Goal: Task Accomplishment & Management: Manage account settings

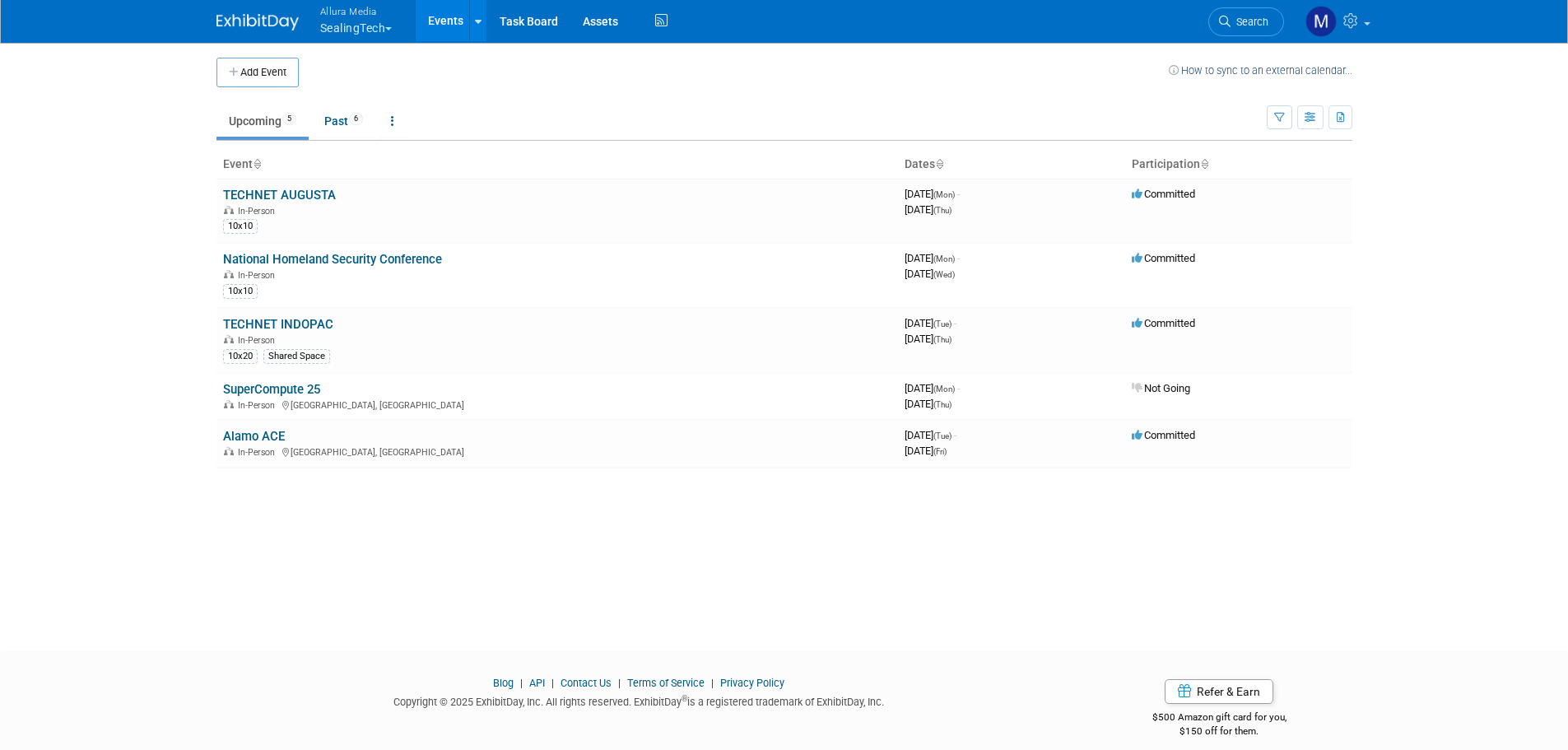
click at [399, 25] on button "Allura Media SealingTech" at bounding box center [366, 21] width 94 height 42
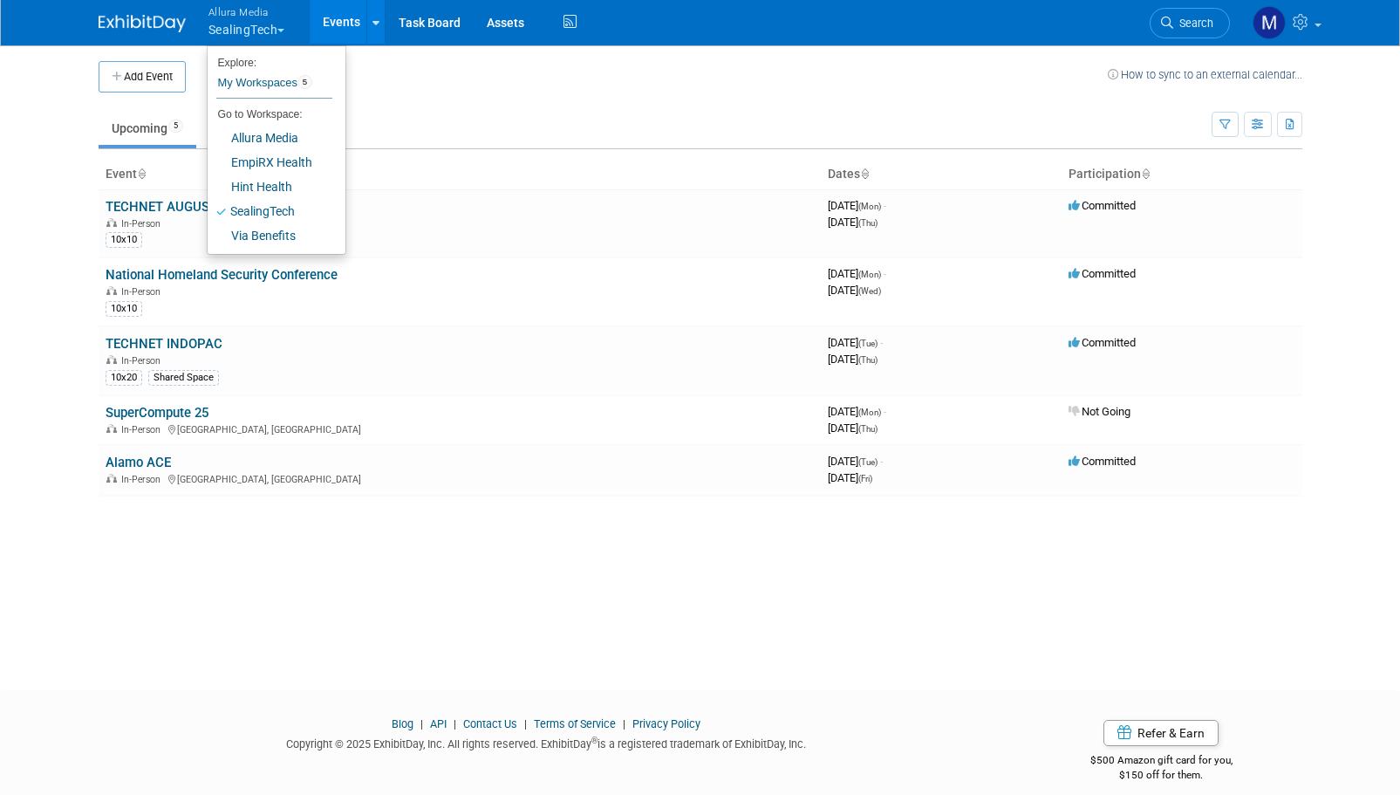
click at [512, 86] on td at bounding box center [647, 76] width 922 height 31
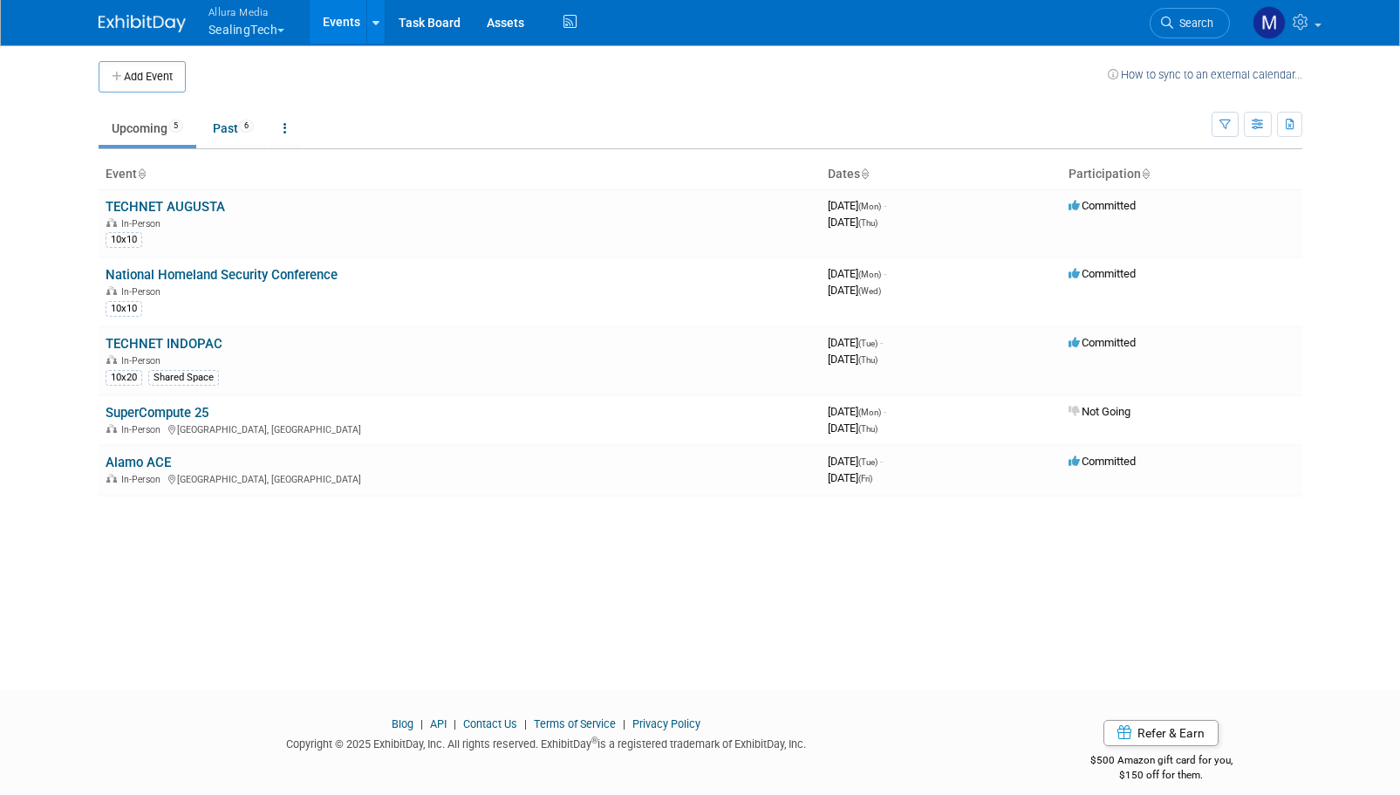
click at [303, 28] on button "Allura Media SealingTech" at bounding box center [257, 22] width 100 height 45
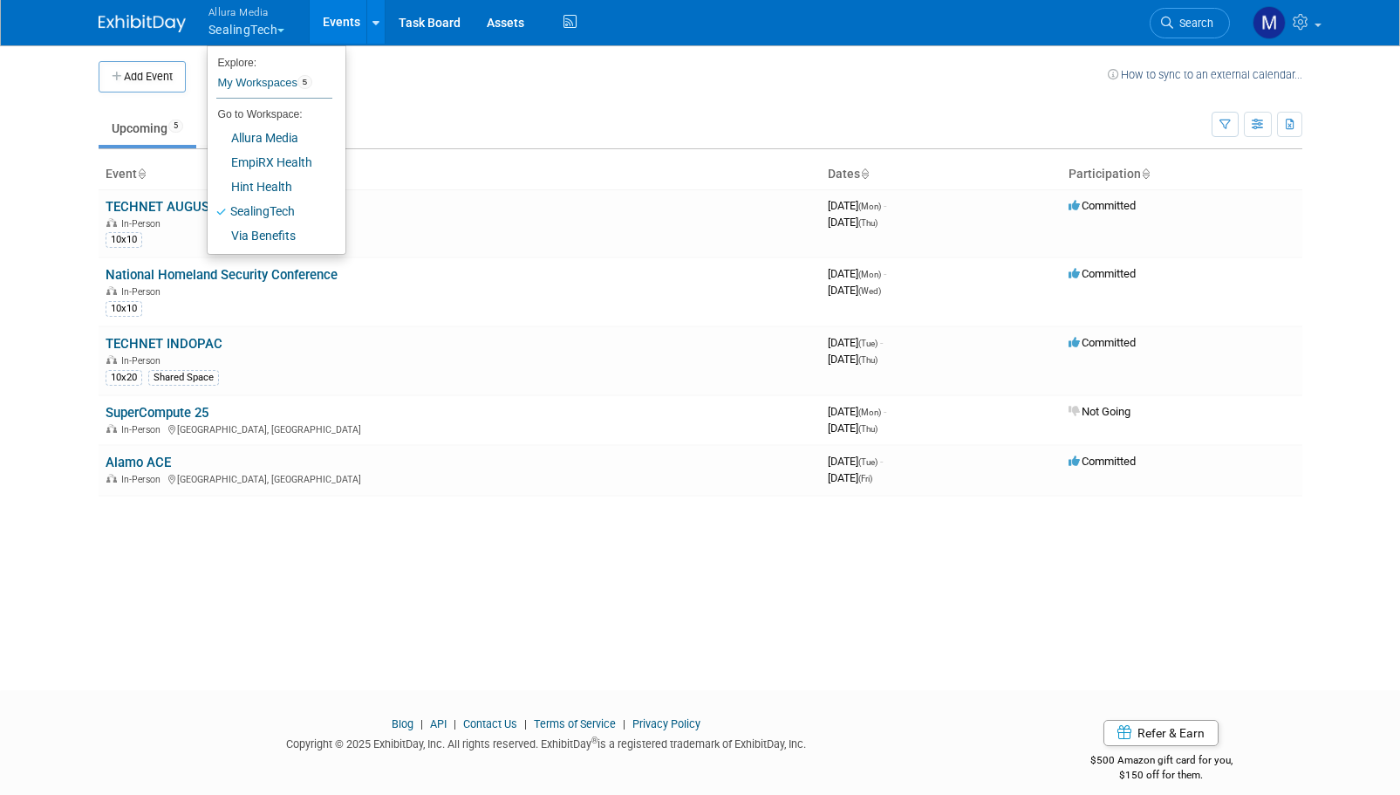
click at [1098, 560] on div "Add Event How to sync to an external calendar... New Event Duplicate Event Warn…" at bounding box center [701, 351] width 1230 height 615
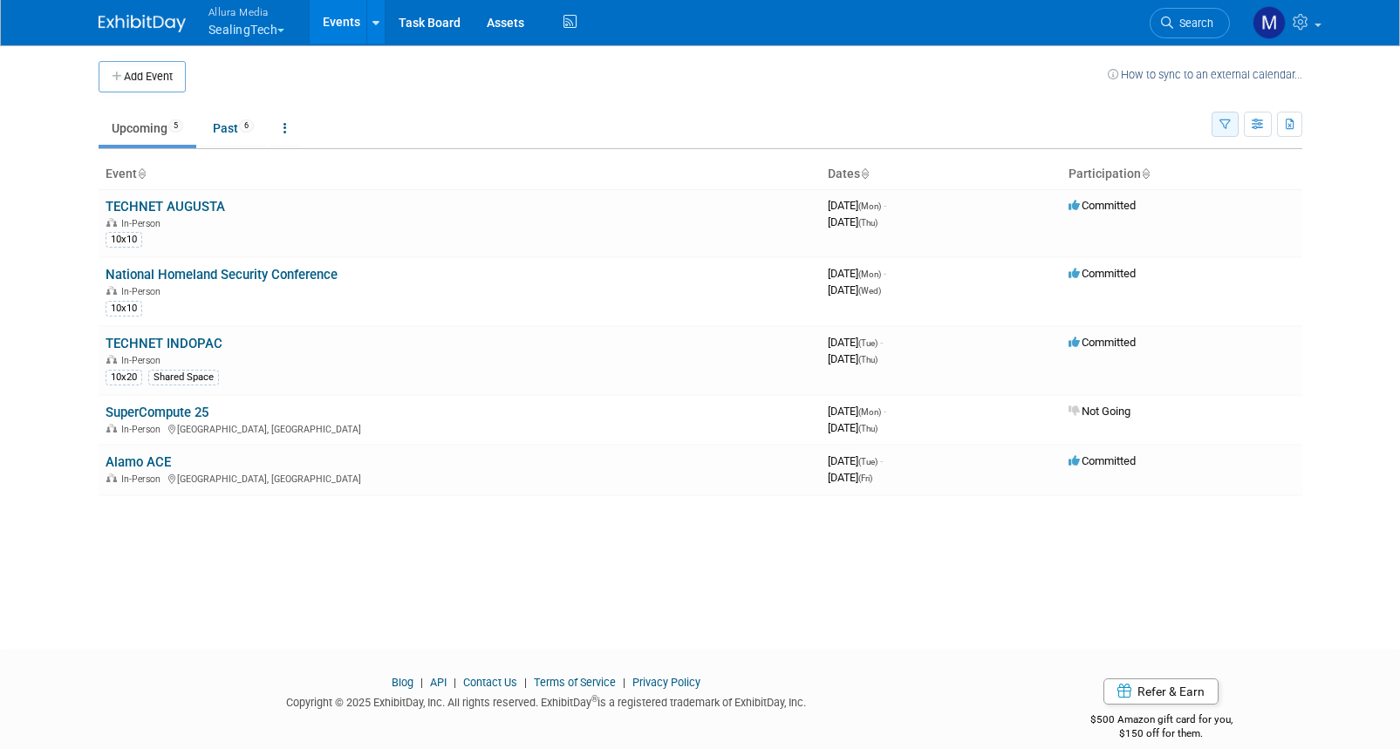
click at [1218, 127] on button "button" at bounding box center [1225, 124] width 27 height 25
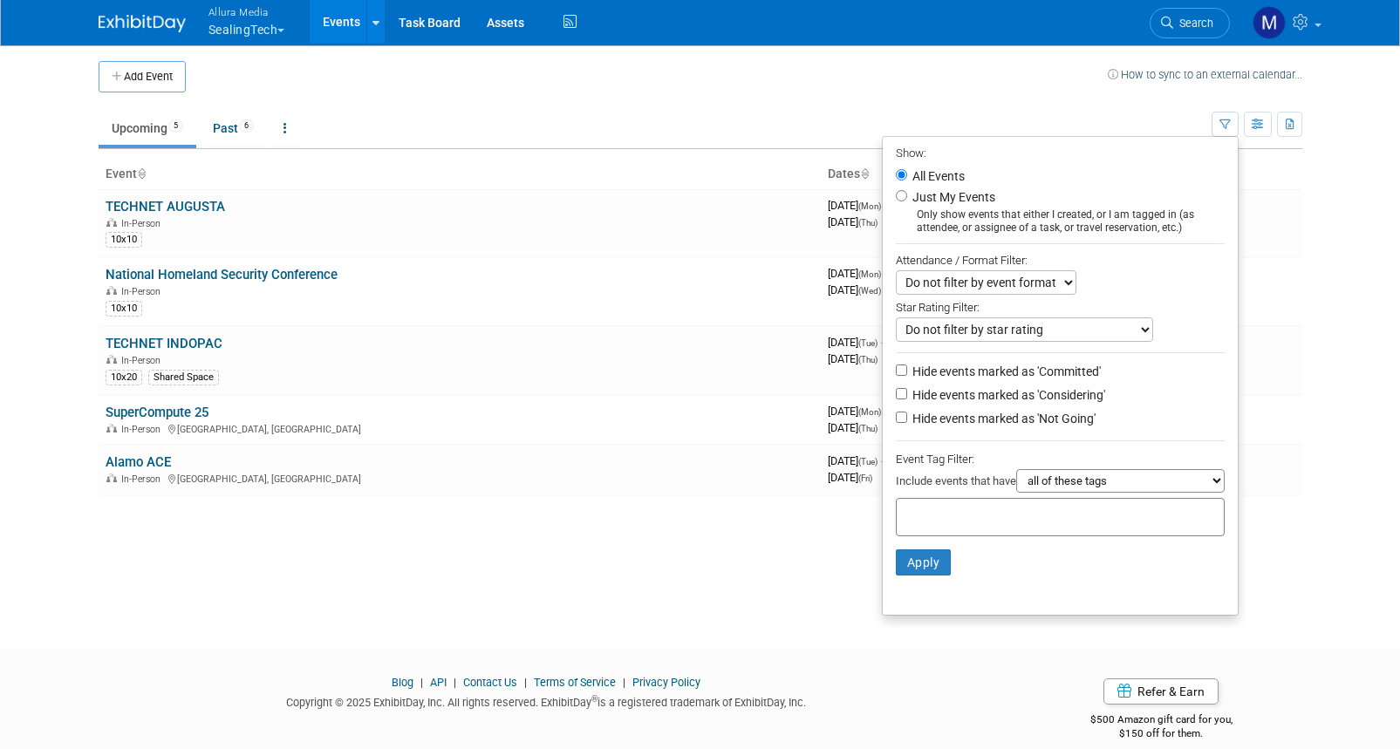
click at [1002, 284] on select "Do not filter by event format Only show In-Person events Only show Virtual even…" at bounding box center [986, 282] width 181 height 24
click at [1327, 257] on body "Allura Media SealingTech Explore: My Workspaces 5 Go to Workspace: Allura Media…" at bounding box center [700, 374] width 1400 height 749
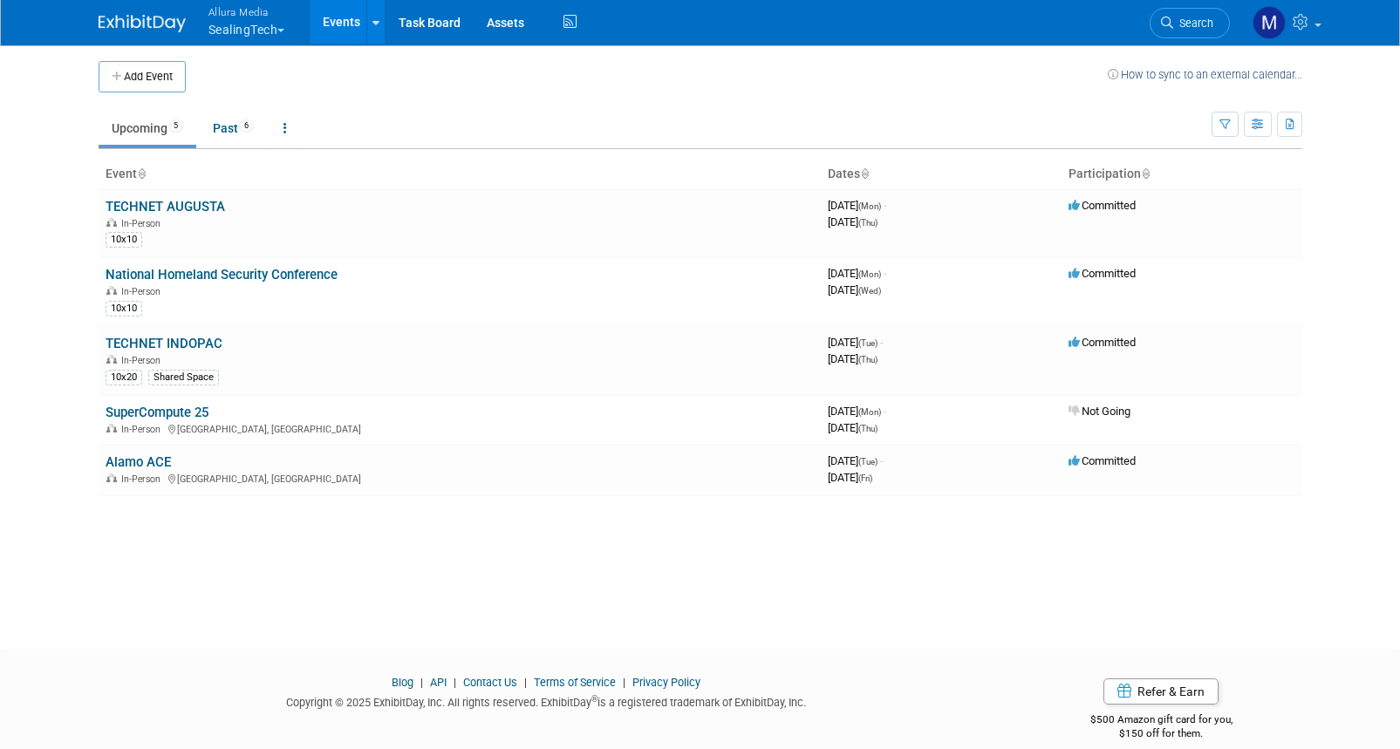
click at [1275, 124] on div "Show: All Events Just My Events Only show events that either I created, or I am…" at bounding box center [1257, 120] width 91 height 57
click at [1256, 127] on icon "button" at bounding box center [1258, 125] width 13 height 11
click at [1197, 215] on link "Detail View" at bounding box center [1185, 212] width 147 height 24
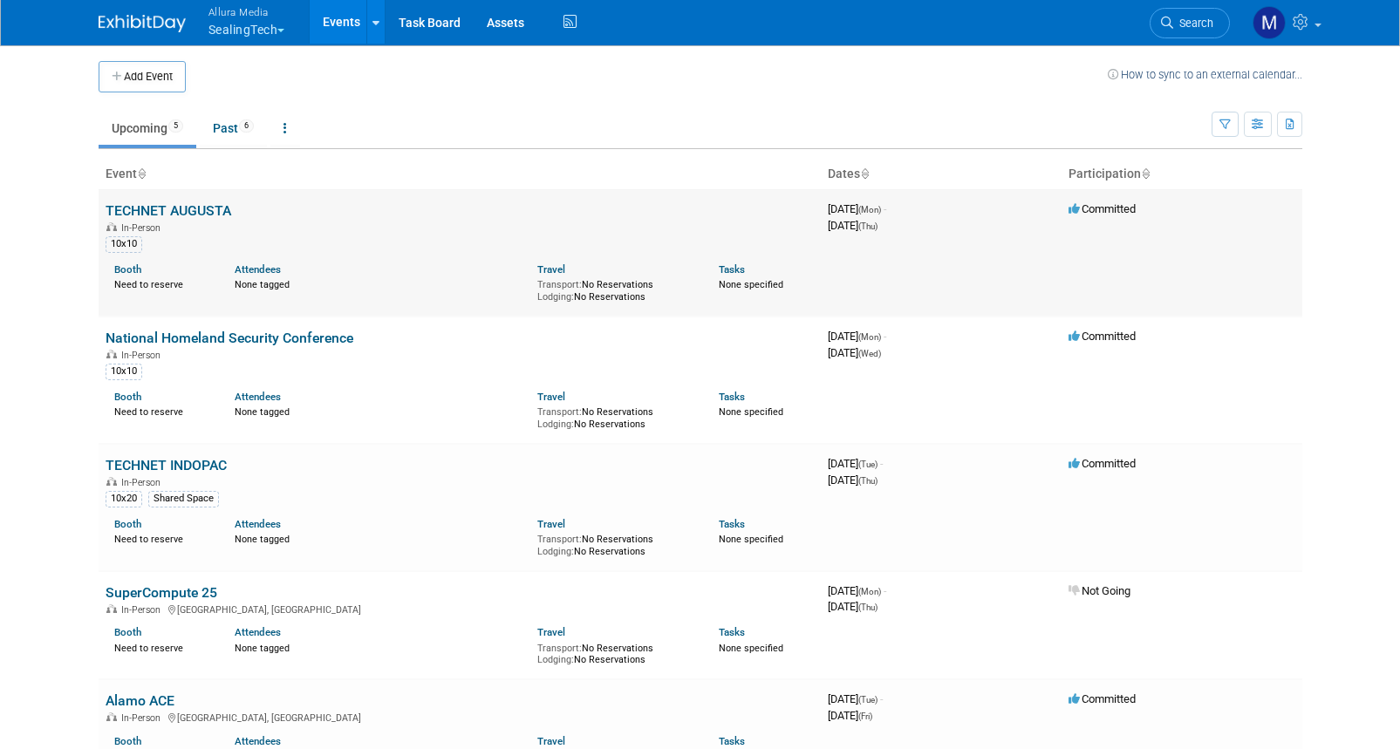
click at [154, 203] on link "TECHNET AUGUSTA" at bounding box center [169, 210] width 126 height 17
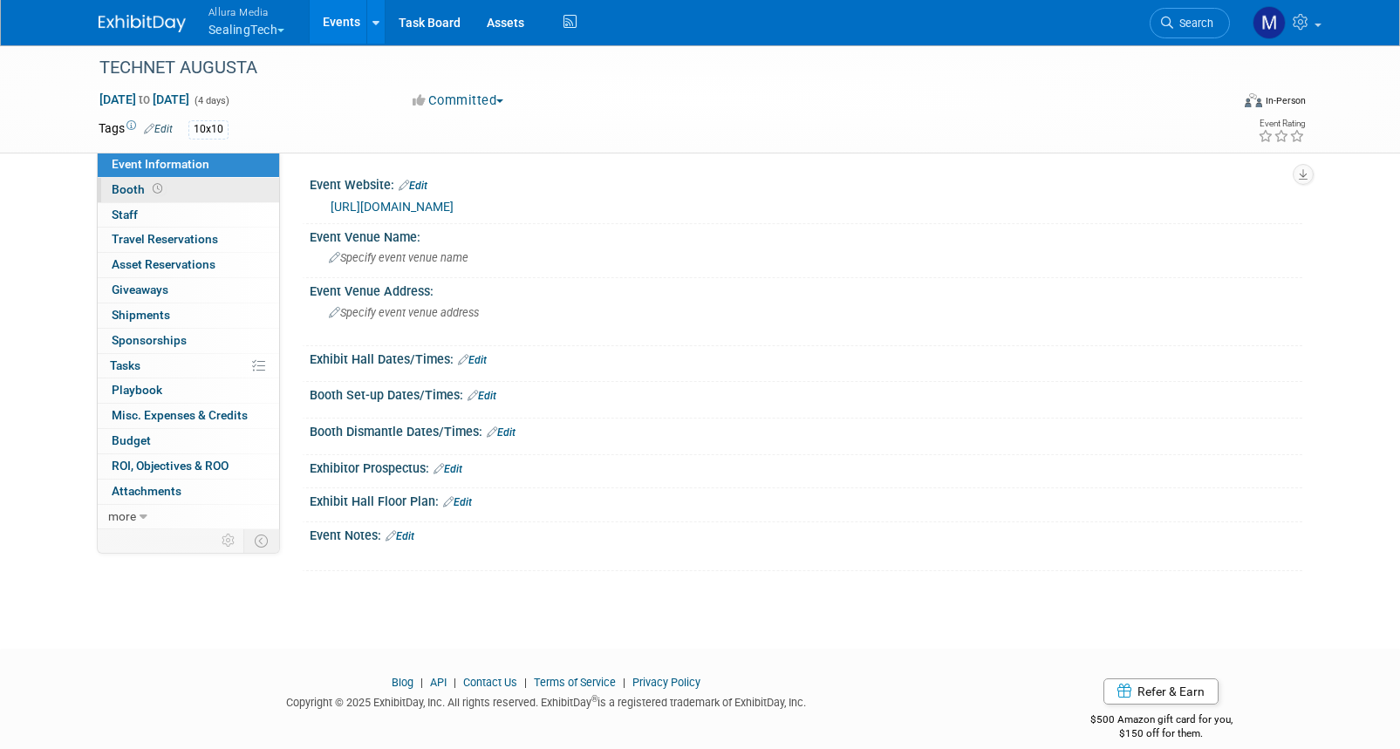
click at [197, 181] on link "Booth" at bounding box center [188, 190] width 181 height 24
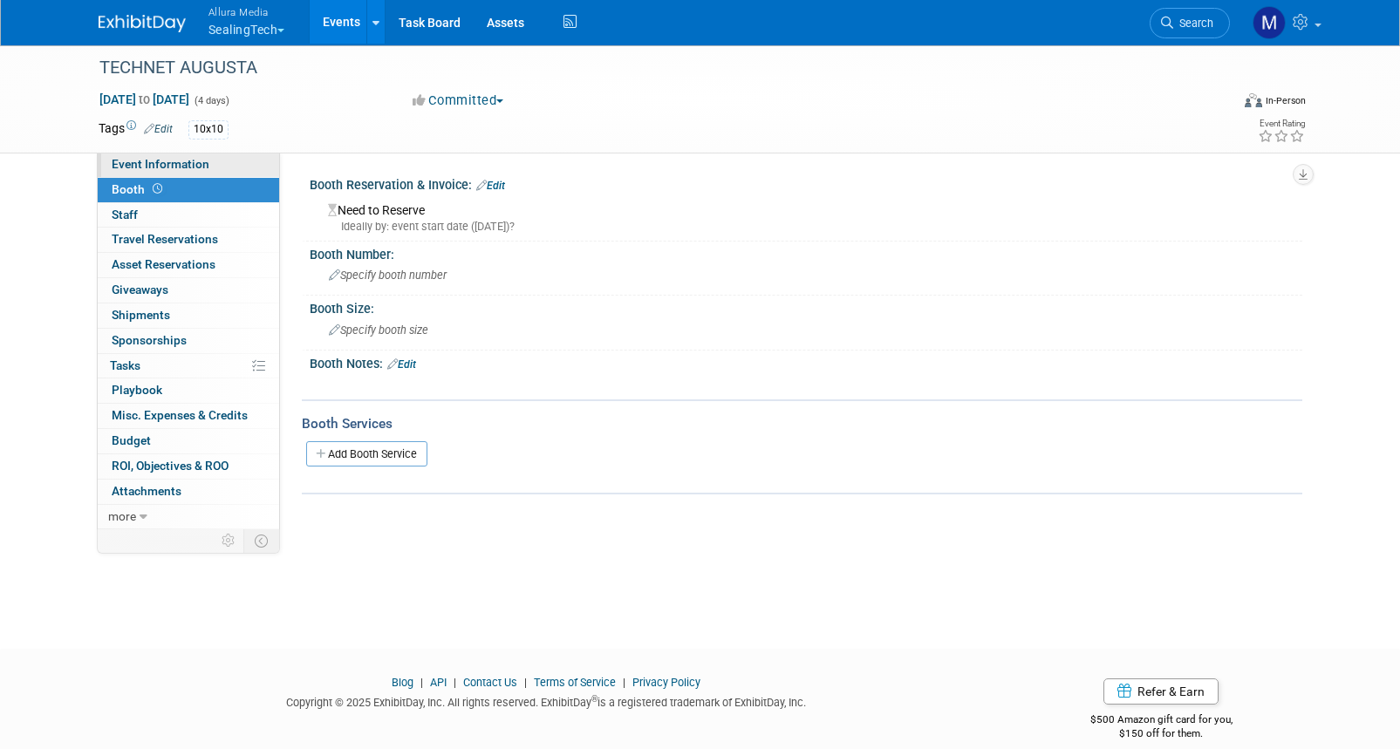
click at [149, 156] on link "Event Information" at bounding box center [188, 165] width 181 height 24
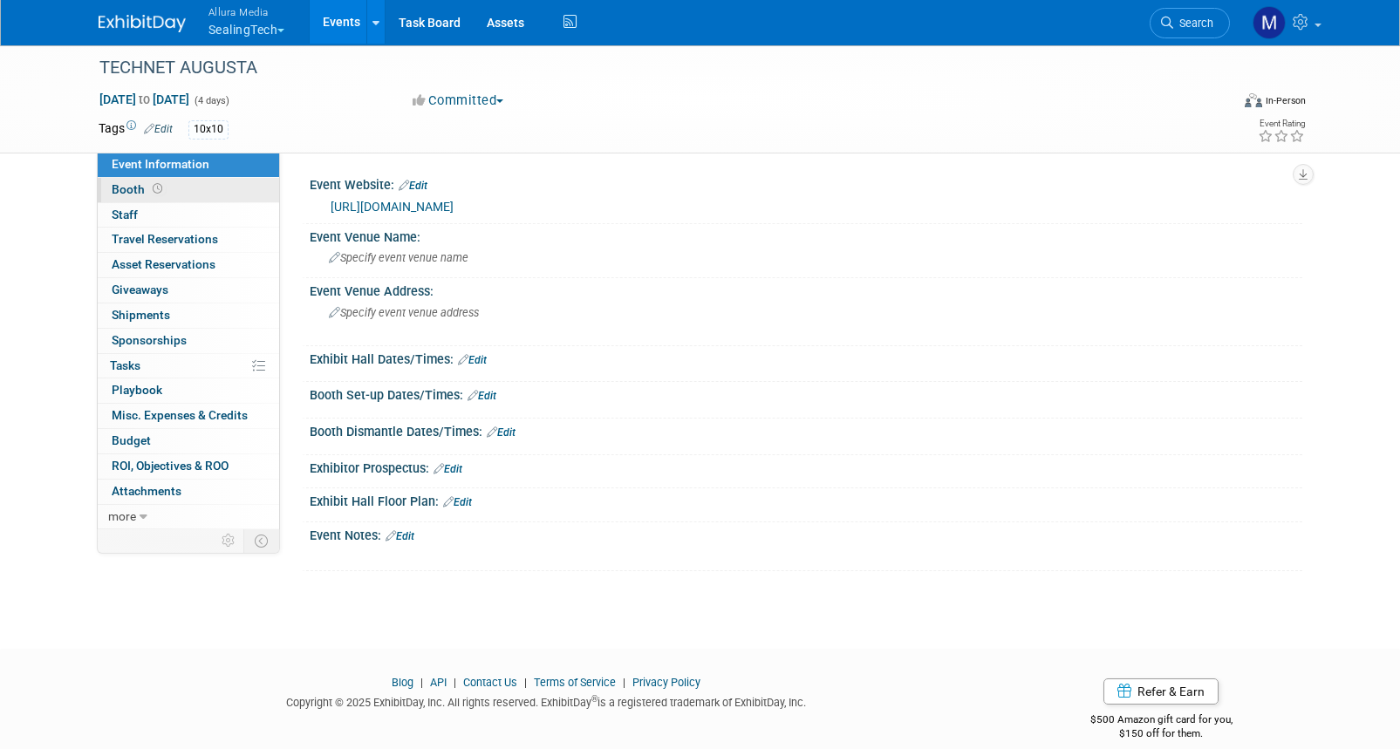
click at [173, 183] on link "Booth" at bounding box center [188, 190] width 181 height 24
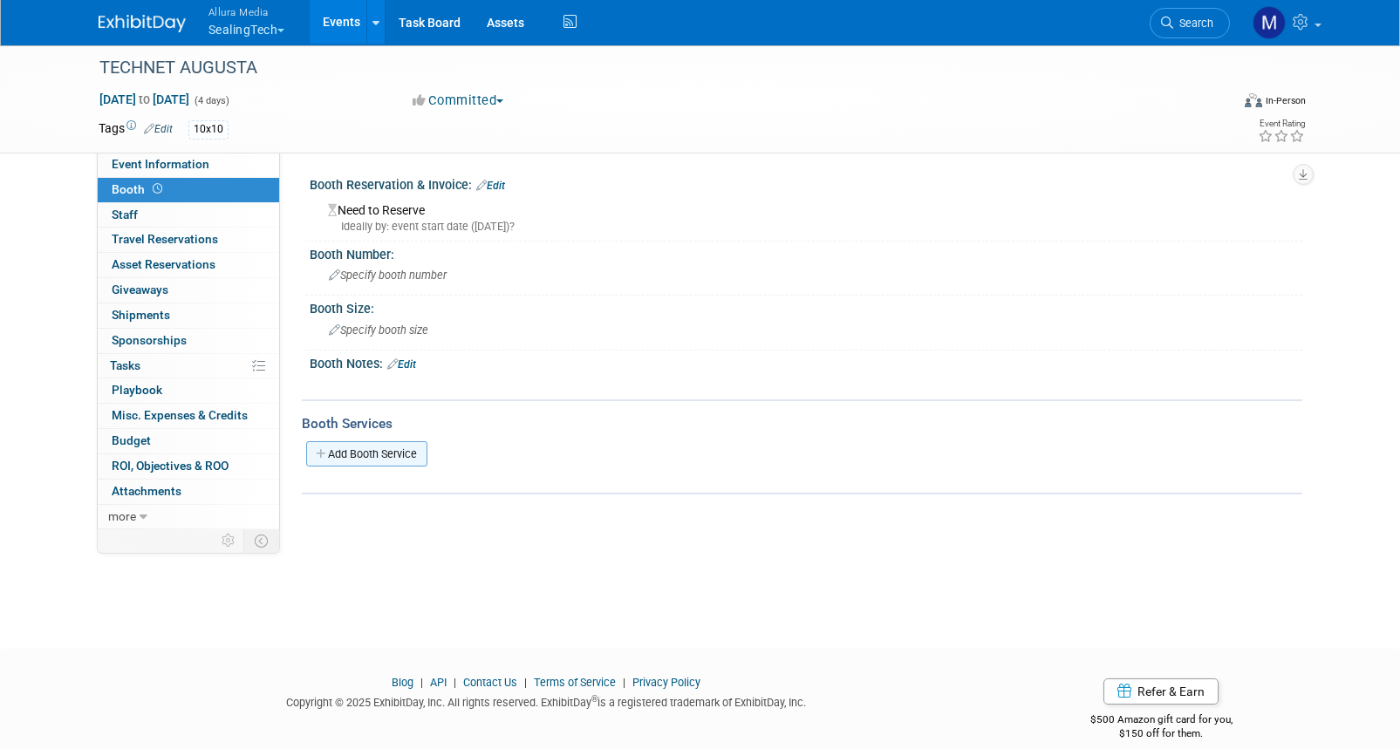
click at [349, 461] on link "Add Booth Service" at bounding box center [366, 453] width 121 height 25
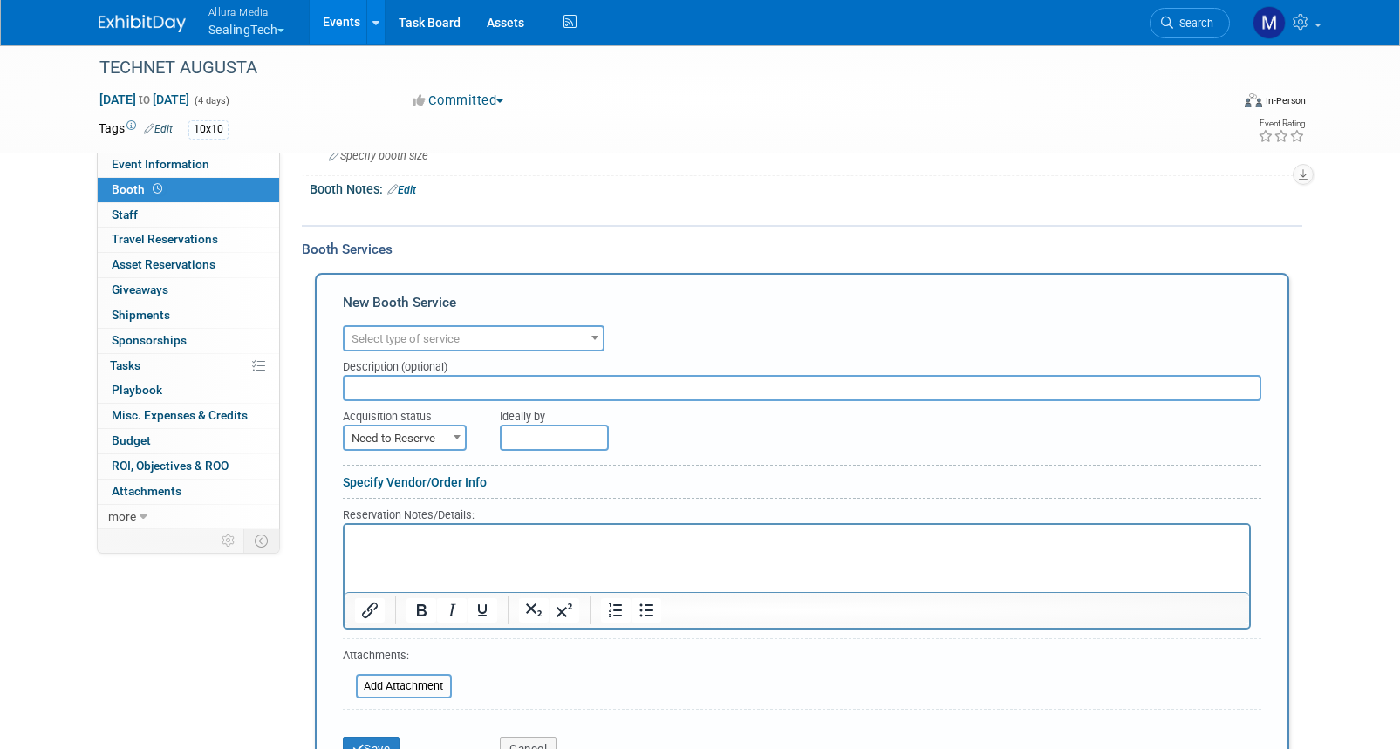
click at [386, 438] on span "Need to Reserve" at bounding box center [405, 439] width 120 height 24
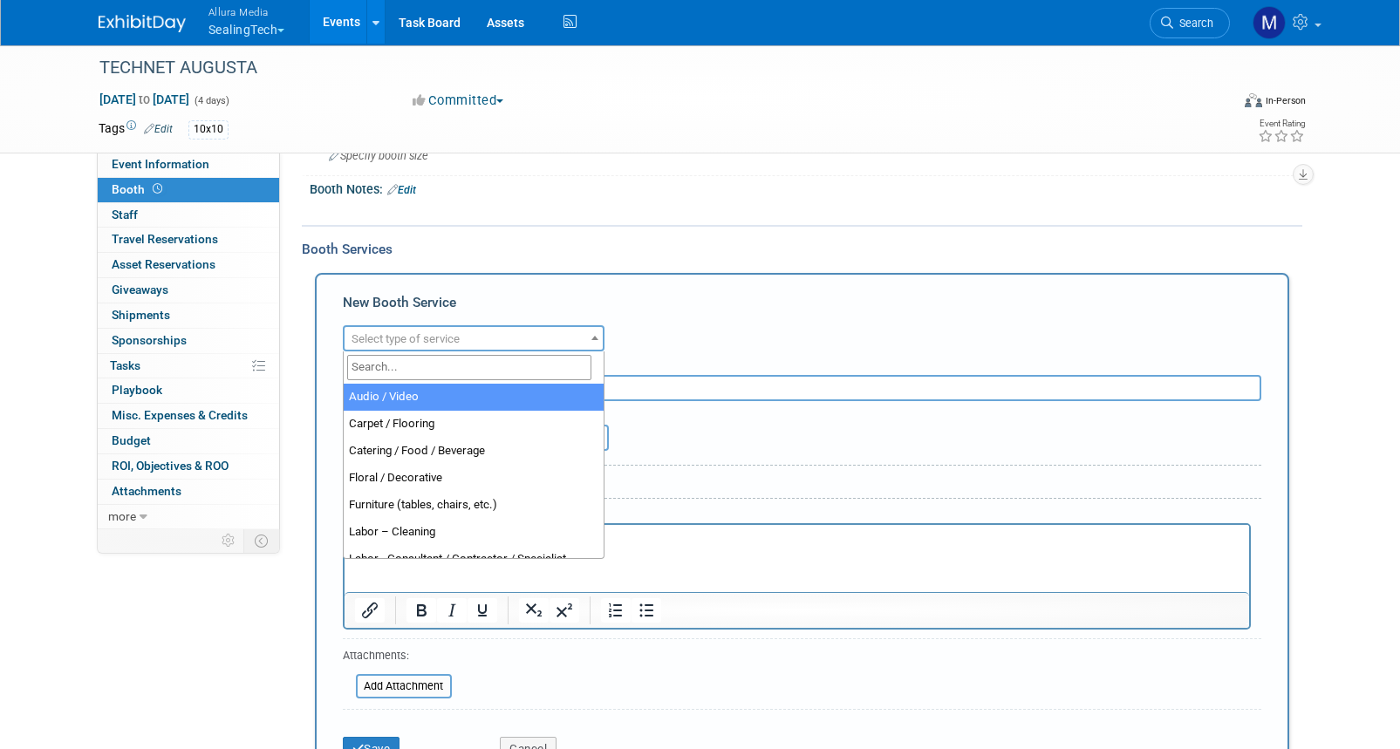
click at [434, 340] on span "Select type of service" at bounding box center [406, 338] width 108 height 13
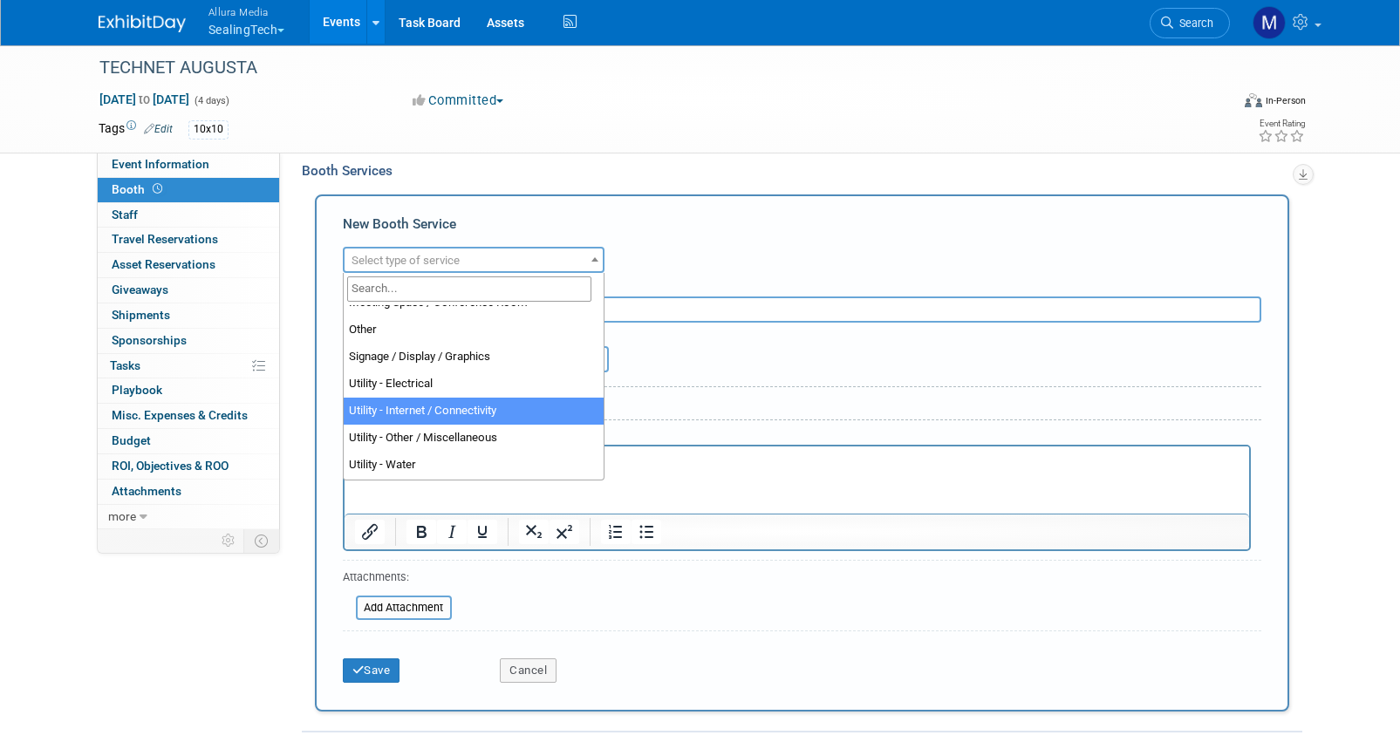
scroll to position [349, 0]
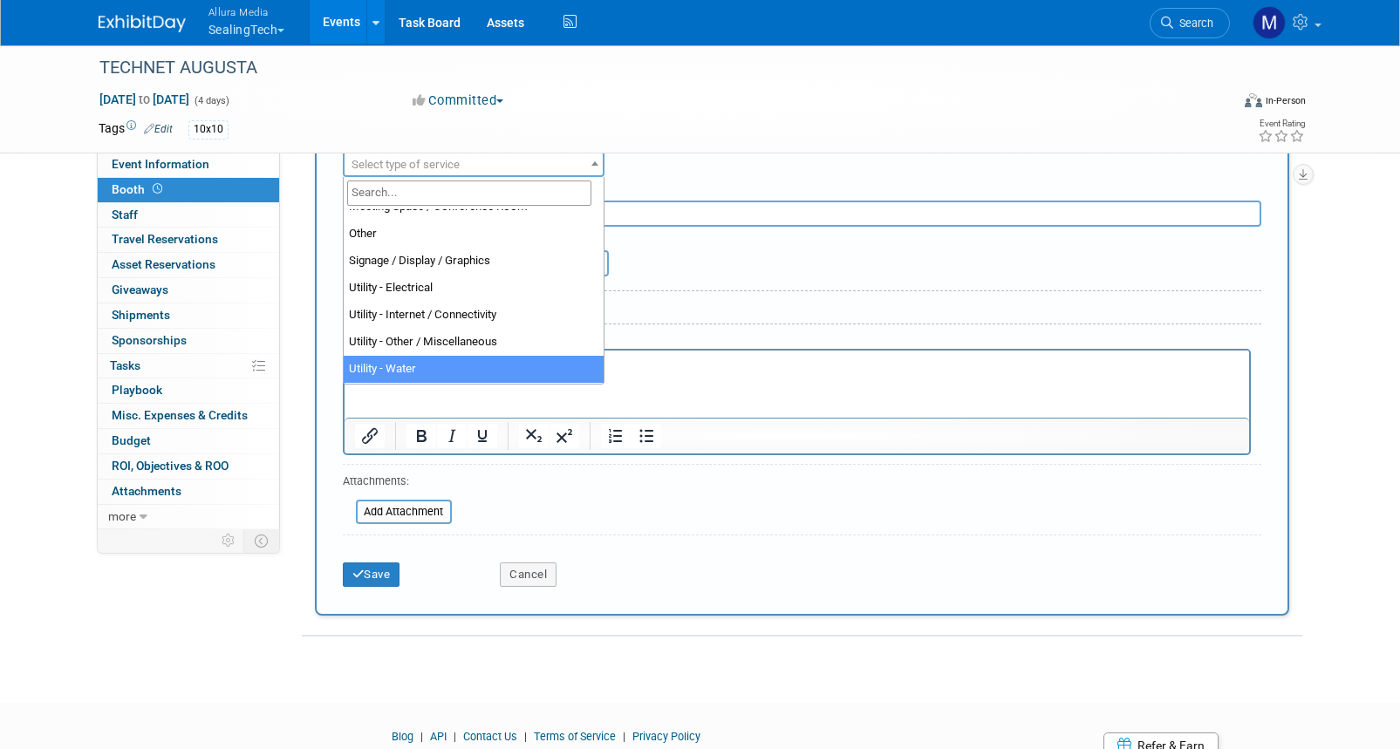
click at [660, 202] on input "text" at bounding box center [802, 214] width 919 height 26
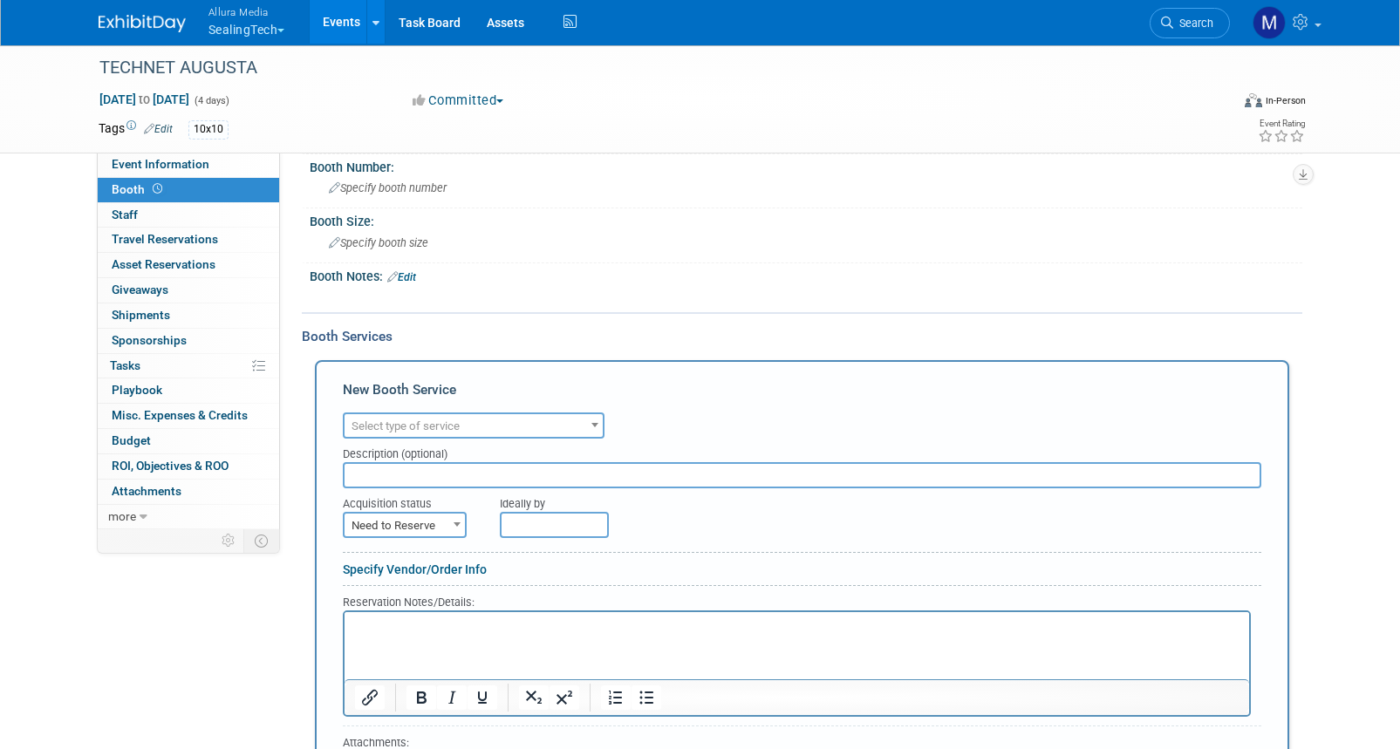
scroll to position [174, 0]
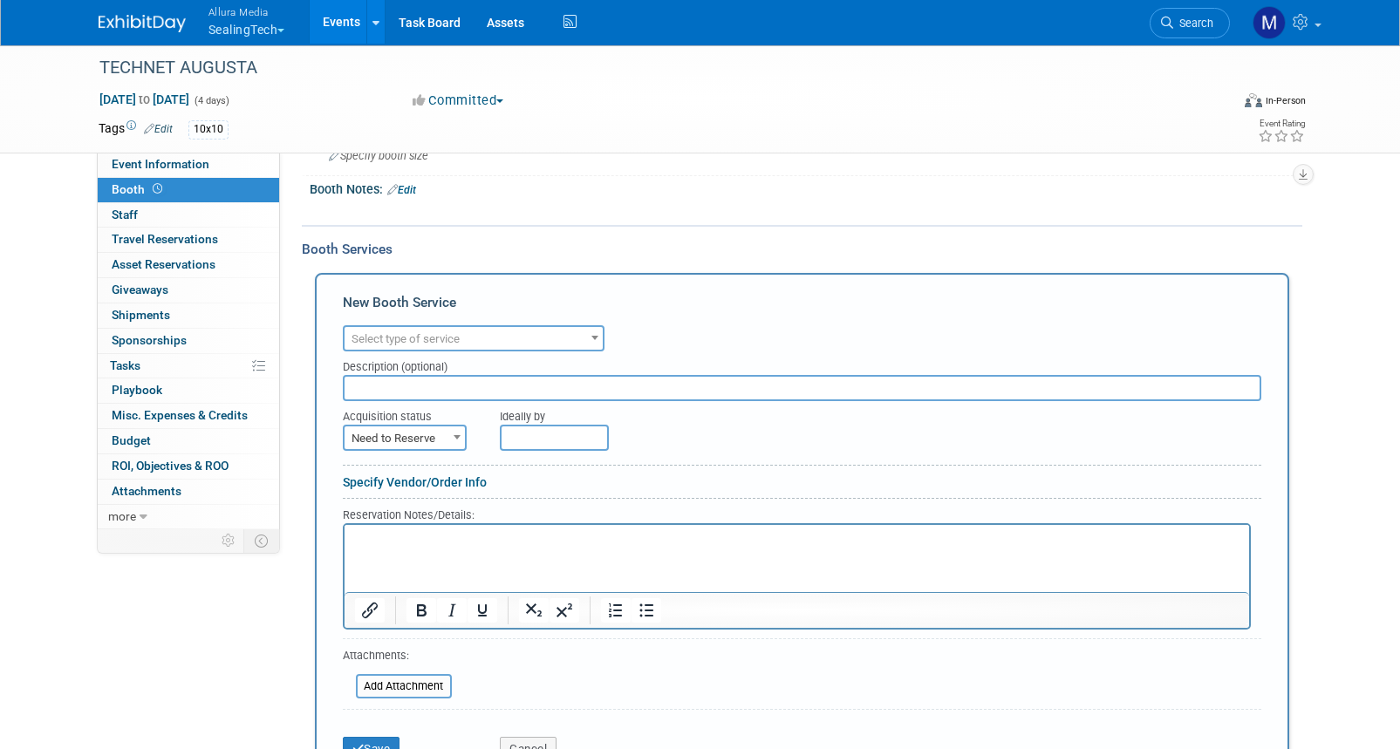
click at [451, 449] on span "Need to Reserve" at bounding box center [405, 439] width 120 height 24
select select "2"
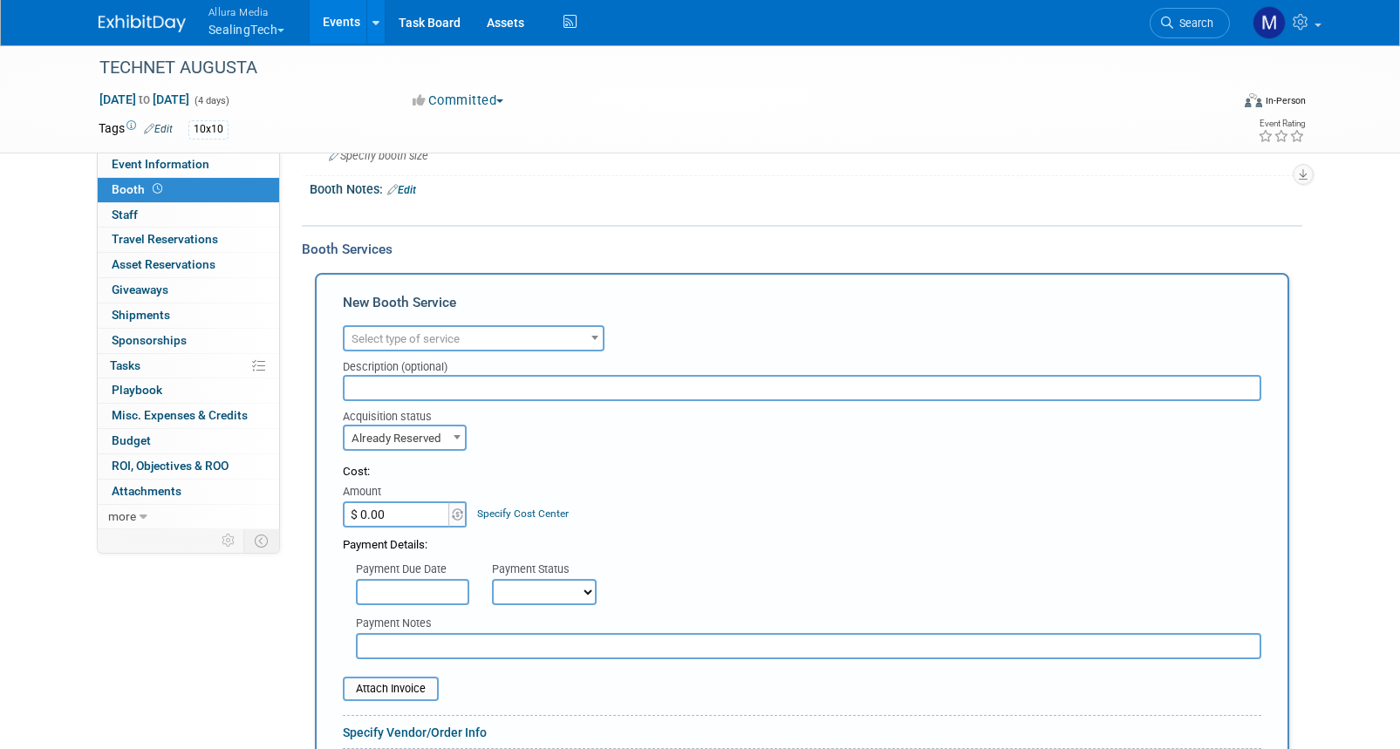
click at [412, 522] on input "$ 0.00" at bounding box center [397, 515] width 109 height 26
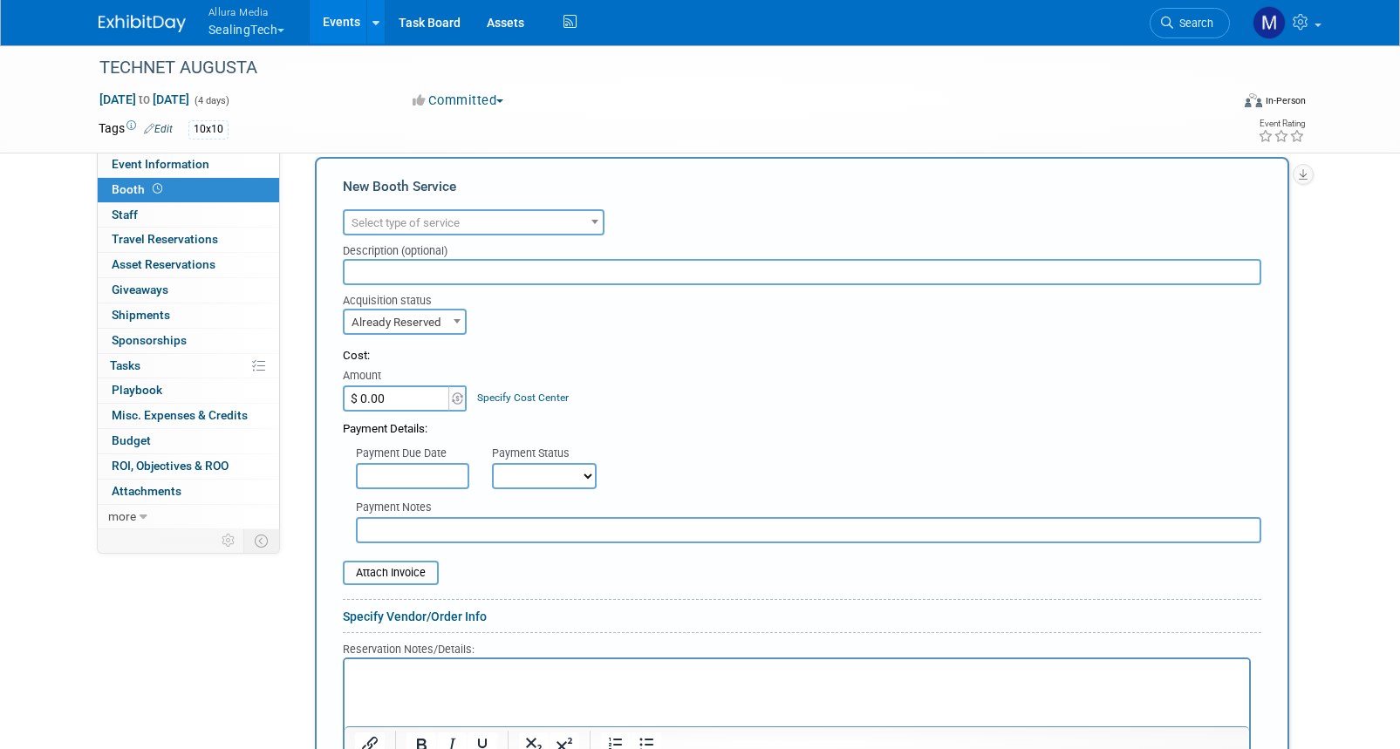
scroll to position [262, 0]
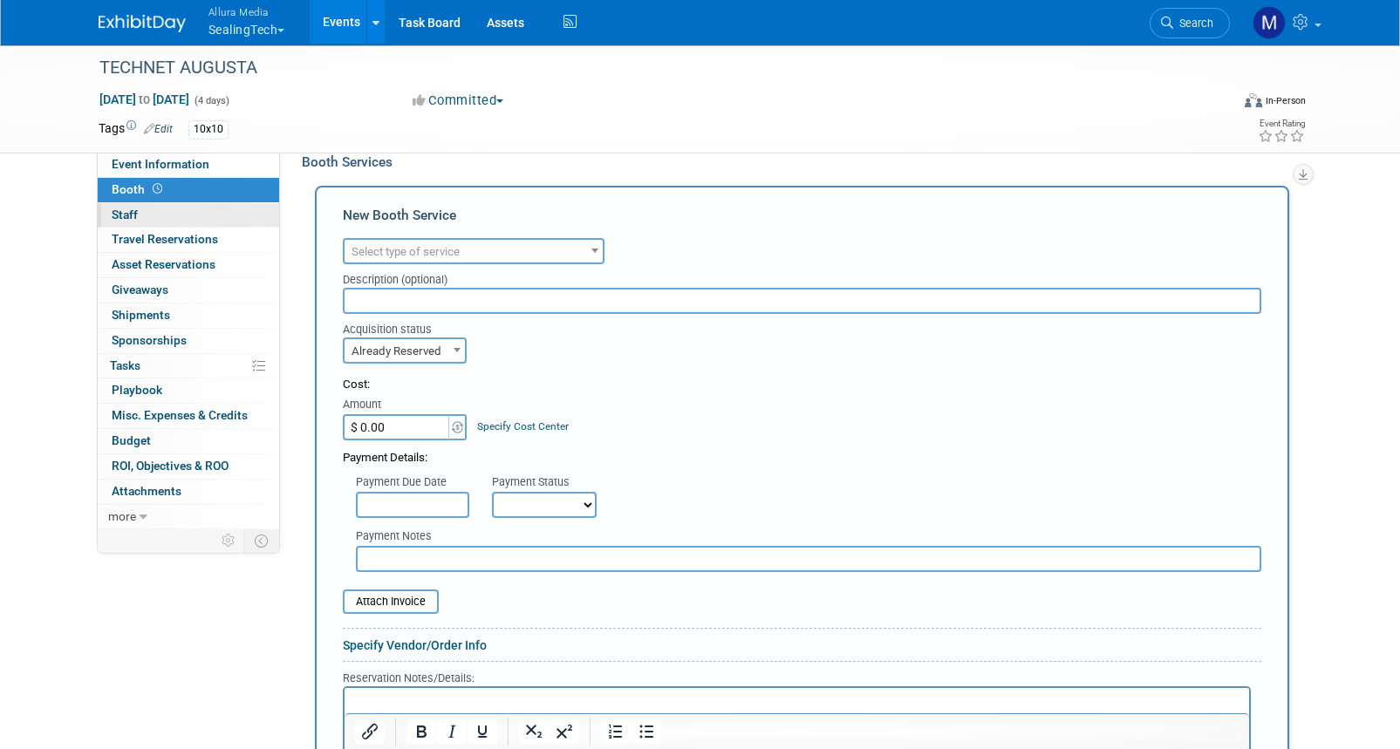
click at [121, 215] on span "Staff 0" at bounding box center [125, 215] width 26 height 14
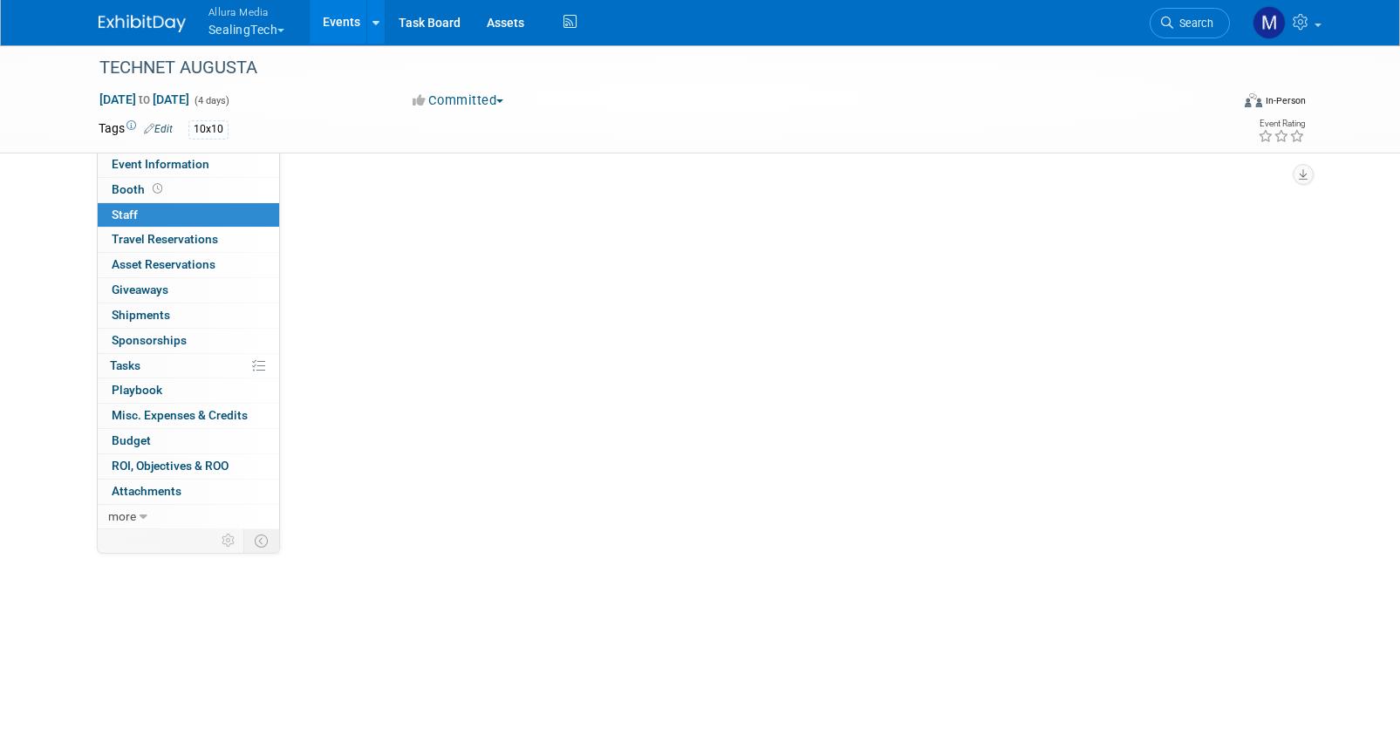
scroll to position [0, 0]
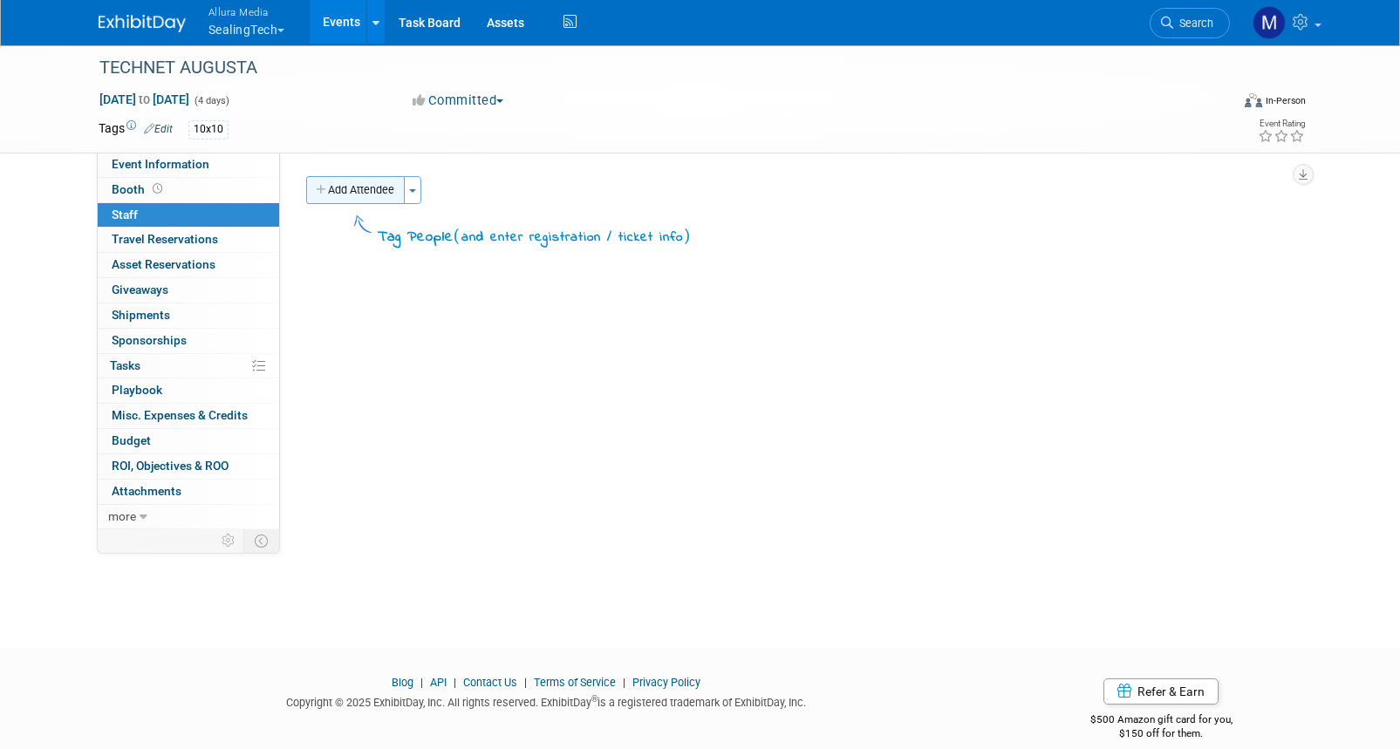
click at [377, 182] on button "Add Attendee" at bounding box center [355, 190] width 99 height 28
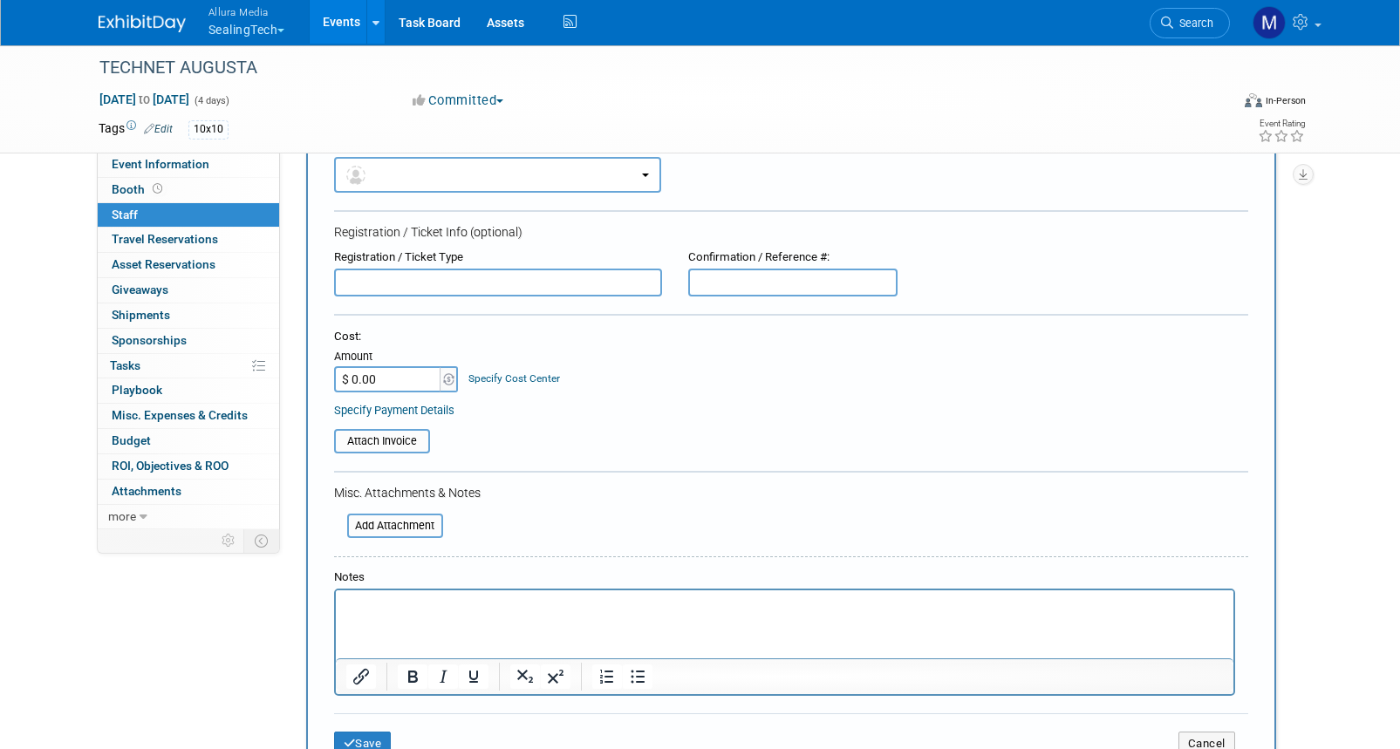
scroll to position [174, 0]
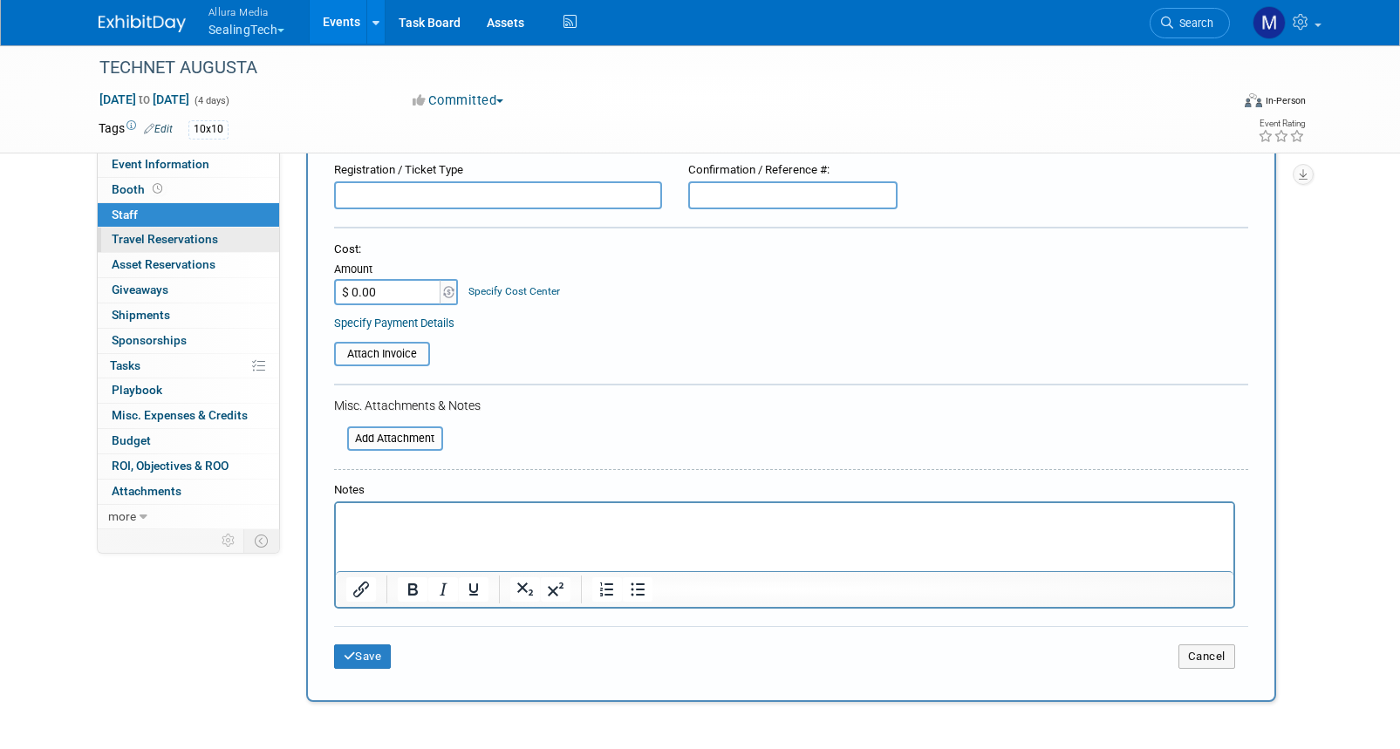
click at [207, 244] on span "Travel Reservations 0" at bounding box center [165, 239] width 106 height 14
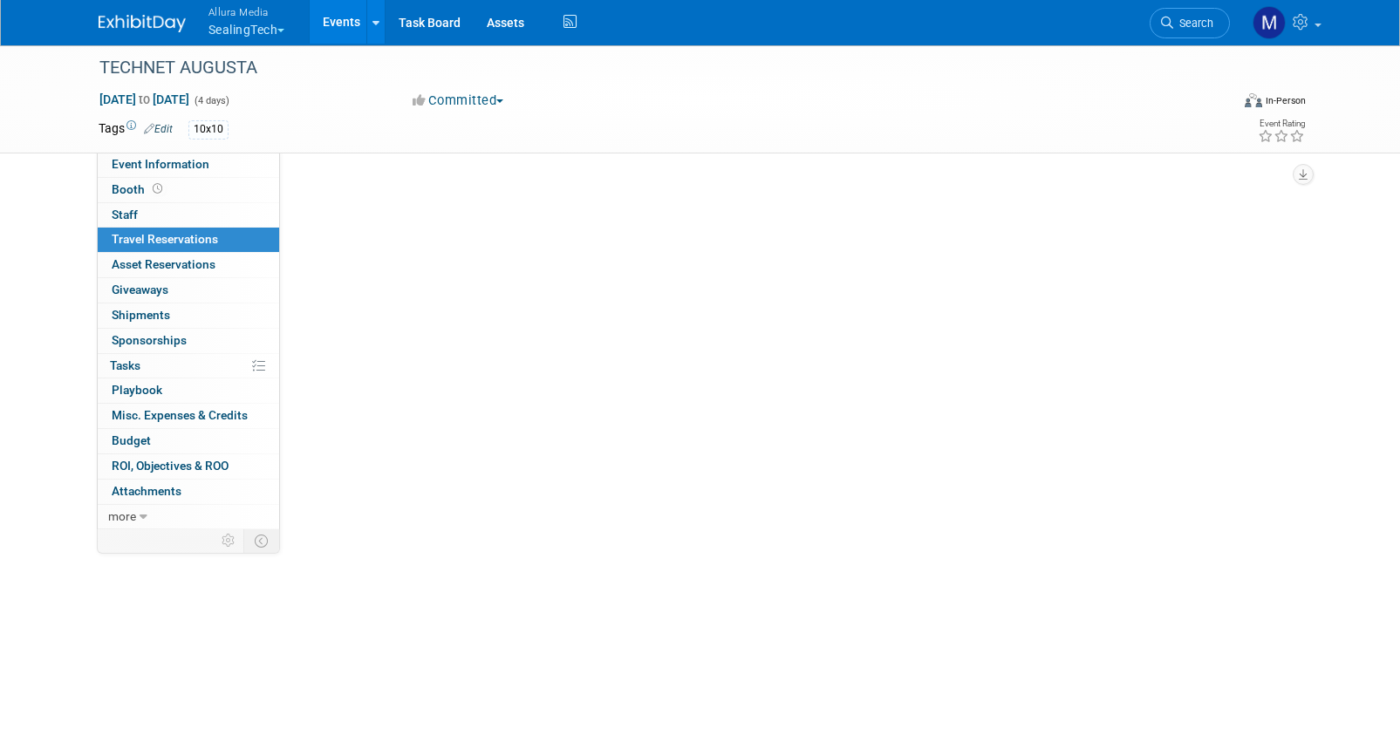
scroll to position [0, 0]
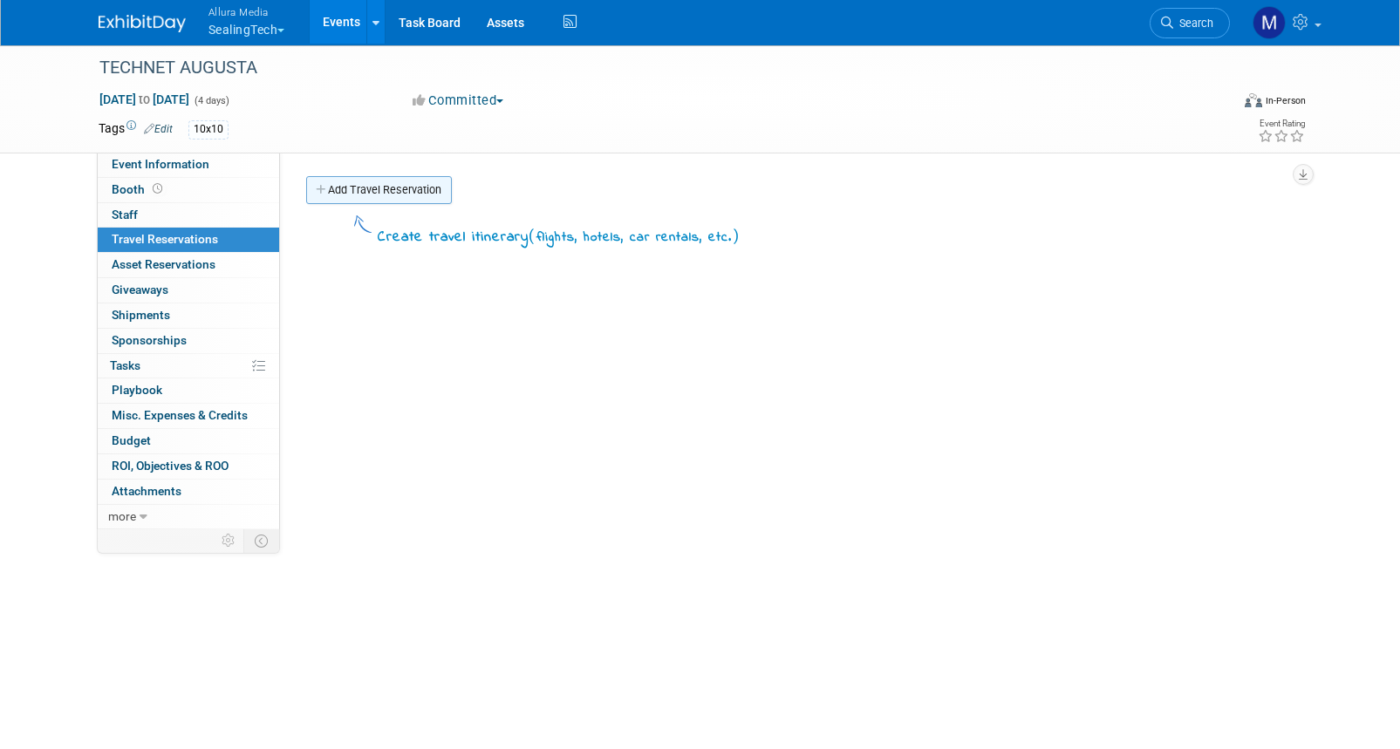
click at [387, 193] on link "Add Travel Reservation" at bounding box center [379, 190] width 146 height 28
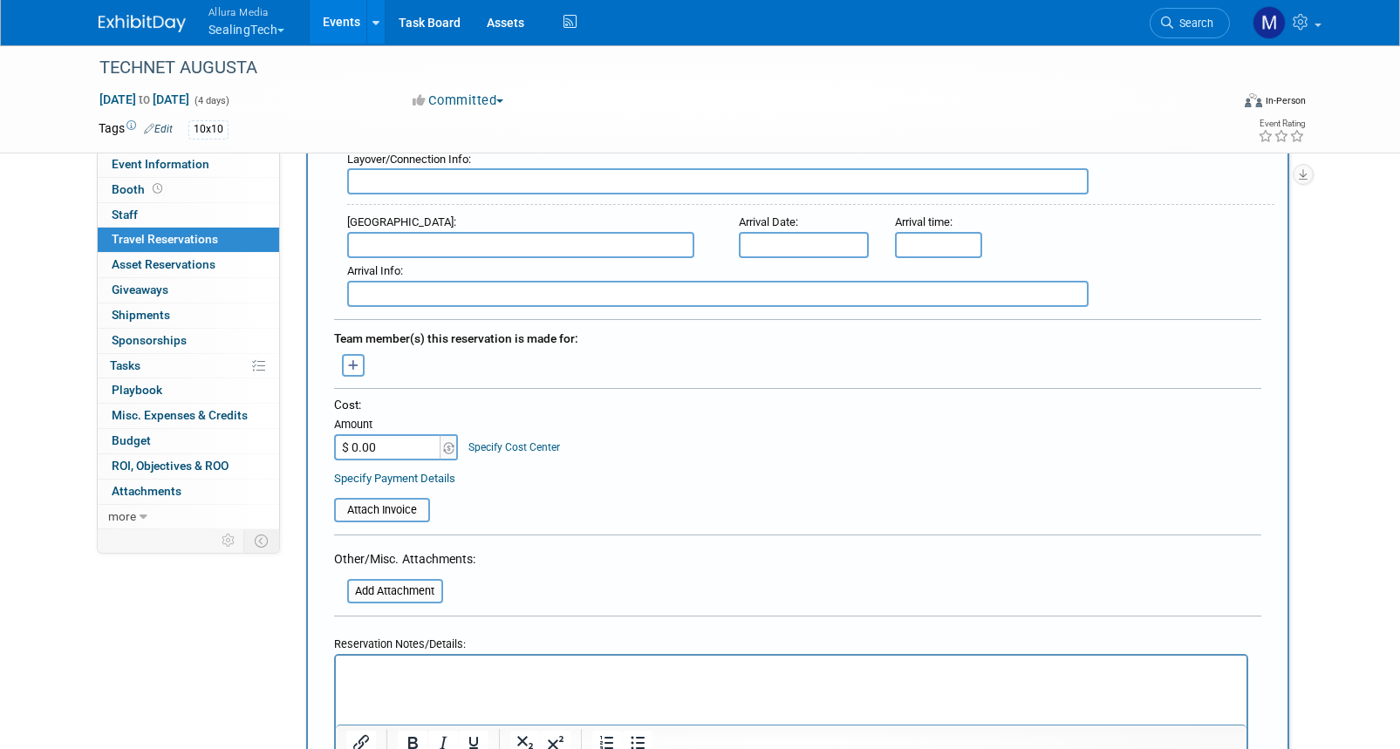
scroll to position [785, 0]
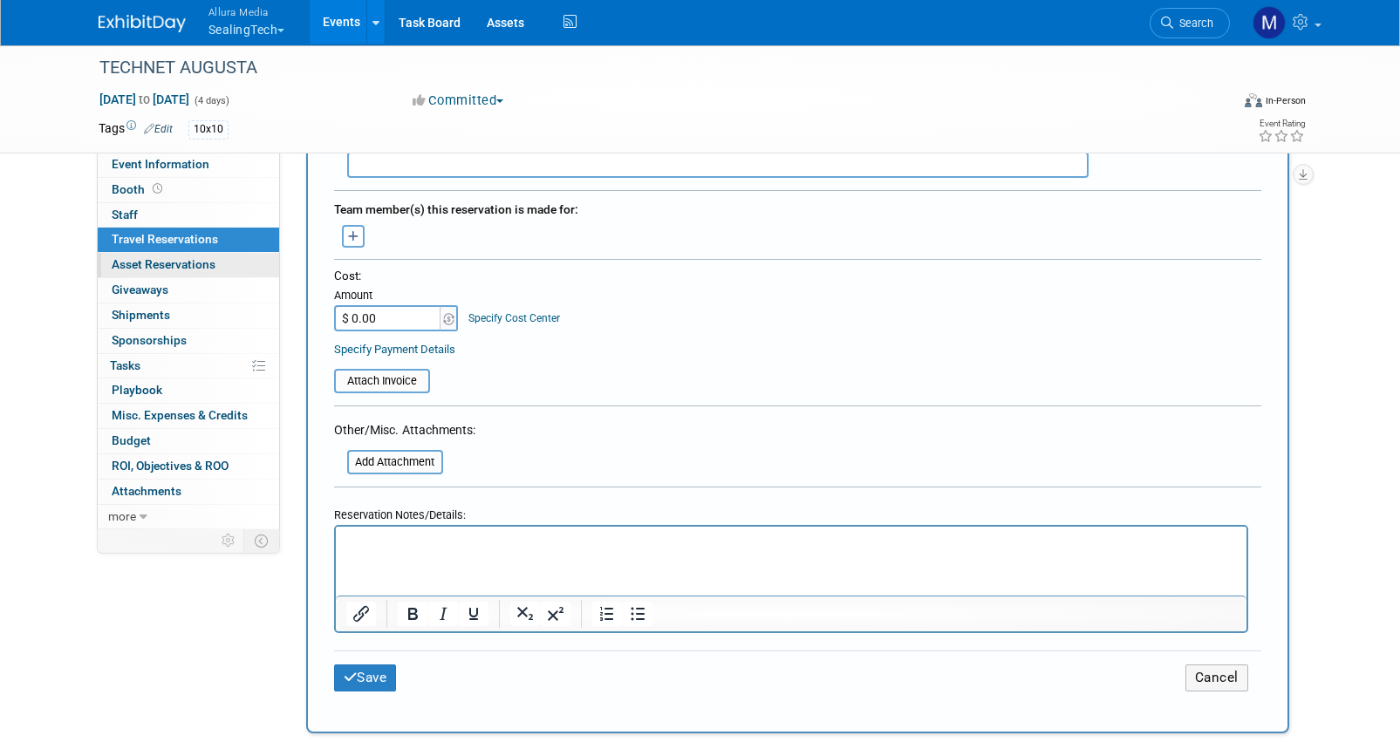
click at [161, 262] on span "Asset Reservations 0" at bounding box center [164, 264] width 104 height 14
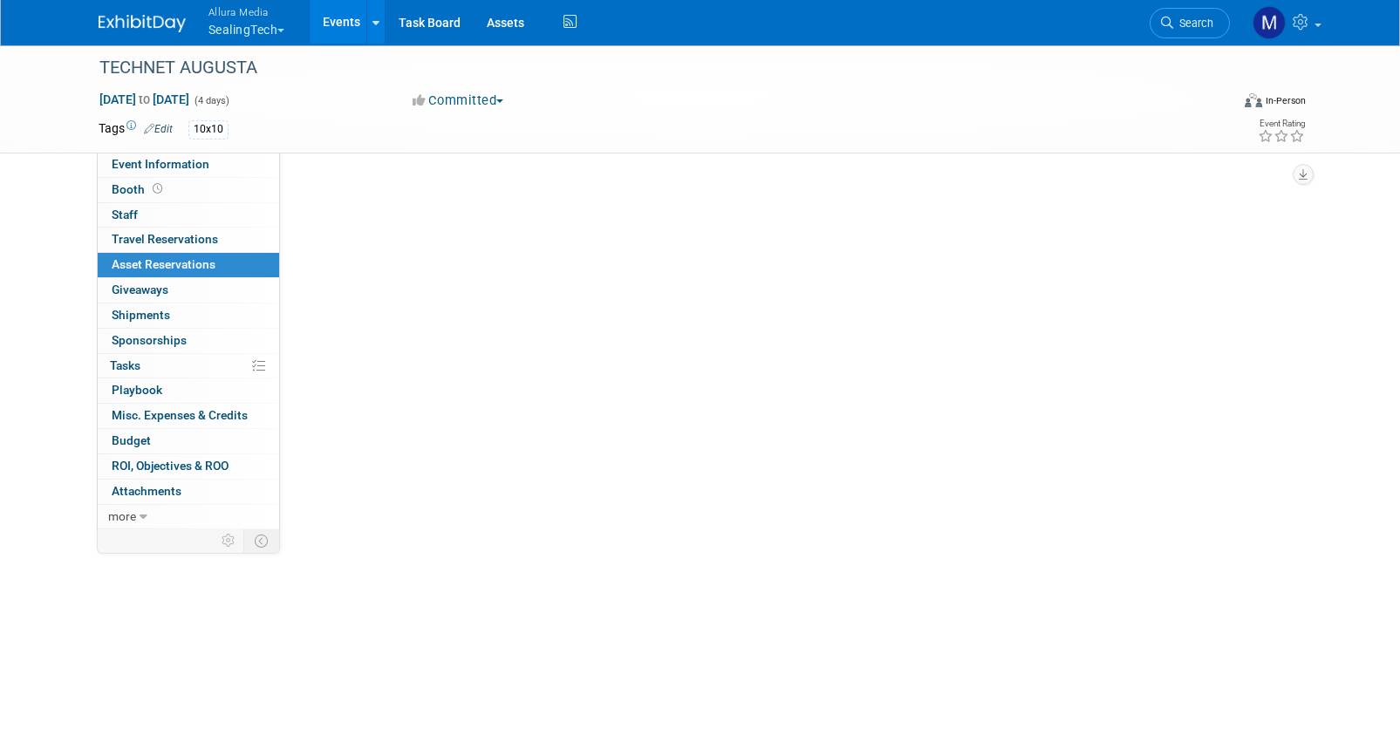
scroll to position [0, 0]
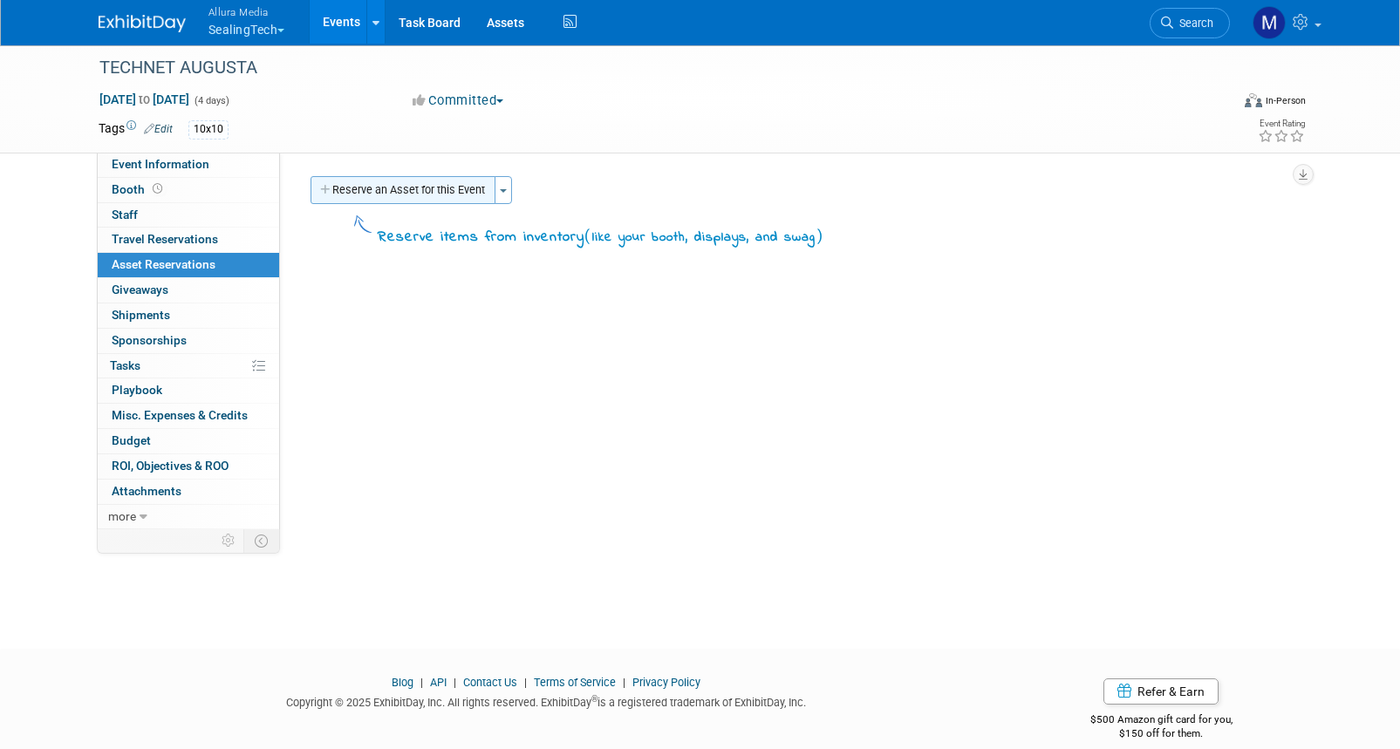
click at [414, 183] on button "Reserve an Asset for this Event" at bounding box center [403, 190] width 185 height 28
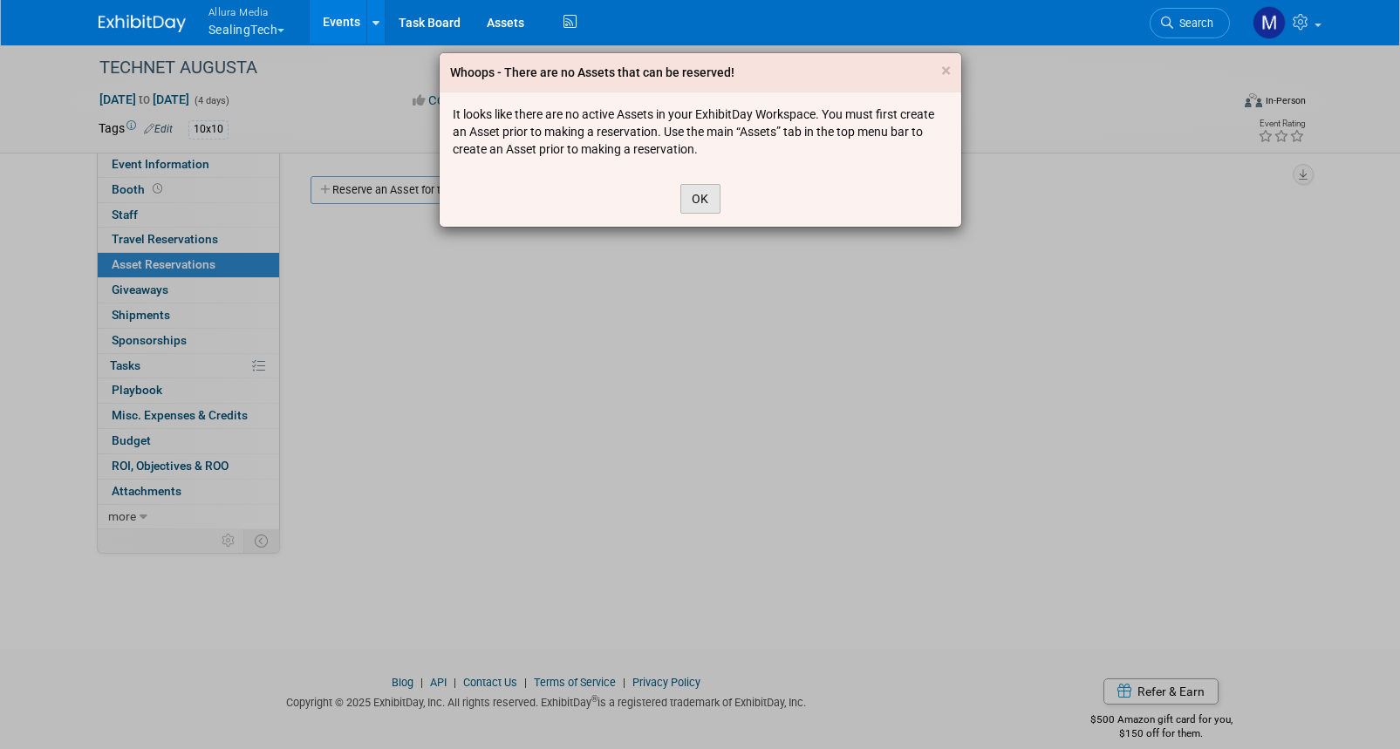
click at [694, 206] on button "OK" at bounding box center [701, 199] width 40 height 30
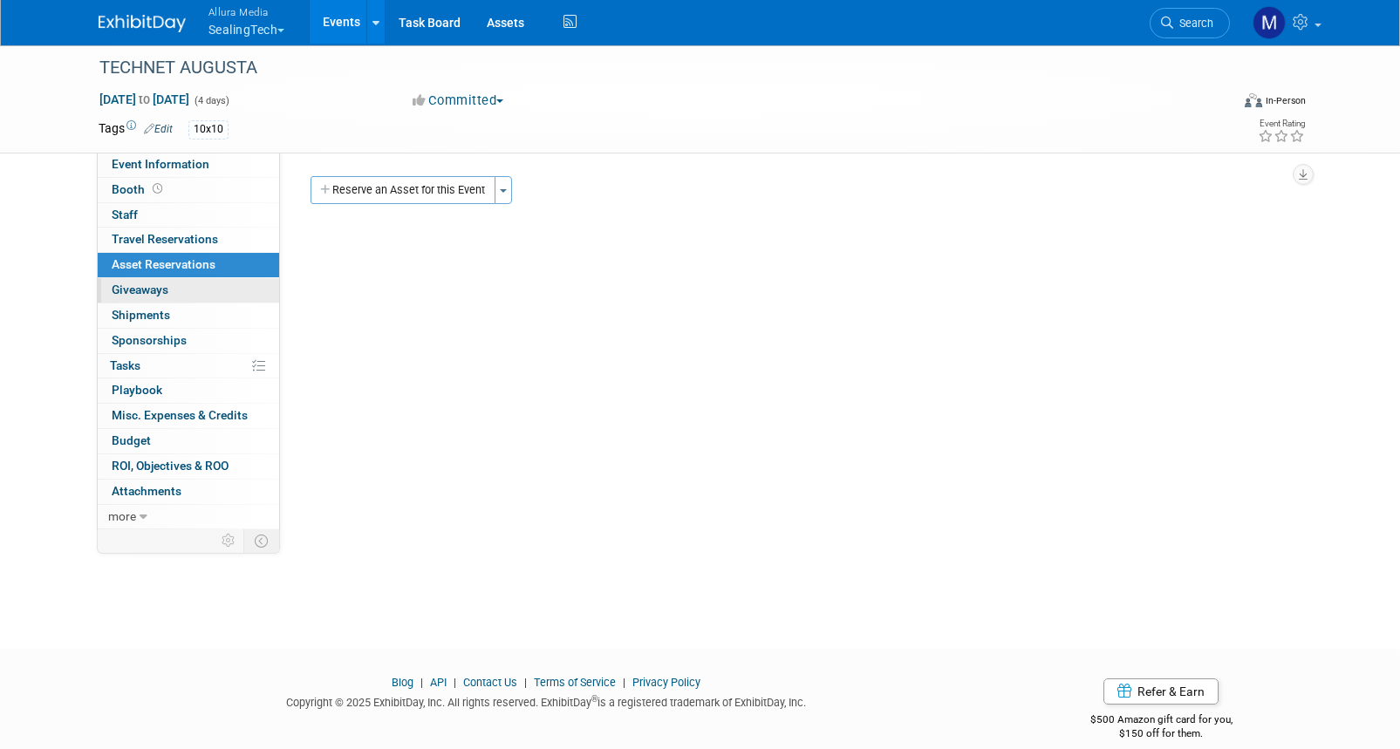
click at [148, 290] on span "Giveaways 0" at bounding box center [140, 290] width 57 height 14
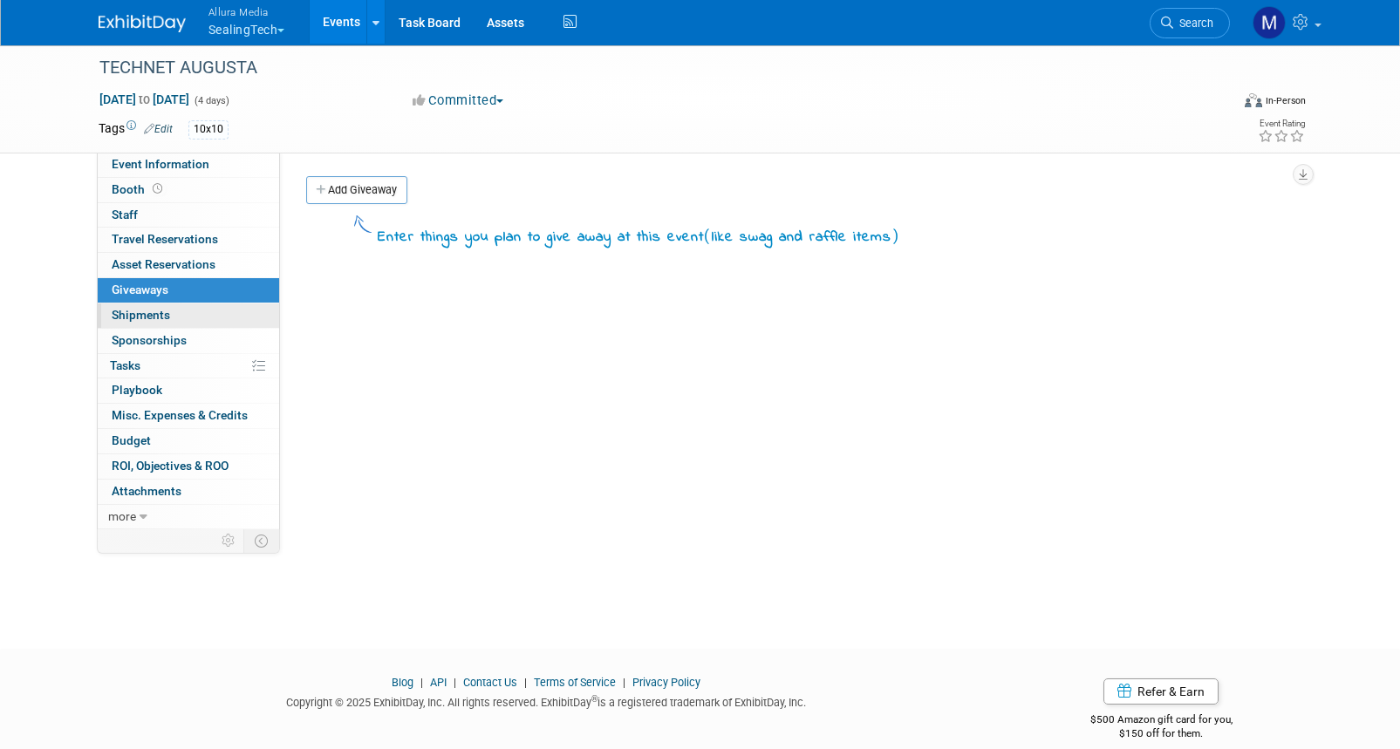
click at [164, 316] on span "Shipments 0" at bounding box center [141, 315] width 58 height 14
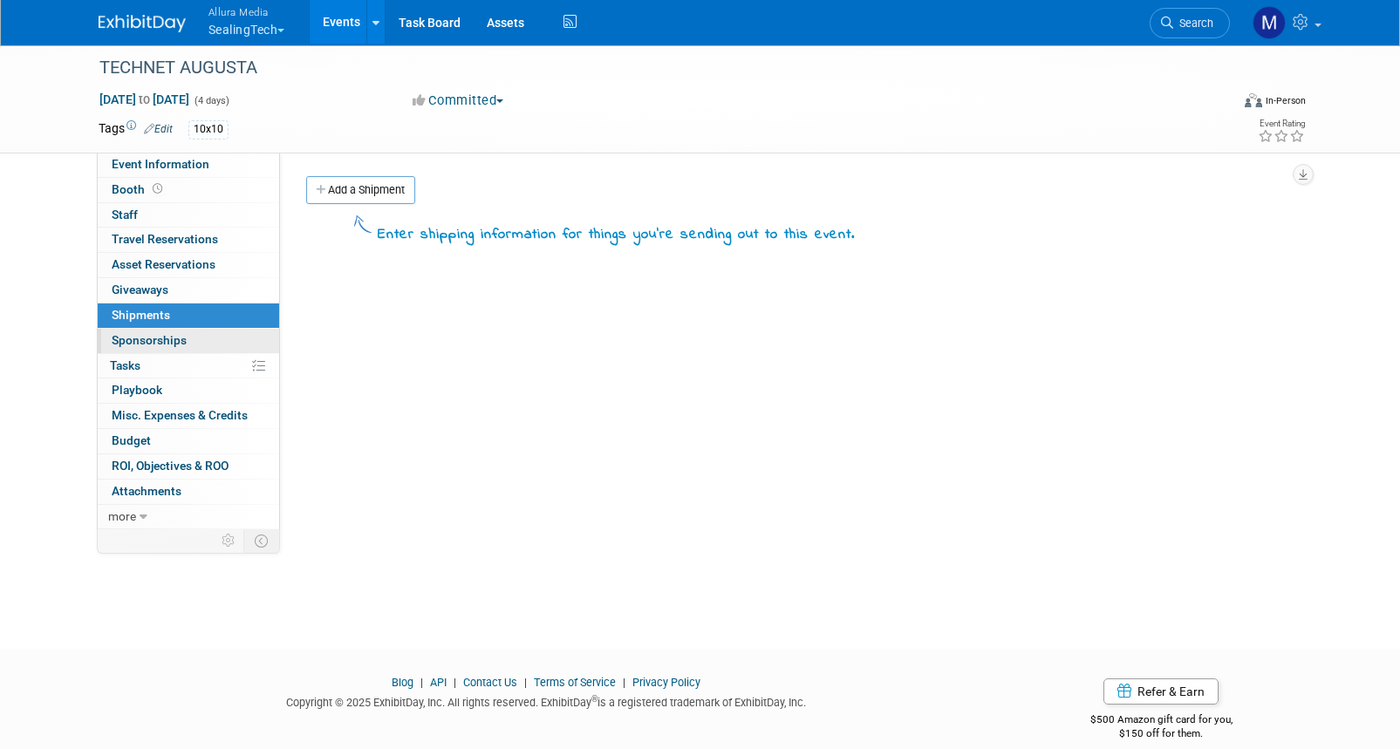
click at [186, 342] on link "0 Sponsorships 0" at bounding box center [188, 341] width 181 height 24
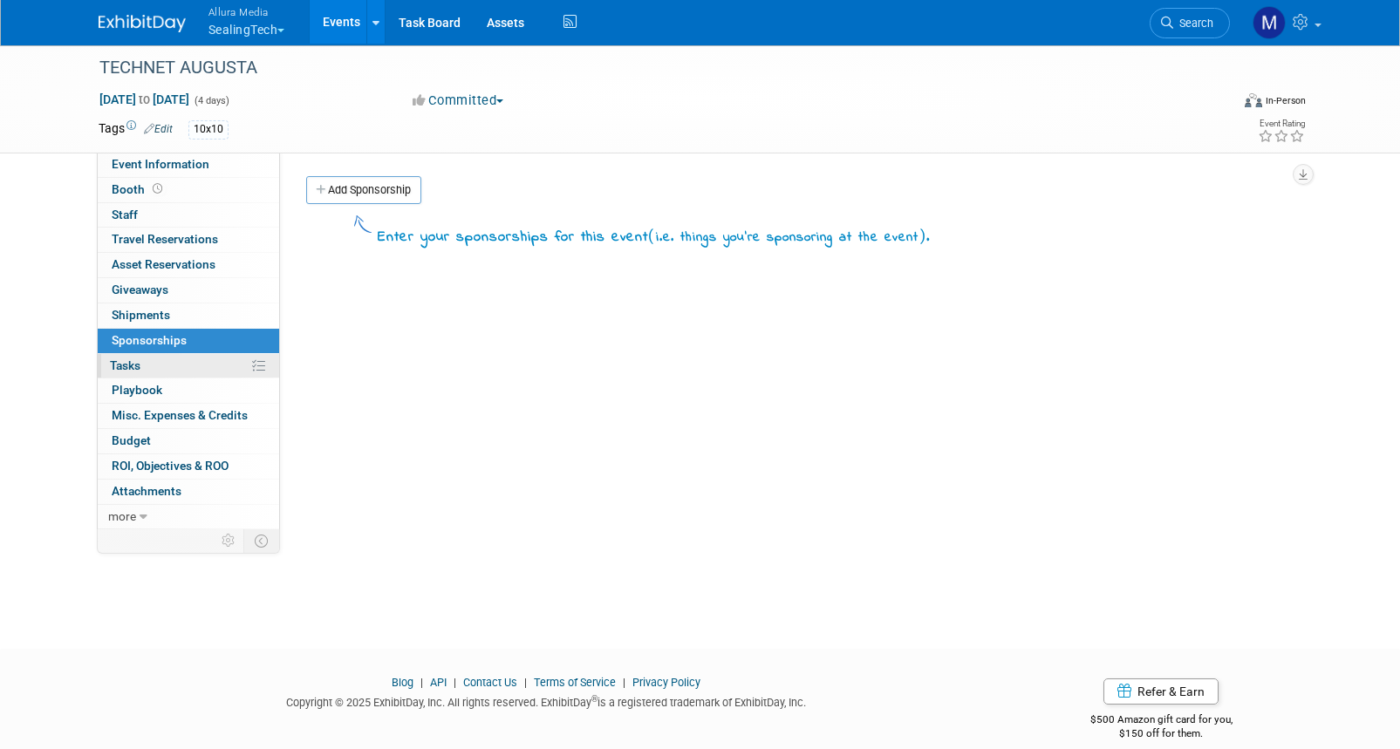
click at [157, 359] on link "0% Tasks 0%" at bounding box center [188, 366] width 181 height 24
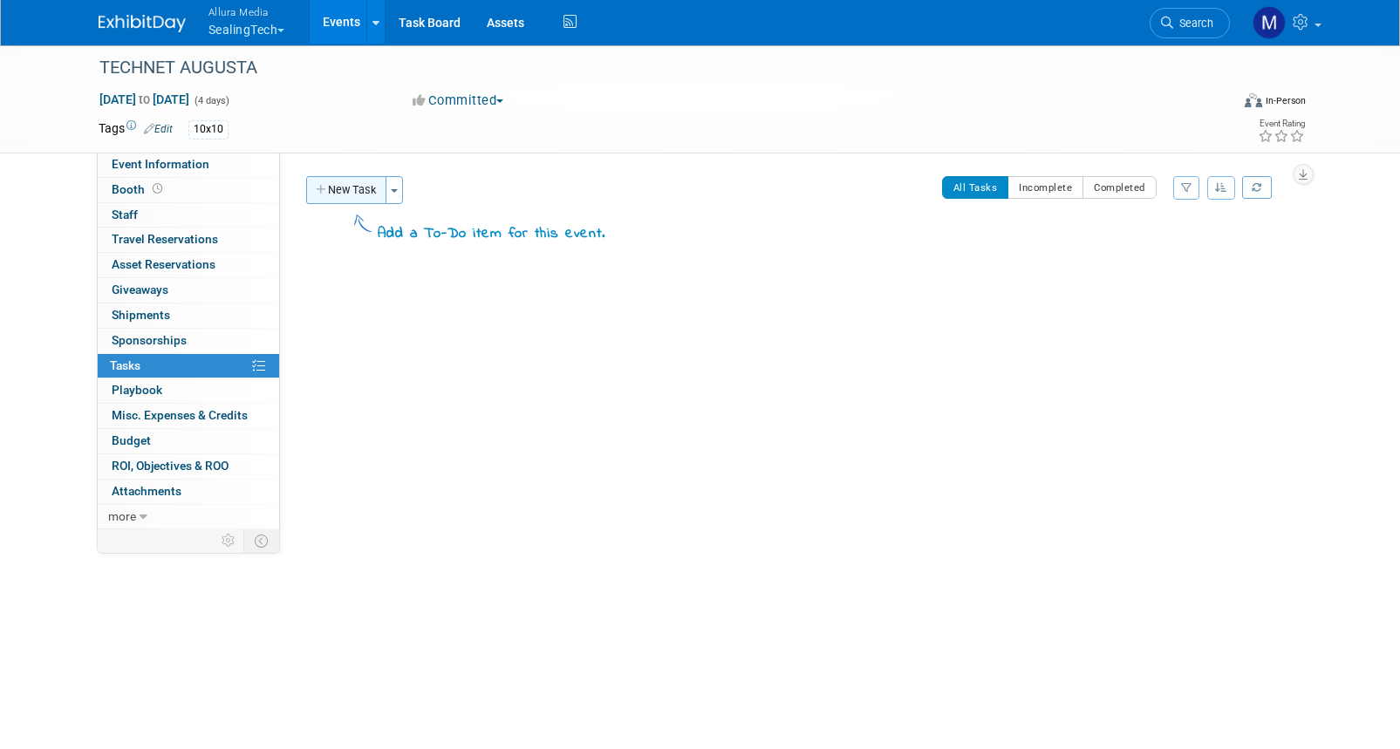
click at [336, 181] on button "New Task" at bounding box center [346, 190] width 80 height 28
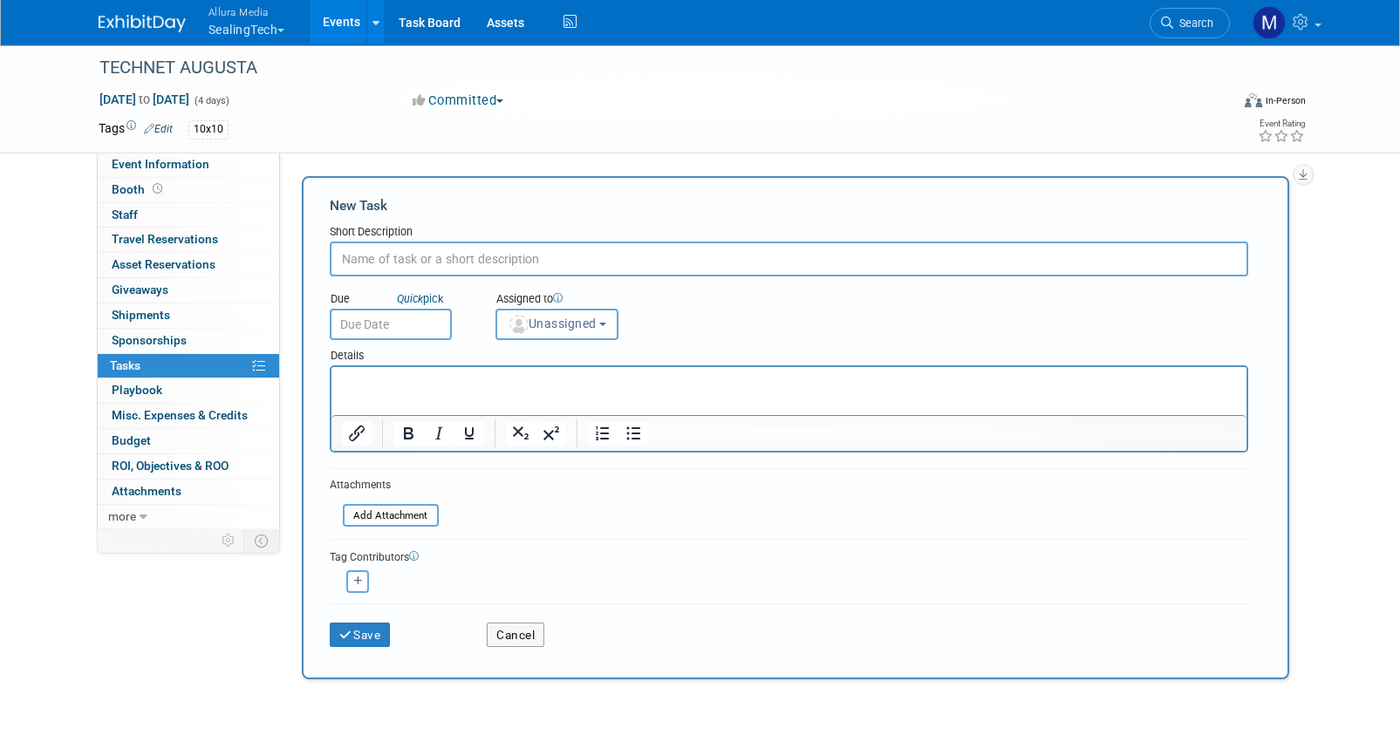
scroll to position [87, 0]
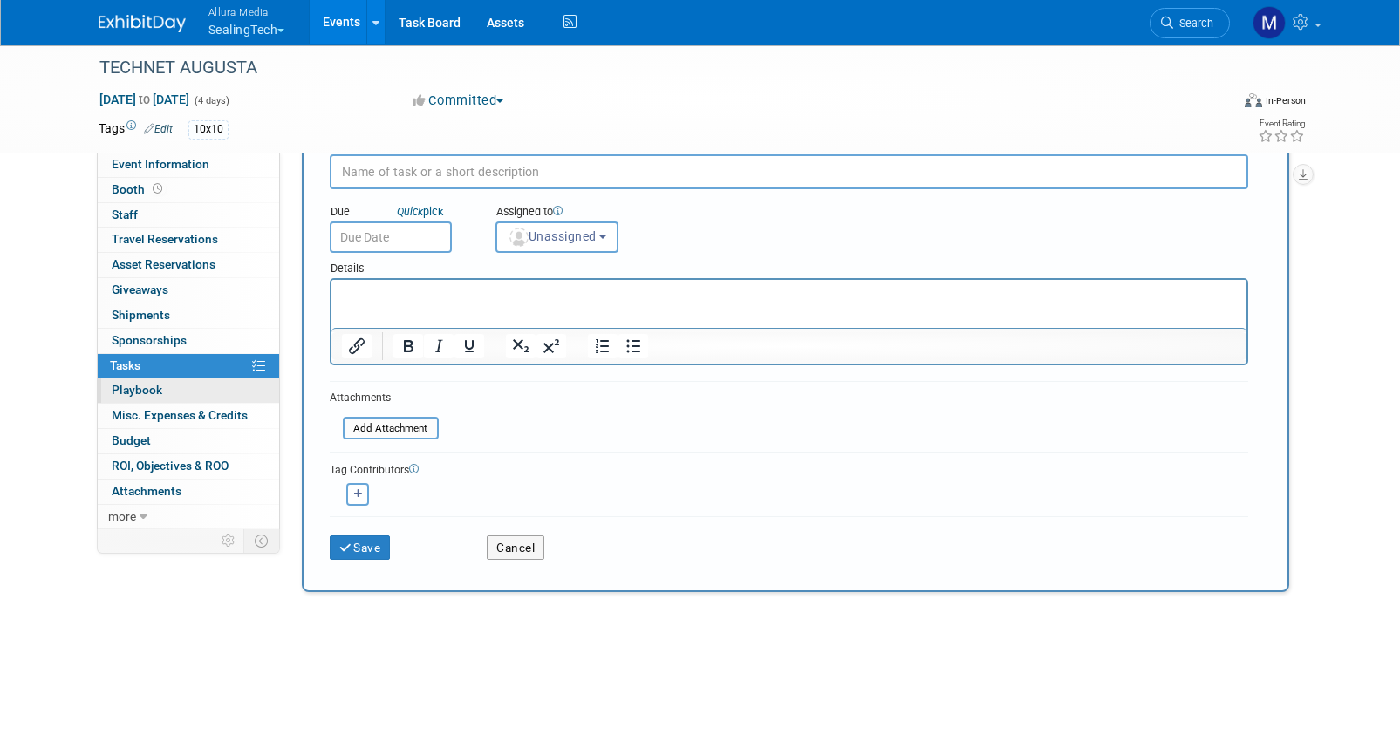
click at [196, 393] on link "0 Playbook 0" at bounding box center [188, 391] width 181 height 24
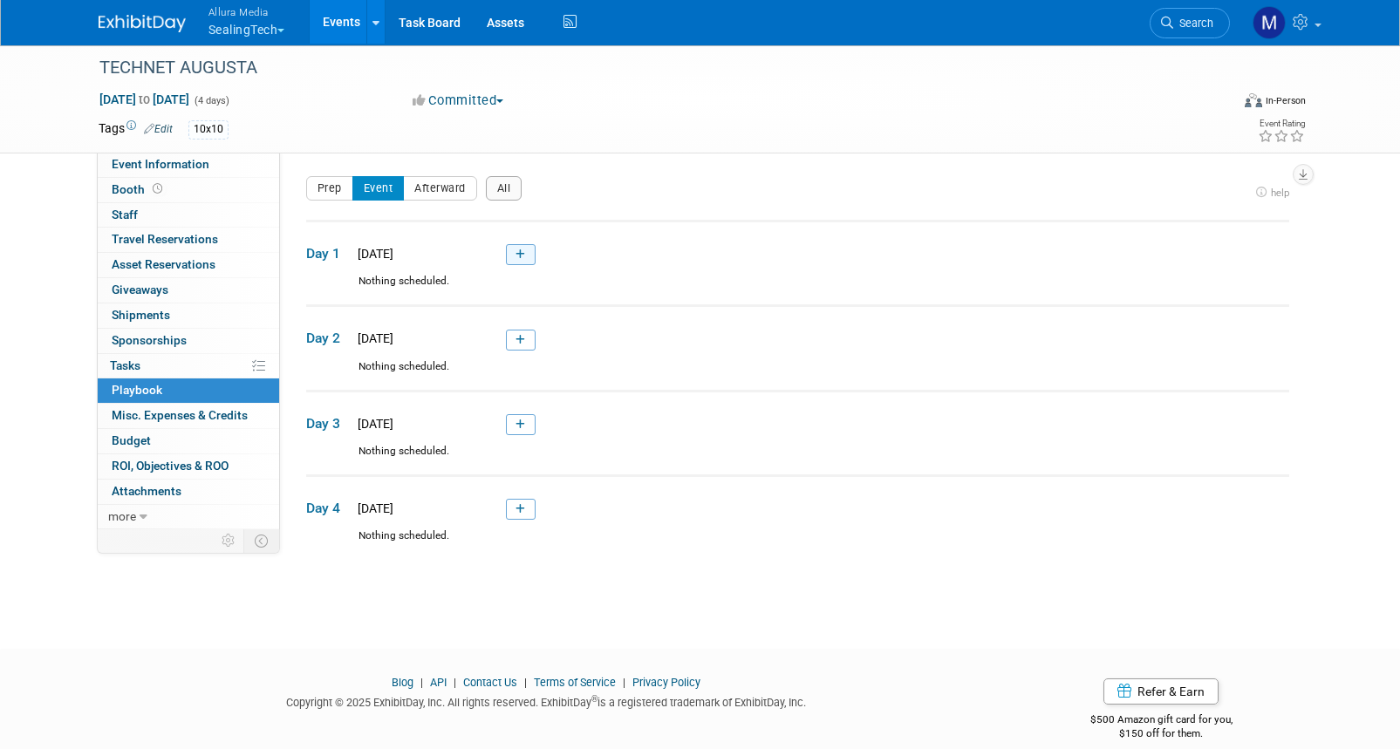
click at [531, 254] on link at bounding box center [521, 254] width 30 height 21
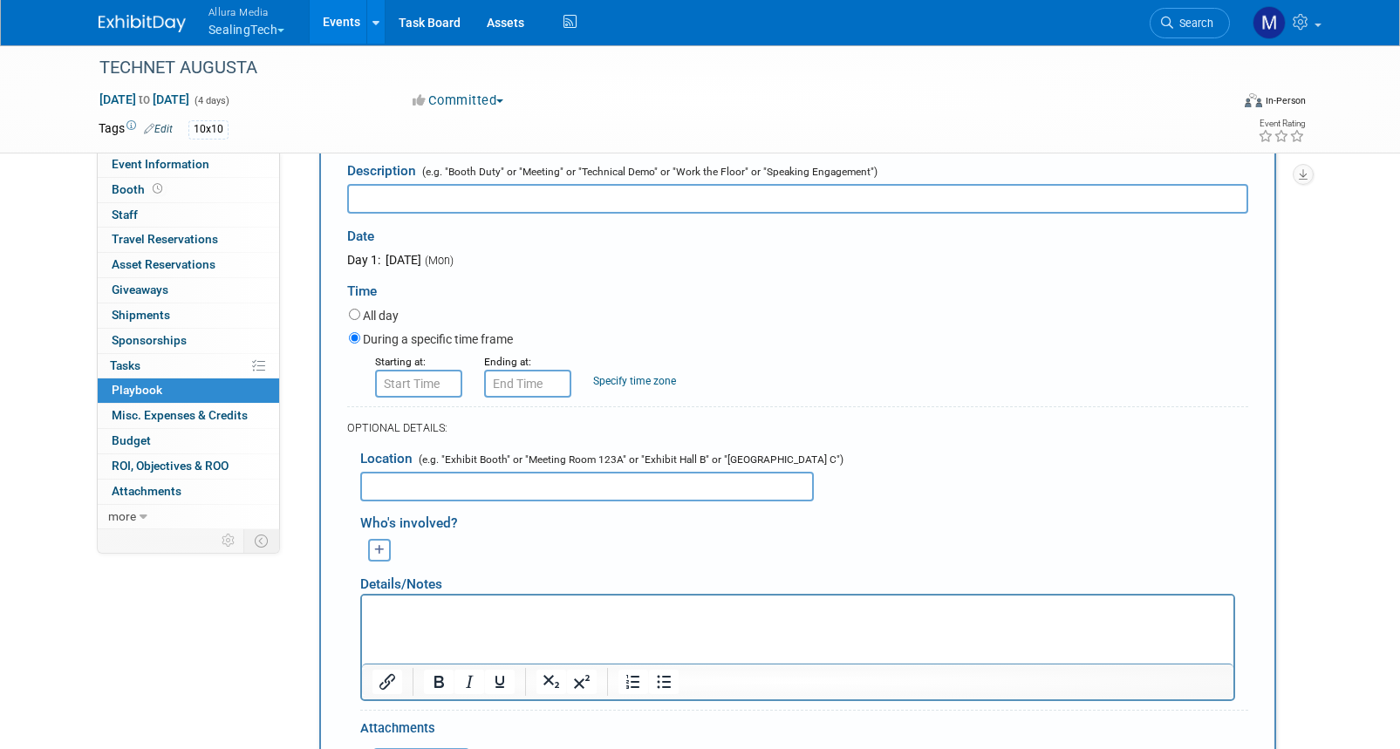
scroll to position [146, 0]
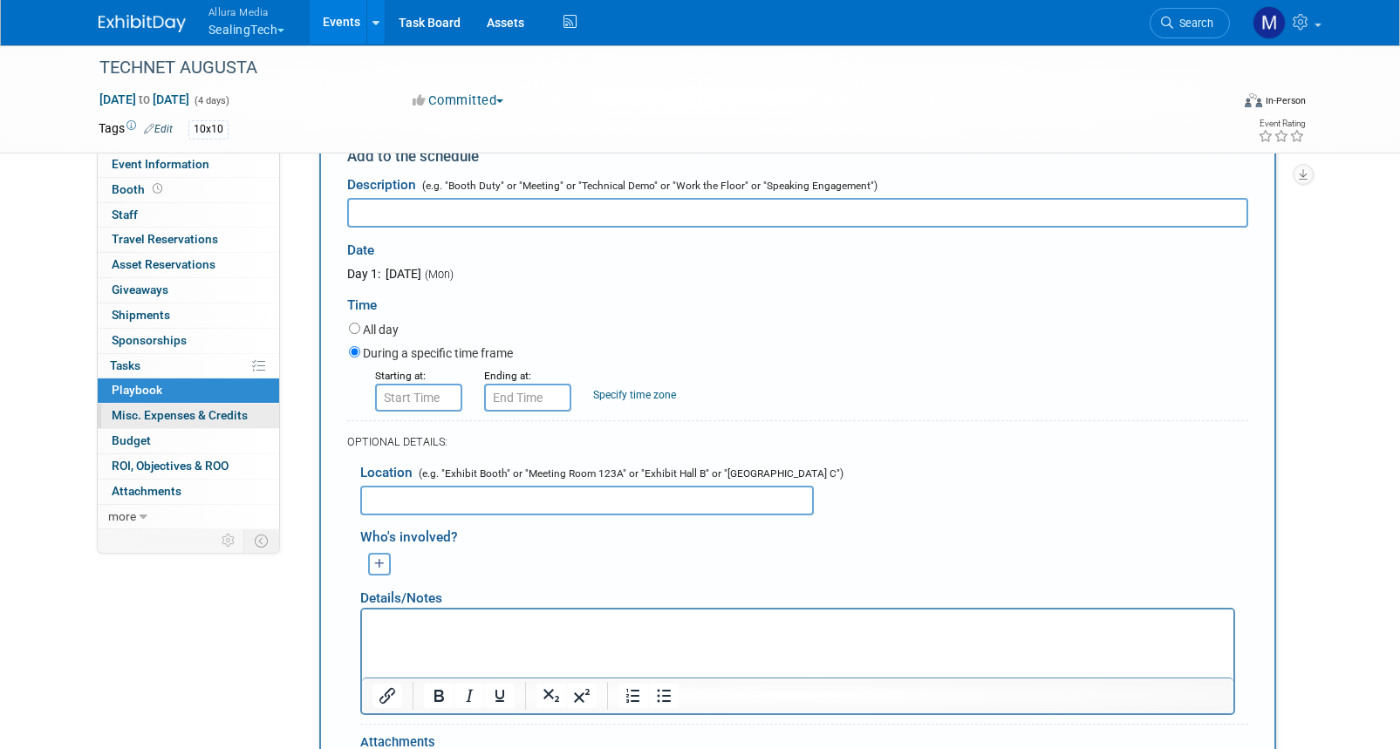
click at [224, 408] on span "Misc. Expenses & Credits 0" at bounding box center [180, 415] width 136 height 14
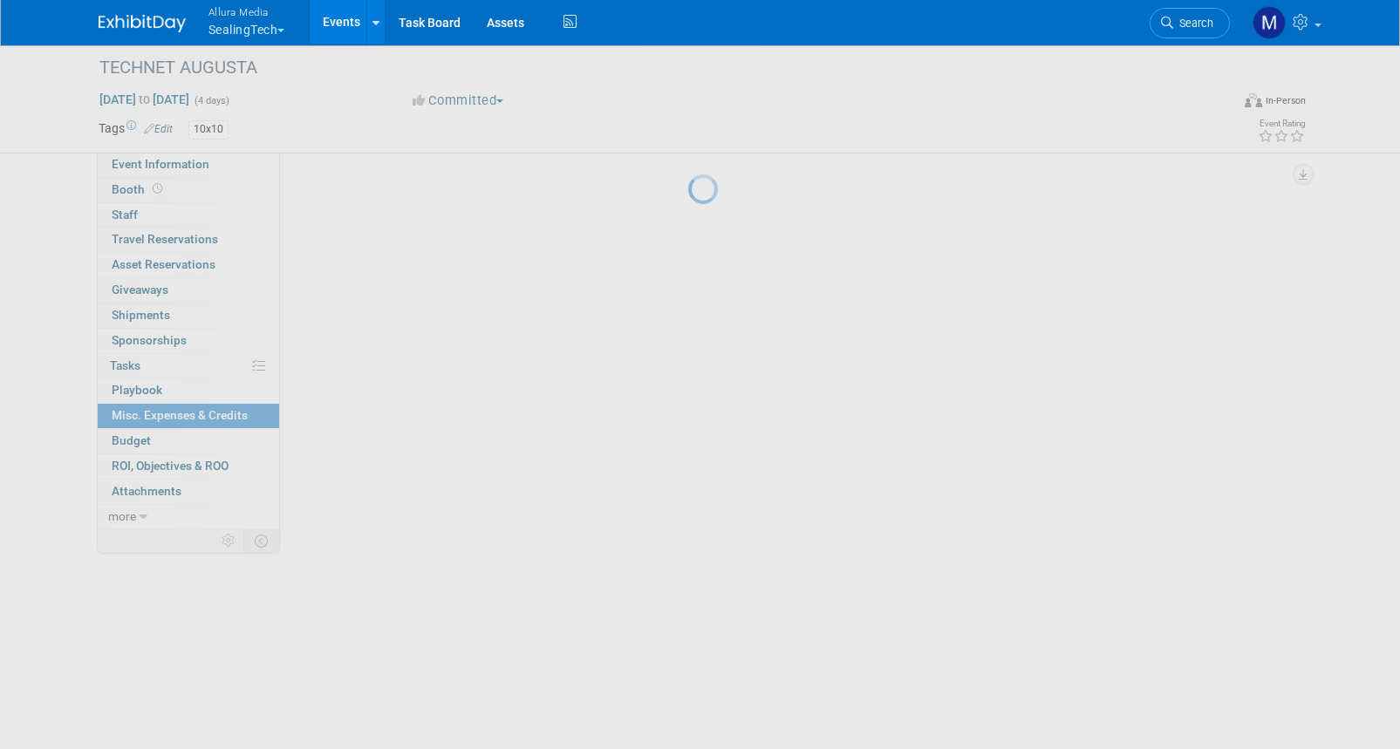
scroll to position [0, 0]
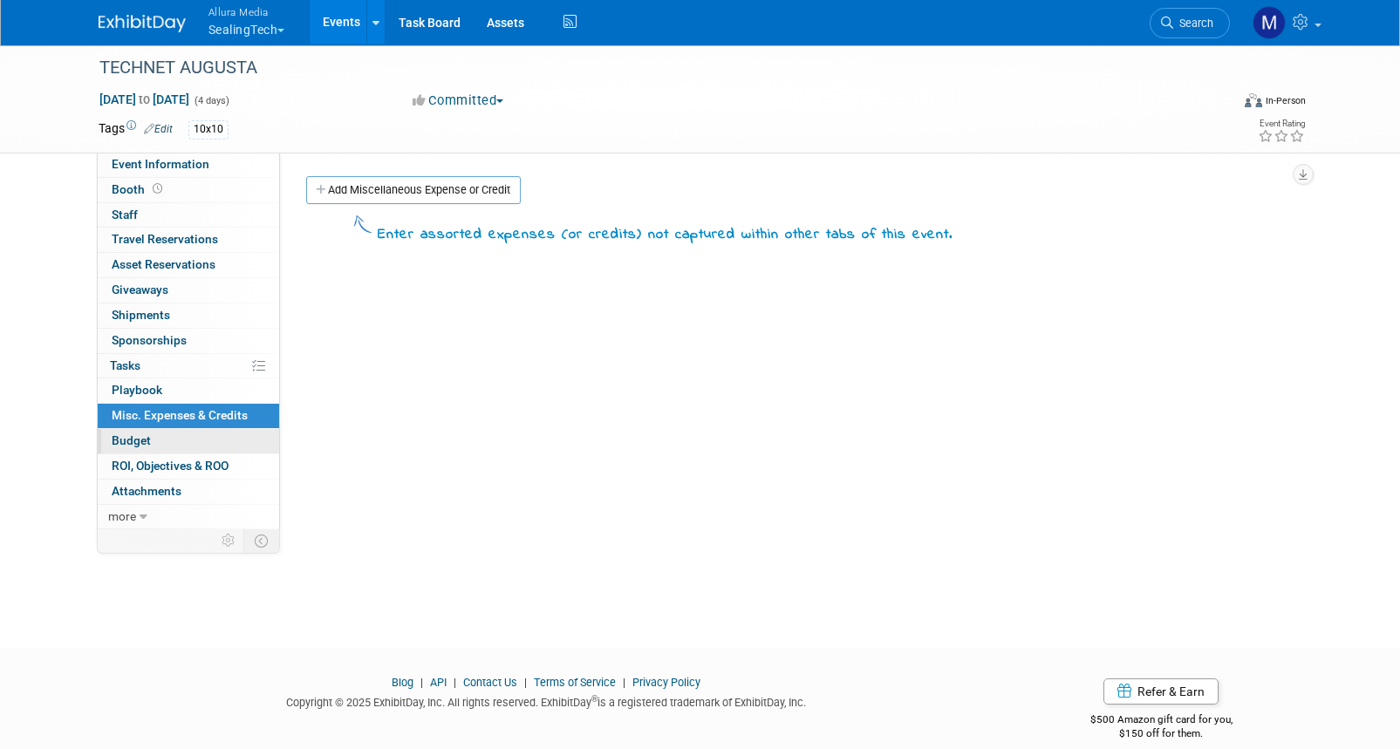
click at [193, 445] on link "Budget" at bounding box center [188, 441] width 181 height 24
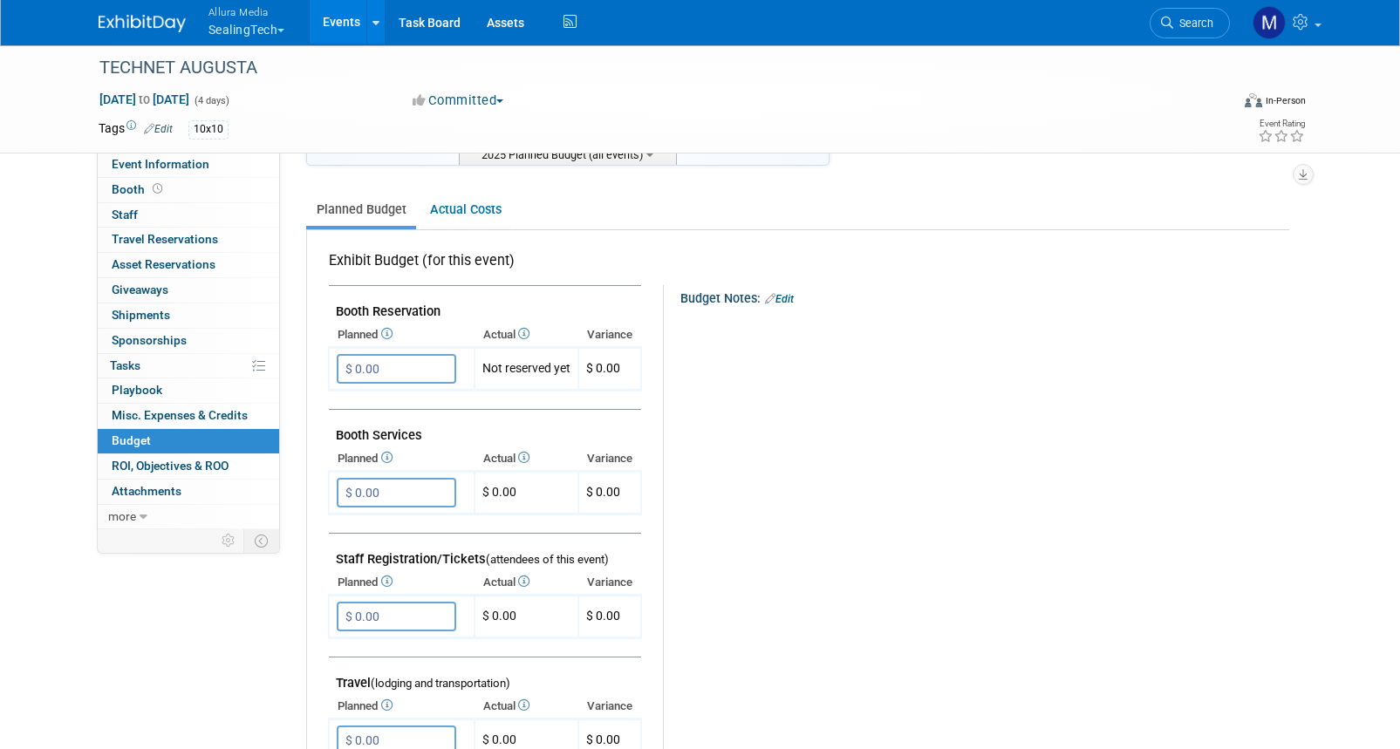
scroll to position [262, 0]
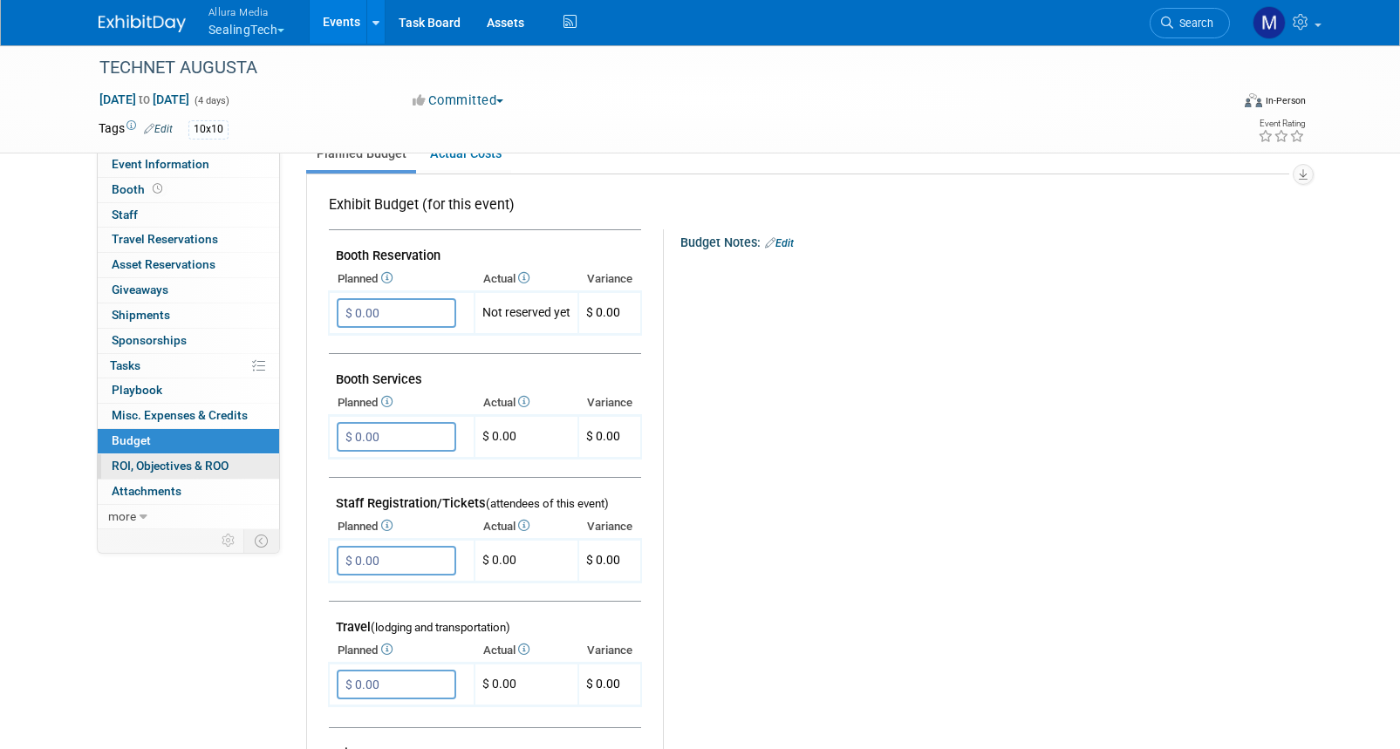
click at [133, 468] on span "ROI, Objectives & ROO 0" at bounding box center [170, 466] width 117 height 14
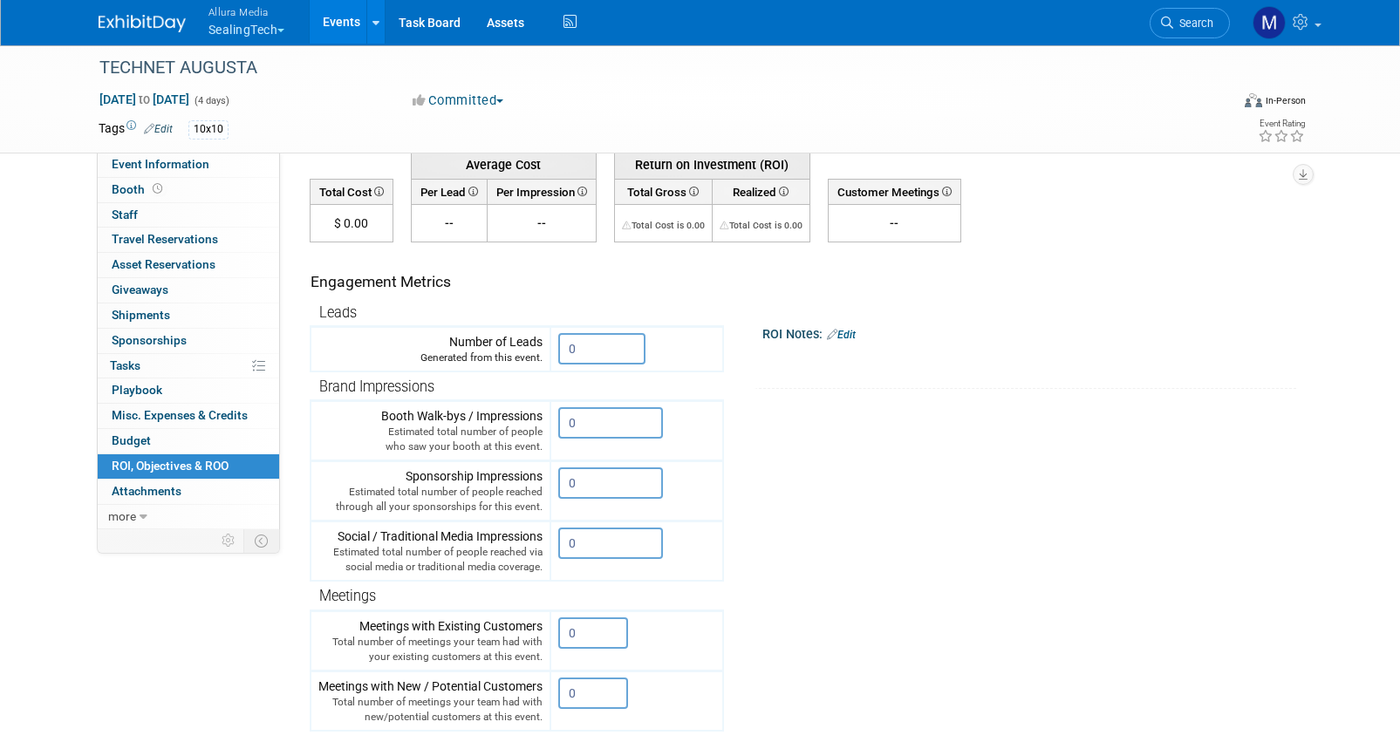
scroll to position [0, 0]
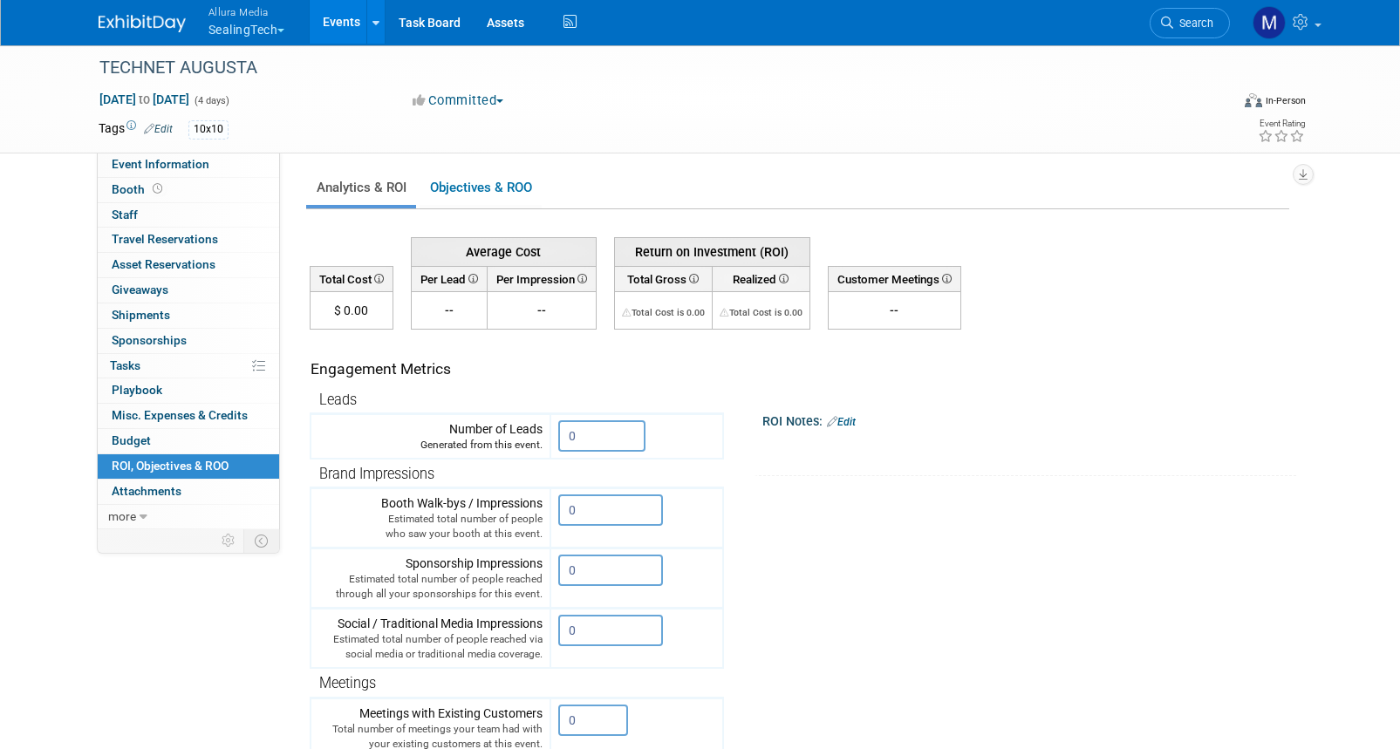
click at [856, 421] on link "Edit" at bounding box center [841, 422] width 29 height 12
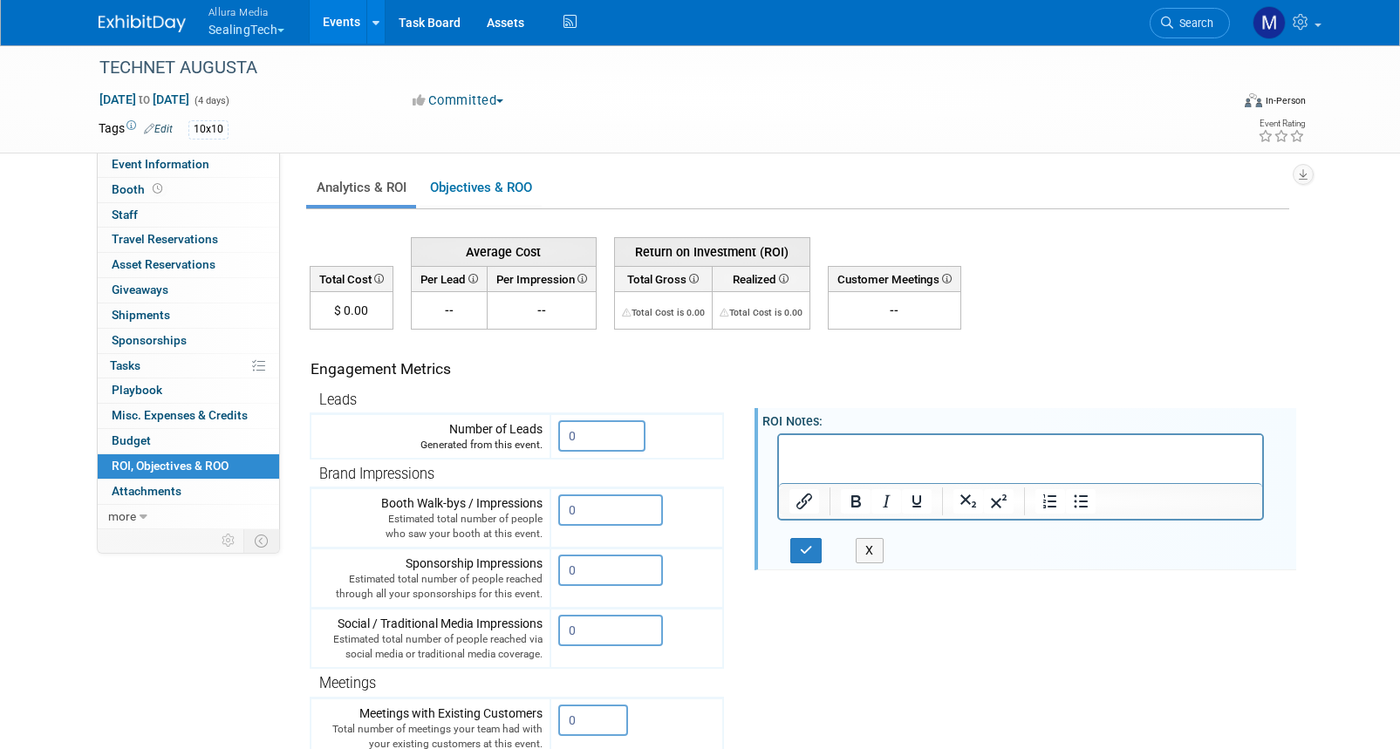
click at [887, 559] on div "X" at bounding box center [1030, 497] width 535 height 136
click at [882, 553] on button "X" at bounding box center [870, 550] width 28 height 25
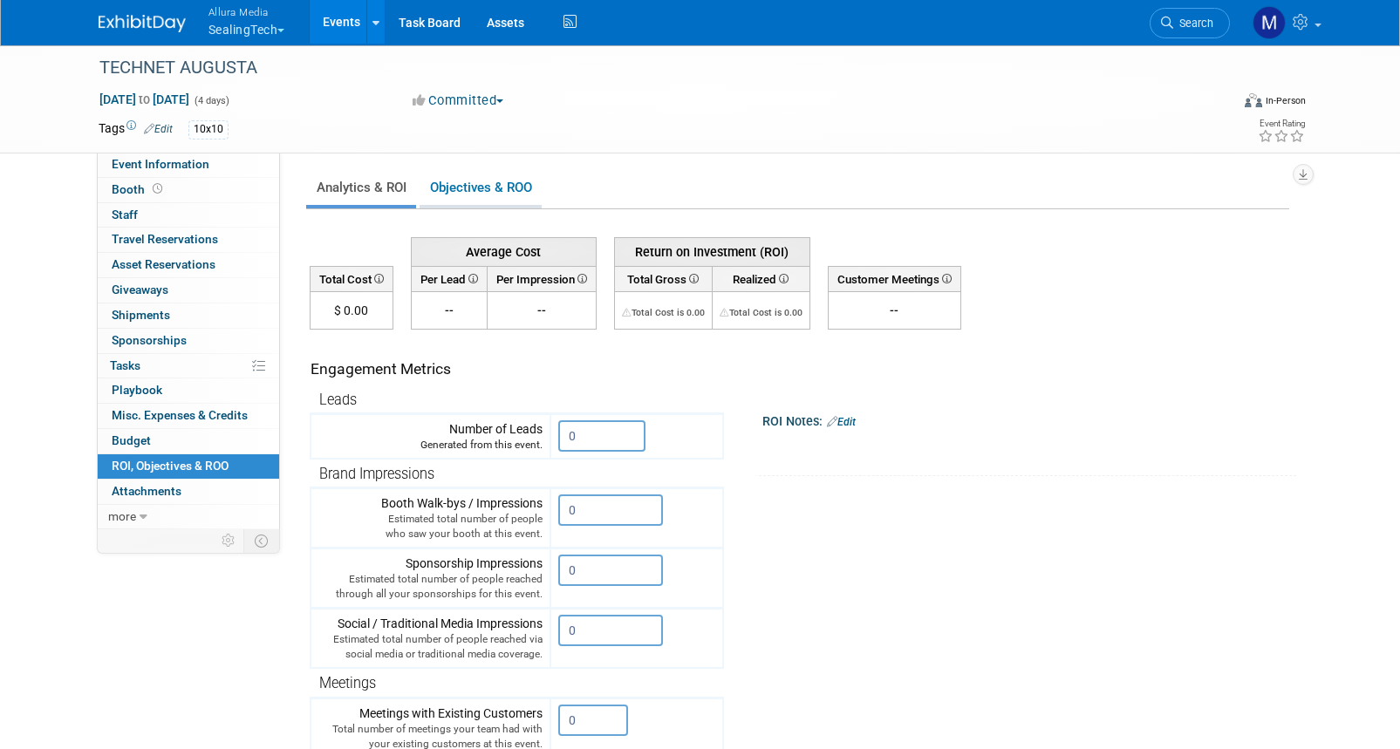
click at [493, 194] on link "Objectives & ROO 0" at bounding box center [481, 188] width 122 height 34
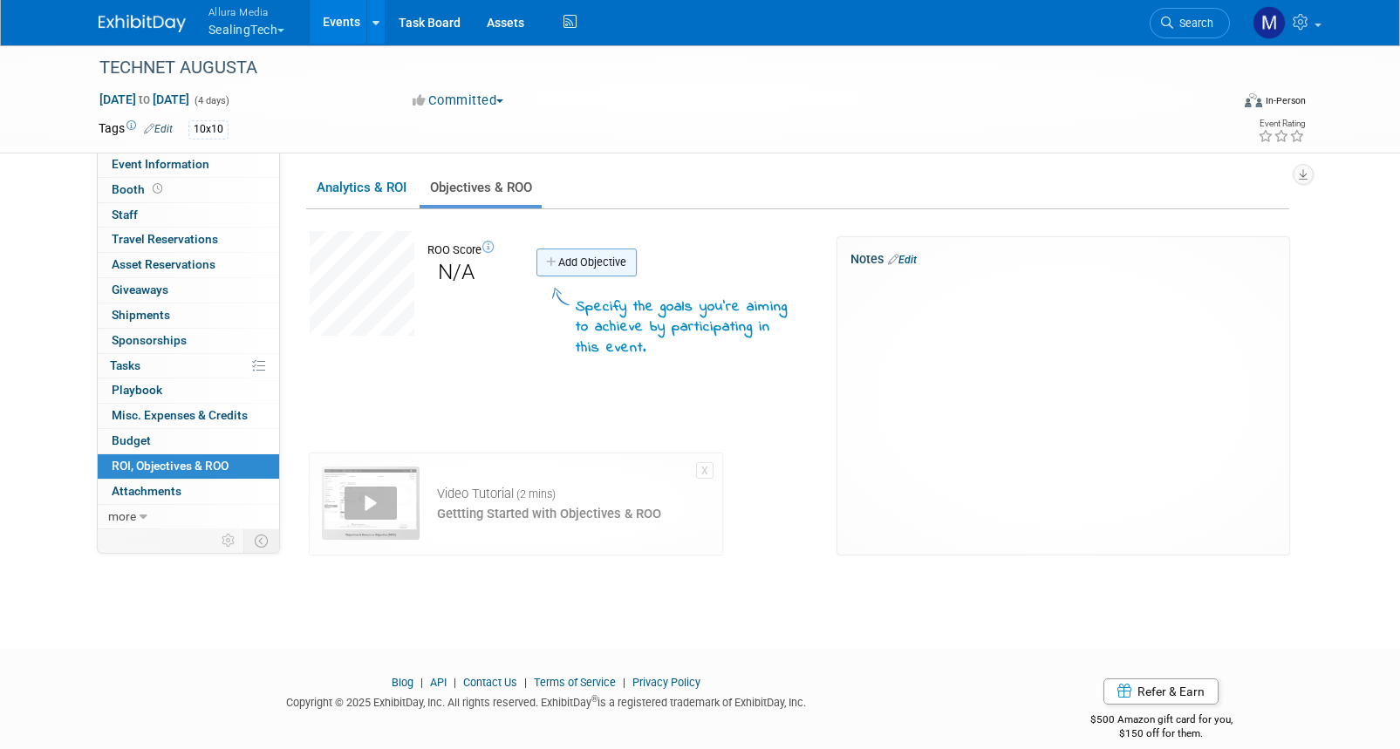
click at [614, 272] on link "Add Objective" at bounding box center [587, 263] width 100 height 28
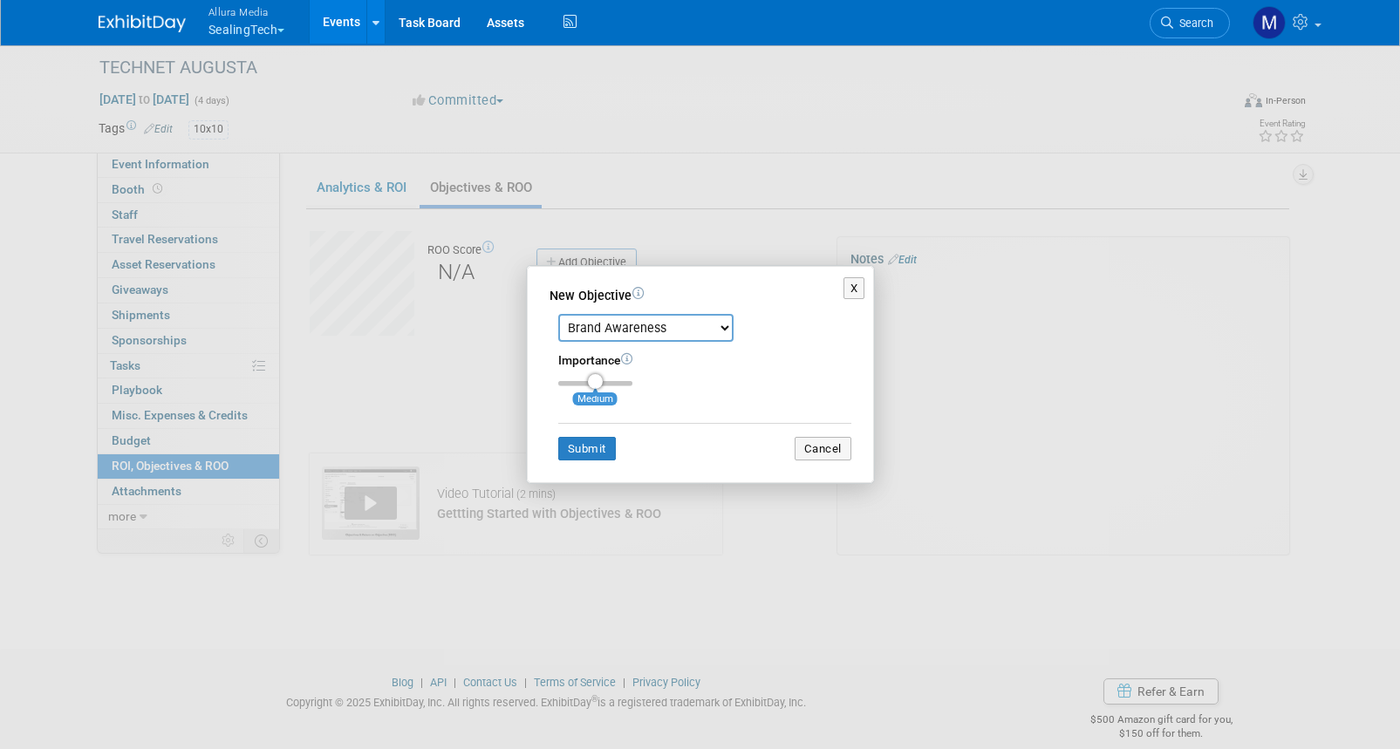
click at [645, 327] on select "Brand Awareness Competition Research Customer Retention Feedback Collection Lea…" at bounding box center [645, 328] width 175 height 28
select select "2"
click at [558, 314] on select "Brand Awareness Competition Research Customer Retention Feedback Collection Lea…" at bounding box center [645, 328] width 175 height 28
click at [850, 455] on button "Cancel" at bounding box center [823, 449] width 57 height 24
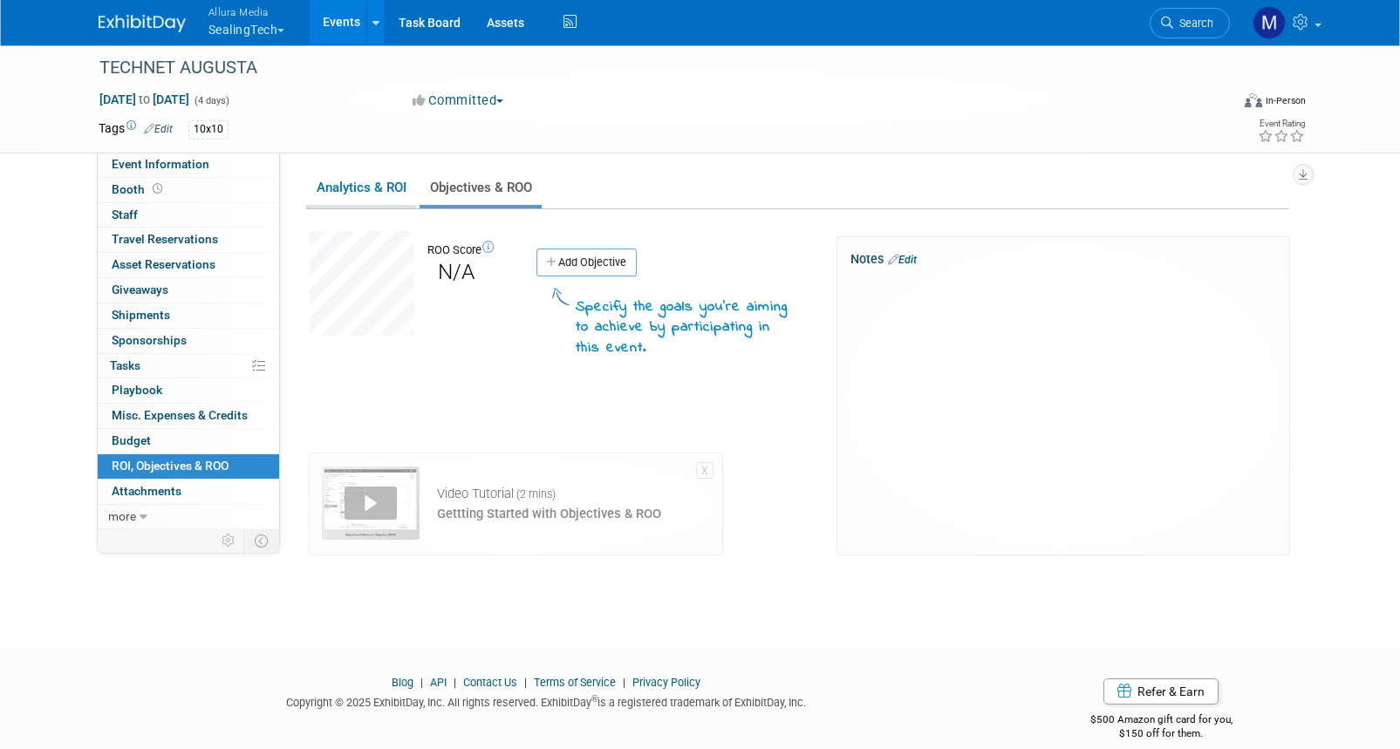
click at [386, 190] on link "Analytics & ROI" at bounding box center [361, 188] width 110 height 34
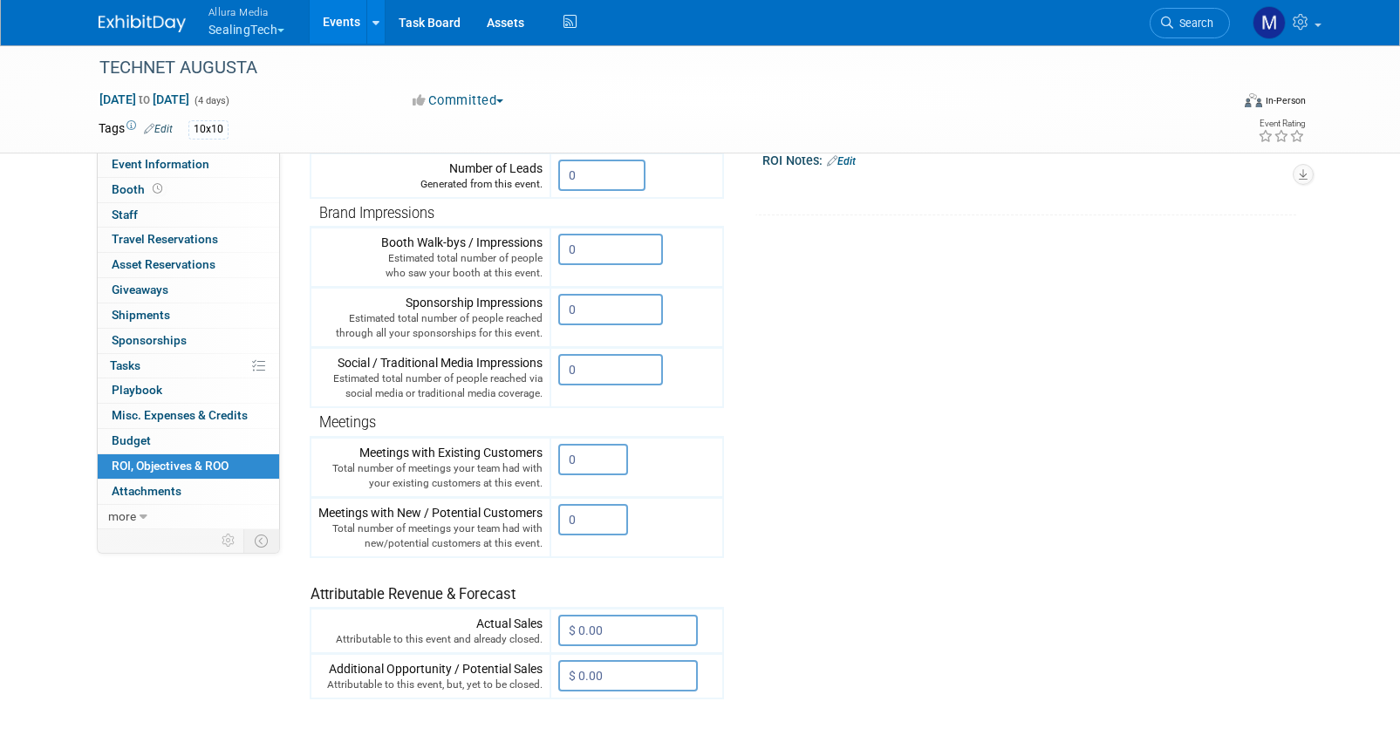
scroll to position [262, 0]
drag, startPoint x: 611, startPoint y: 469, endPoint x: 506, endPoint y: 451, distance: 106.1
click at [506, 451] on tr "Meetings with Existing Customers Total number of meetings your team had with yo…" at bounding box center [517, 466] width 413 height 60
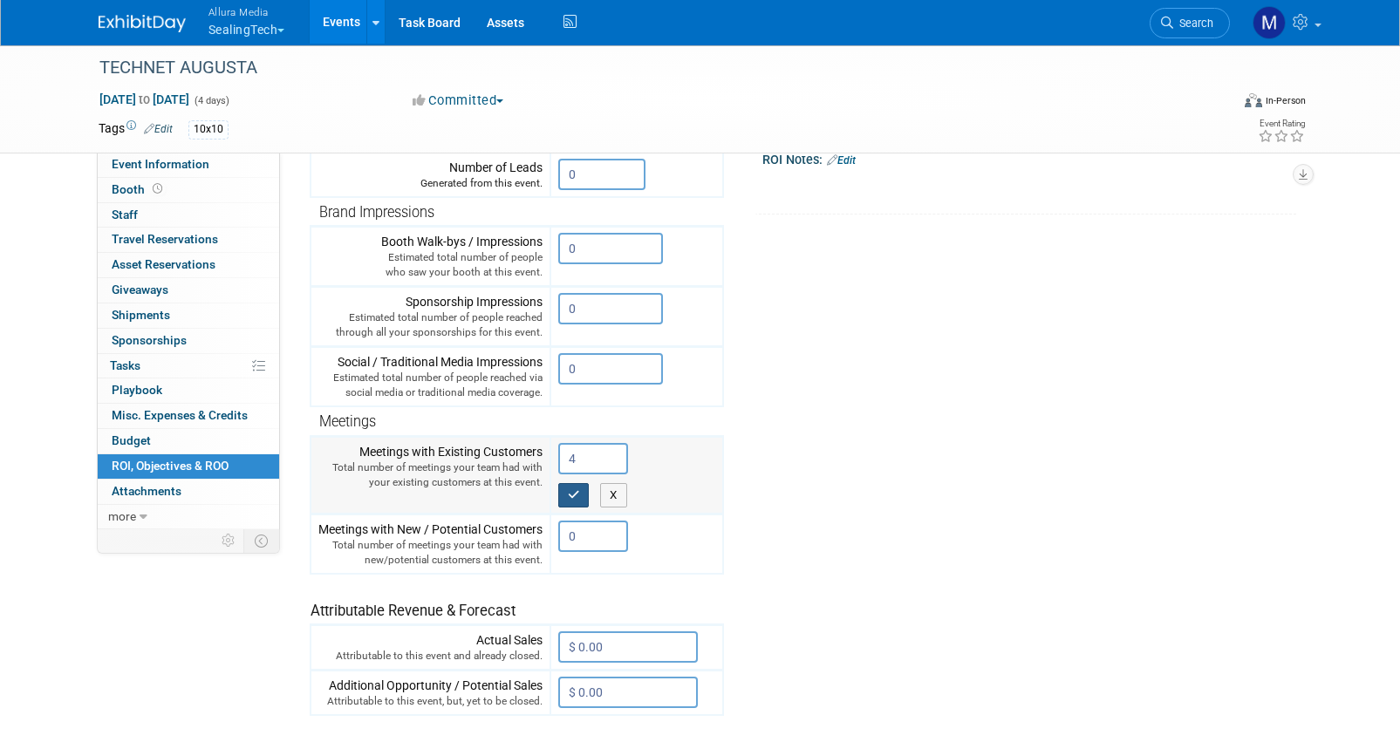
type input "4"
click at [569, 495] on icon "button" at bounding box center [574, 494] width 12 height 11
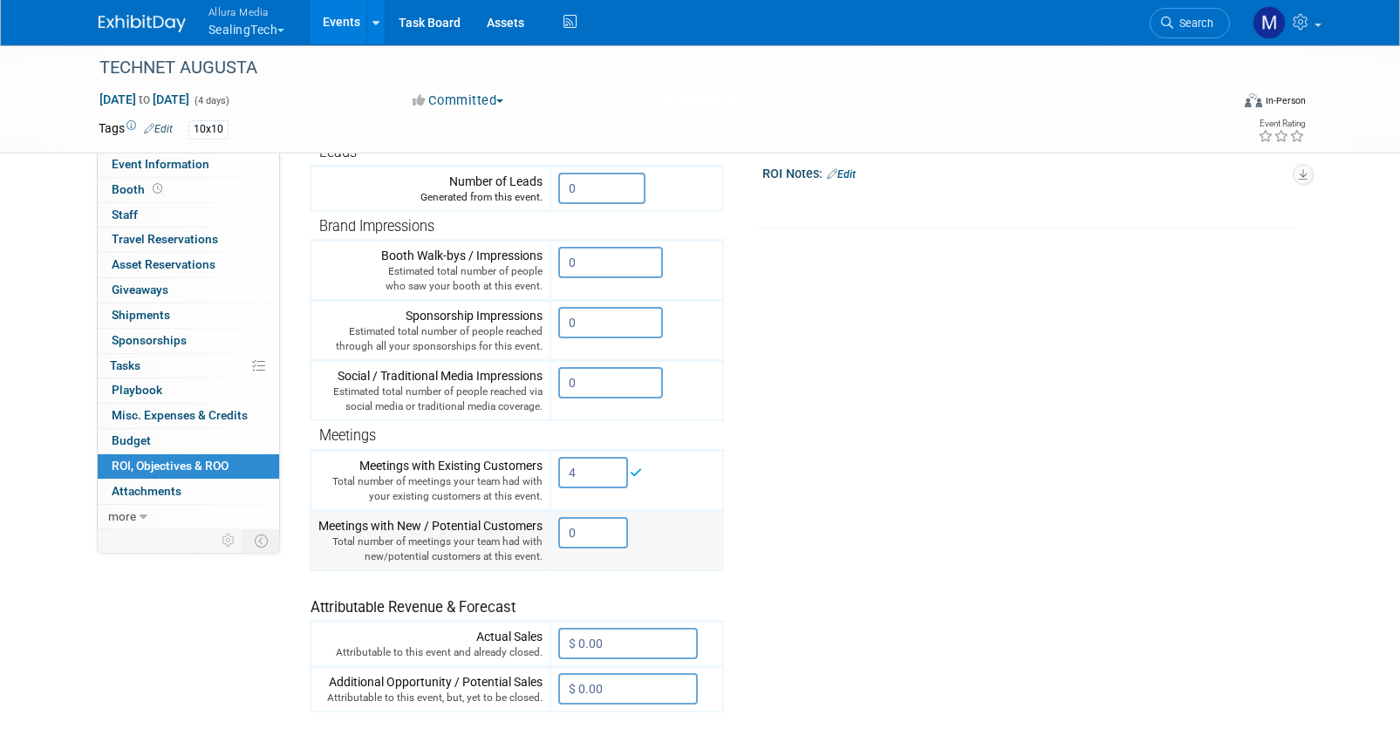
drag, startPoint x: 597, startPoint y: 531, endPoint x: 562, endPoint y: 527, distance: 35.2
click at [562, 527] on input "0" at bounding box center [593, 532] width 70 height 31
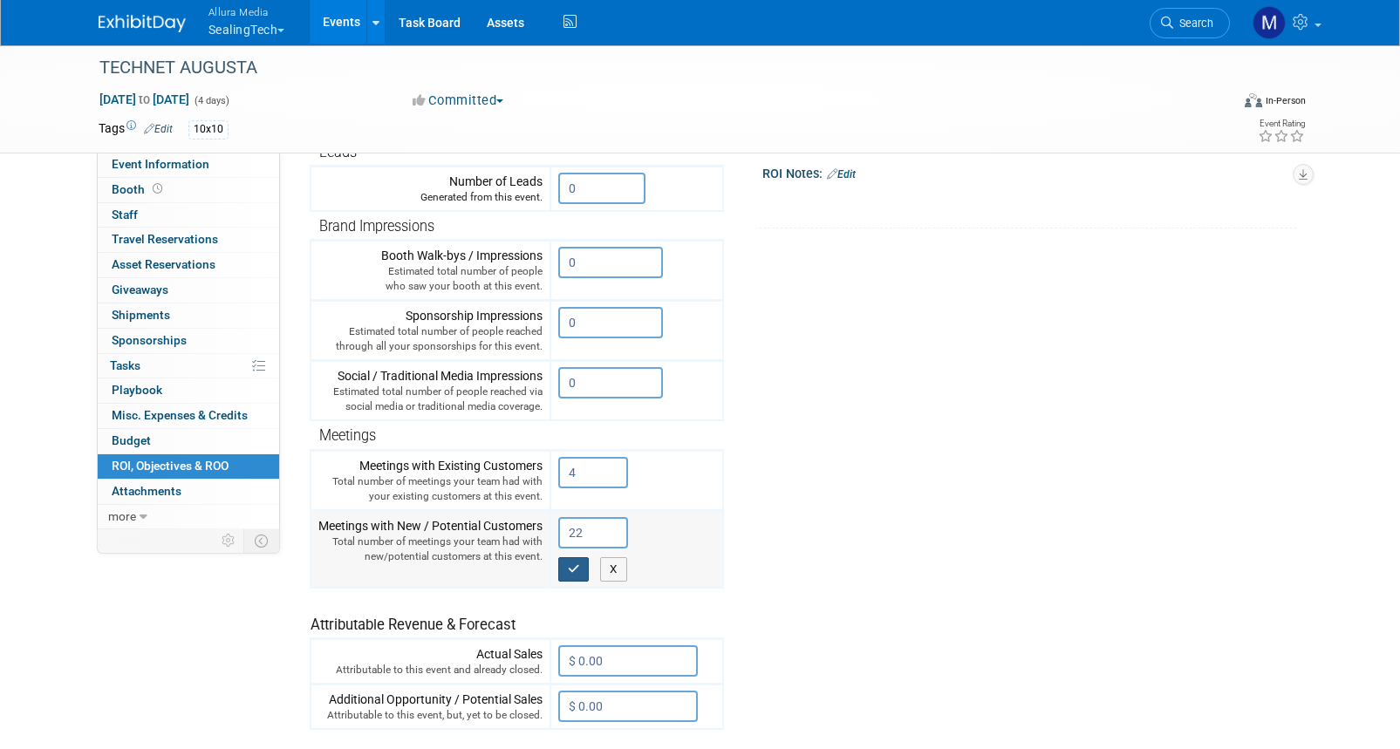
type input "22"
click at [587, 564] on button "button" at bounding box center [573, 570] width 31 height 24
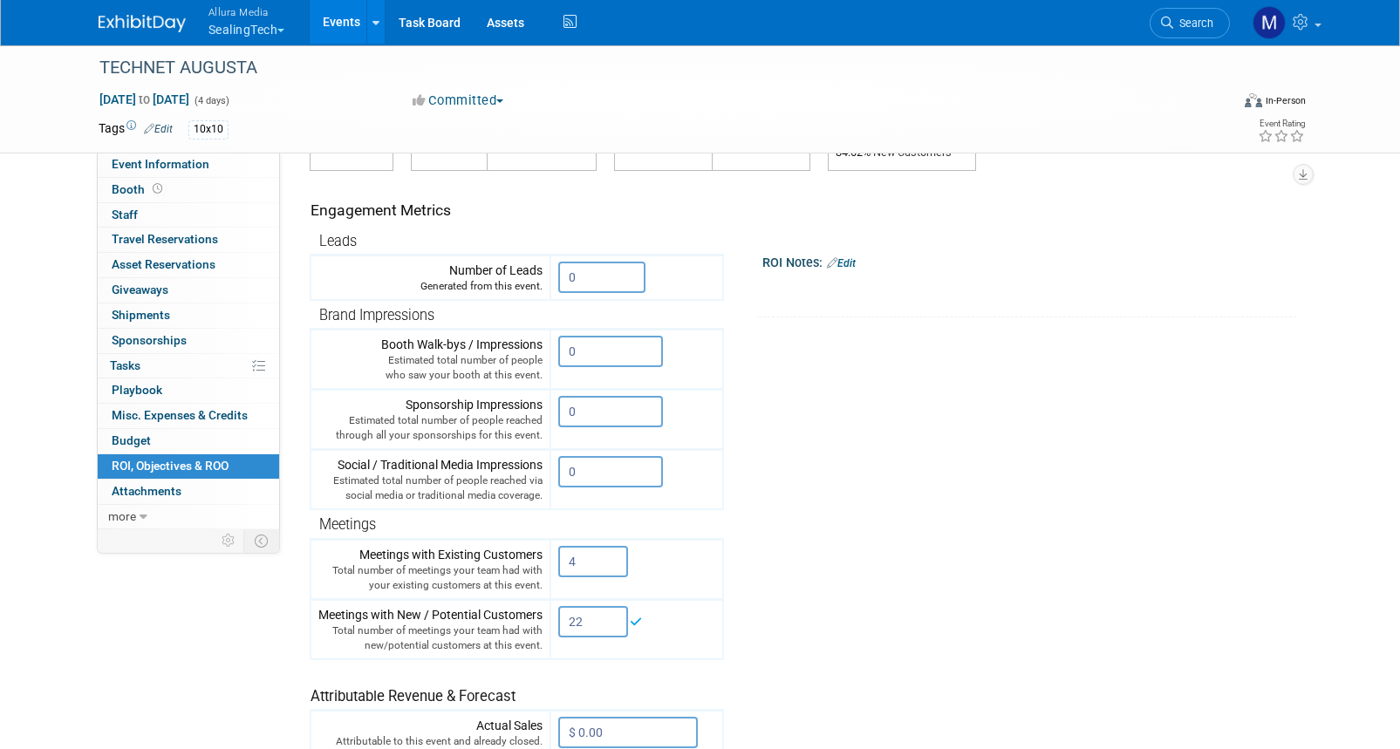
scroll to position [0, 0]
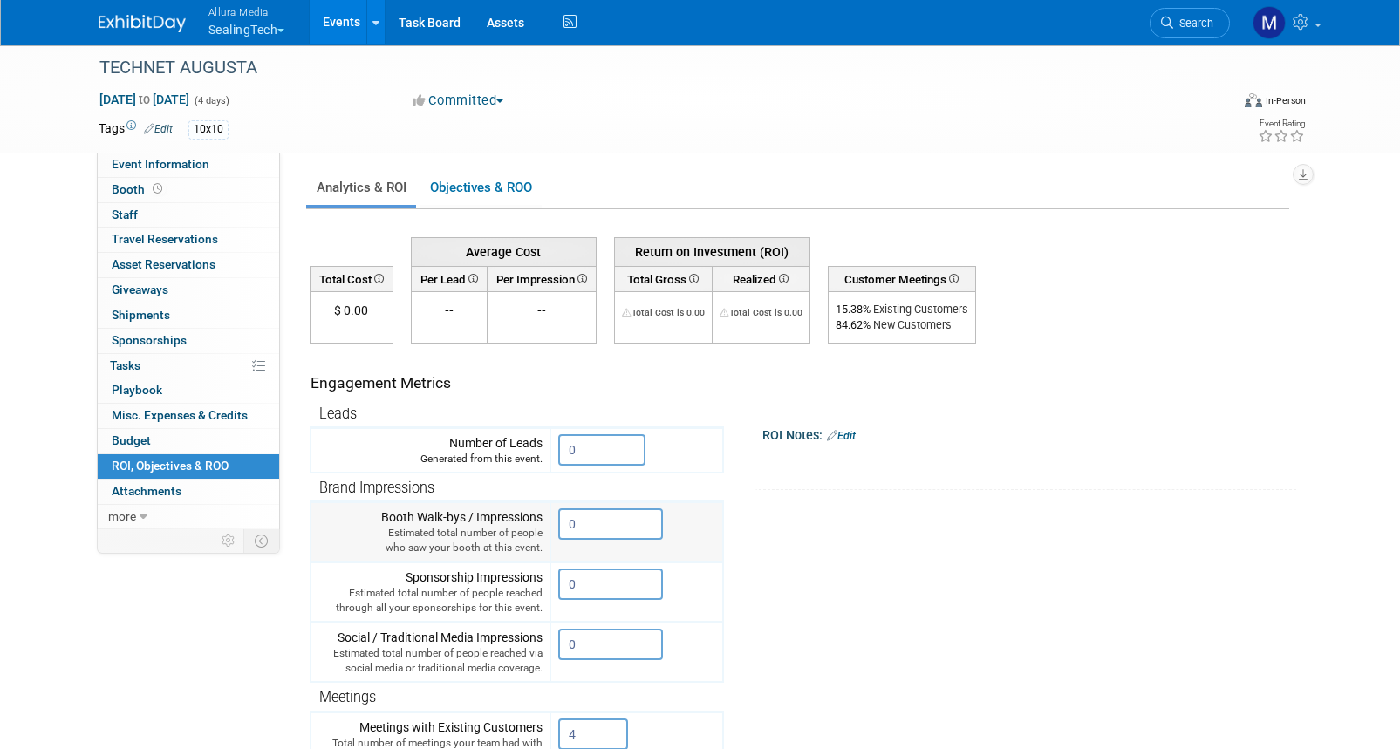
drag, startPoint x: 597, startPoint y: 524, endPoint x: 536, endPoint y: 519, distance: 61.3
click at [536, 519] on tr "Booth Walk-bys / Impressions Estimated total number of people who saw your boot…" at bounding box center [517, 533] width 413 height 60
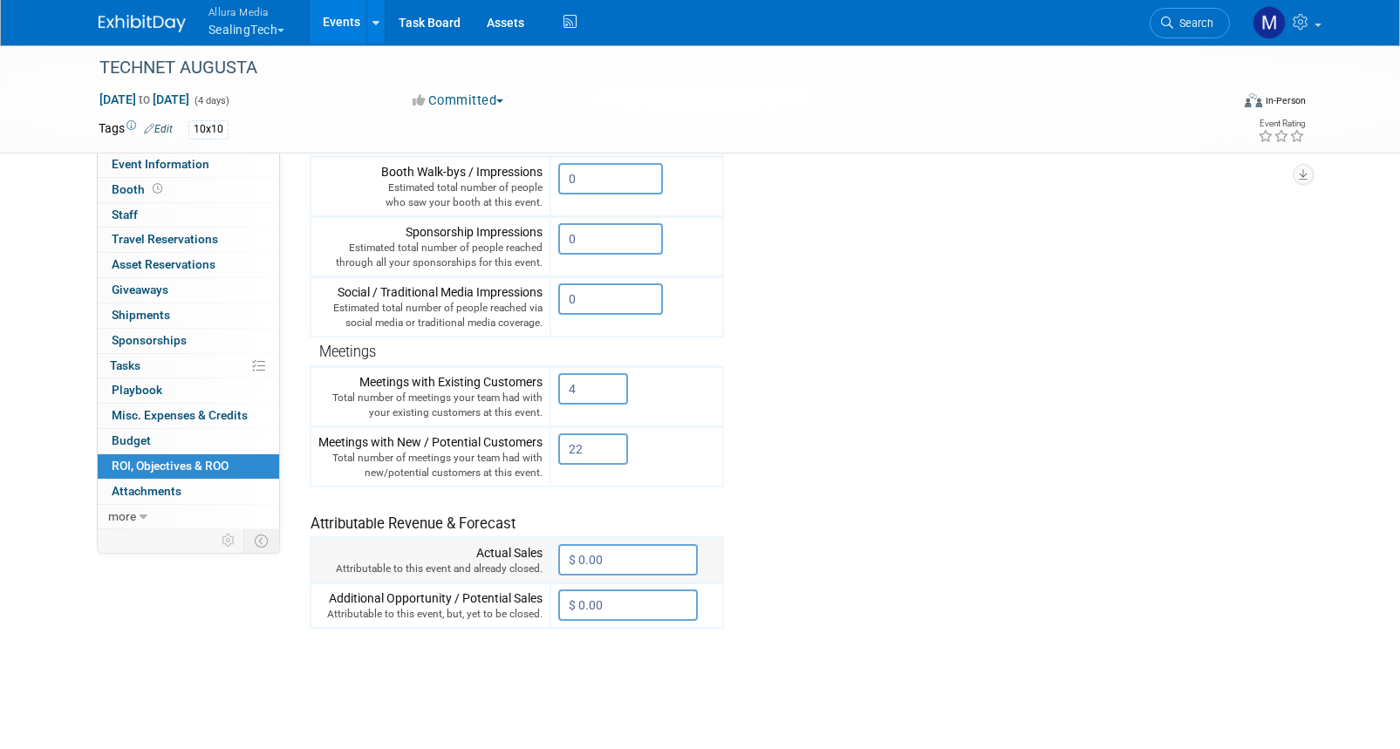
scroll to position [349, 0]
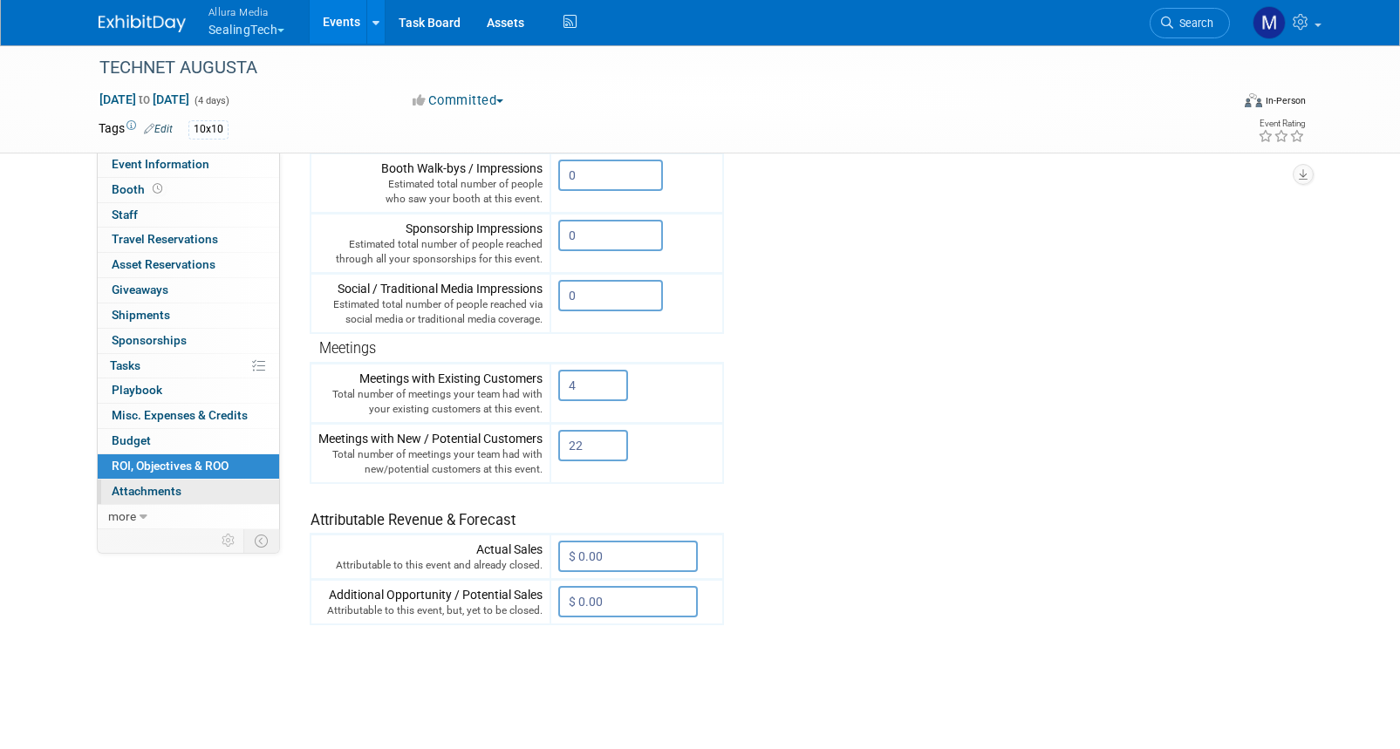
click at [154, 489] on span "Attachments 0" at bounding box center [147, 491] width 70 height 14
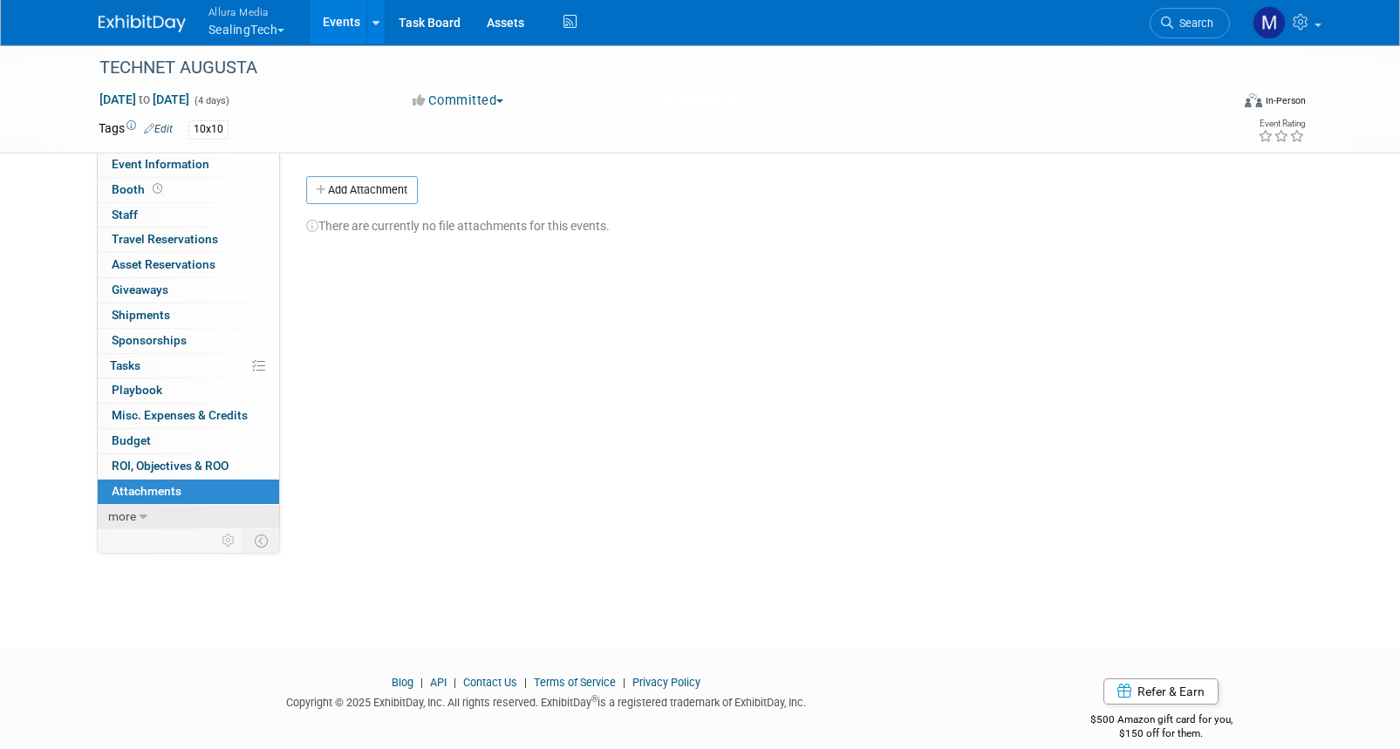
click at [133, 510] on span "more" at bounding box center [122, 517] width 28 height 14
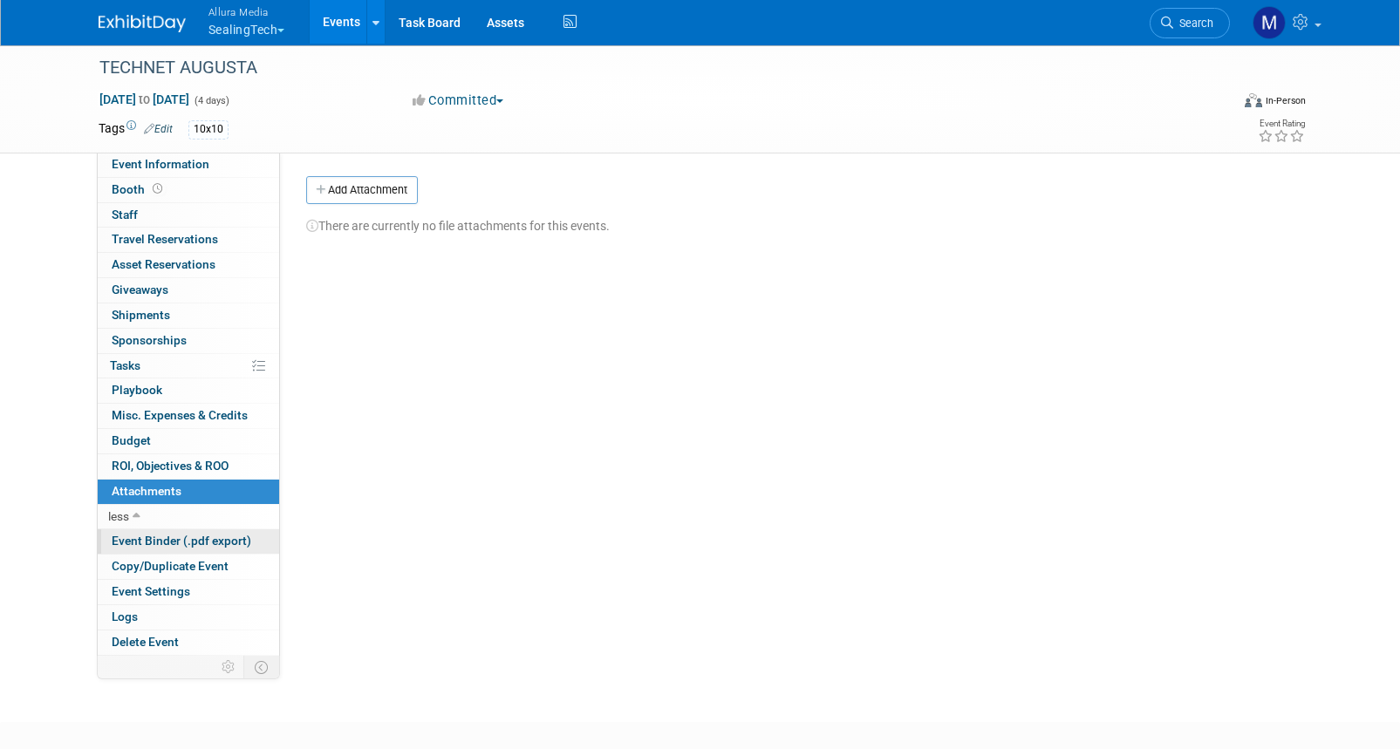
click at [162, 538] on span "Event Binder (.pdf export)" at bounding box center [182, 541] width 140 height 14
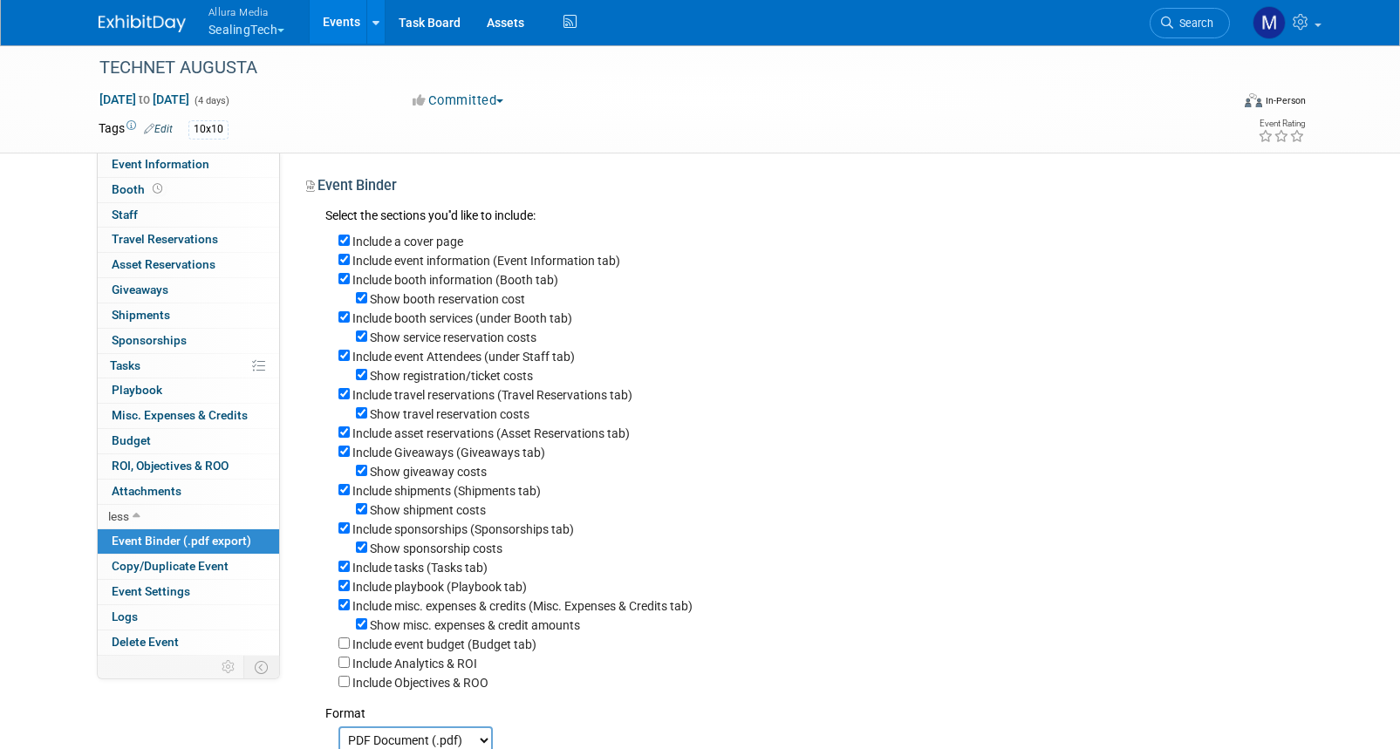
click at [168, 24] on img at bounding box center [142, 23] width 87 height 17
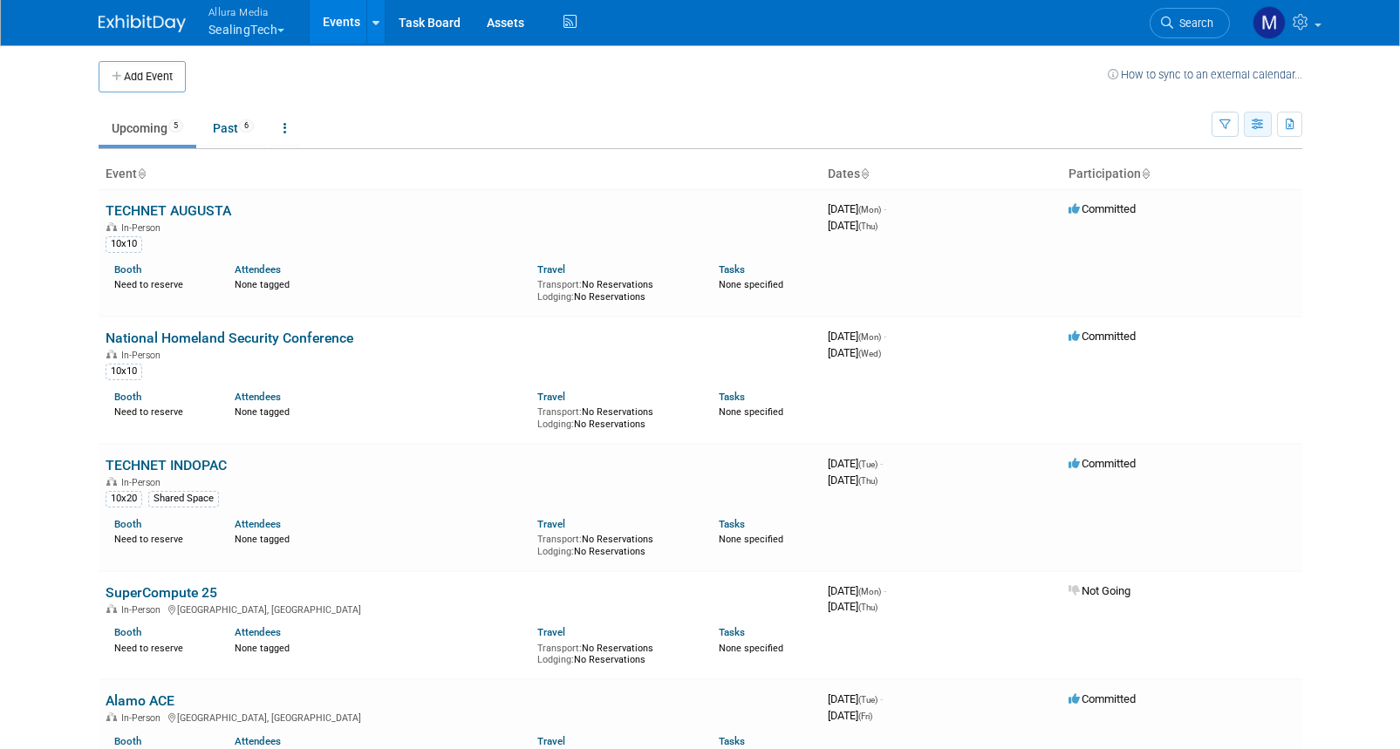
click at [1256, 124] on icon "button" at bounding box center [1258, 125] width 13 height 11
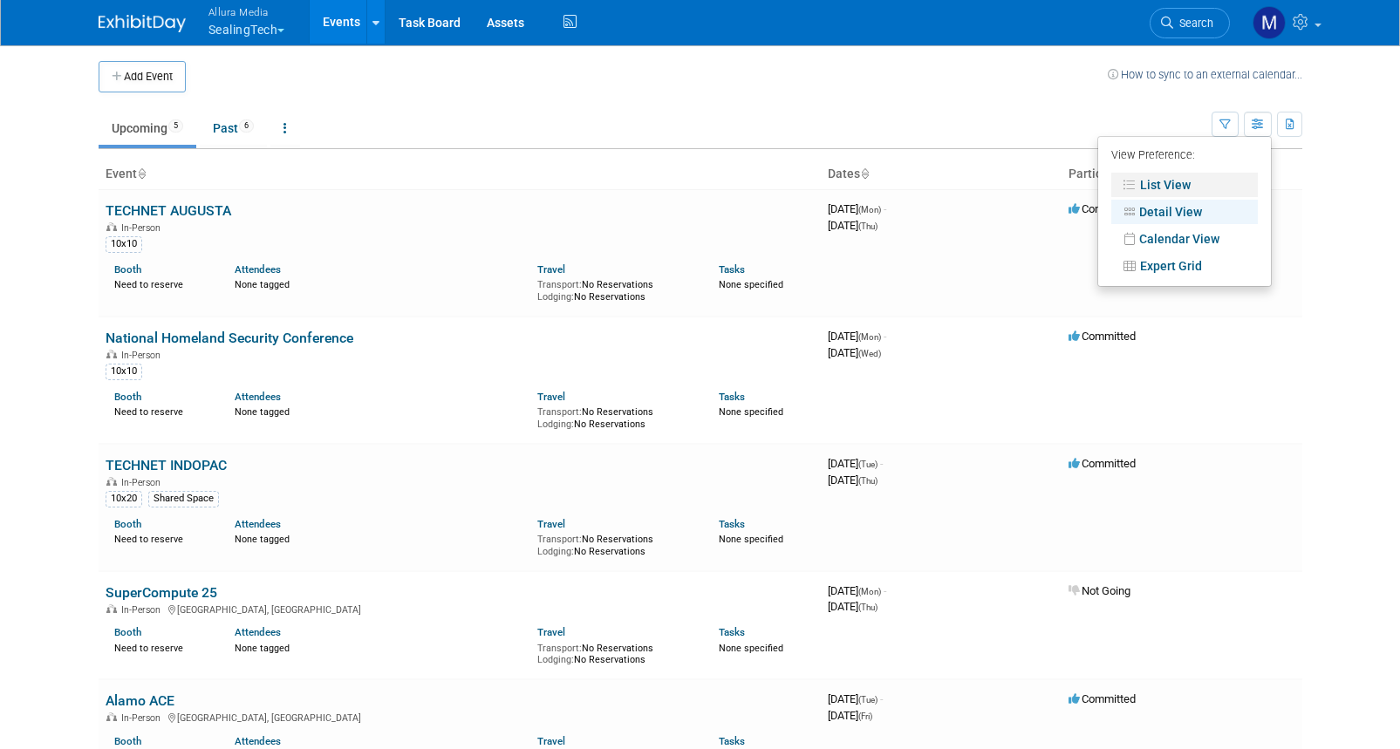
click at [1173, 181] on link "List View" at bounding box center [1185, 185] width 147 height 24
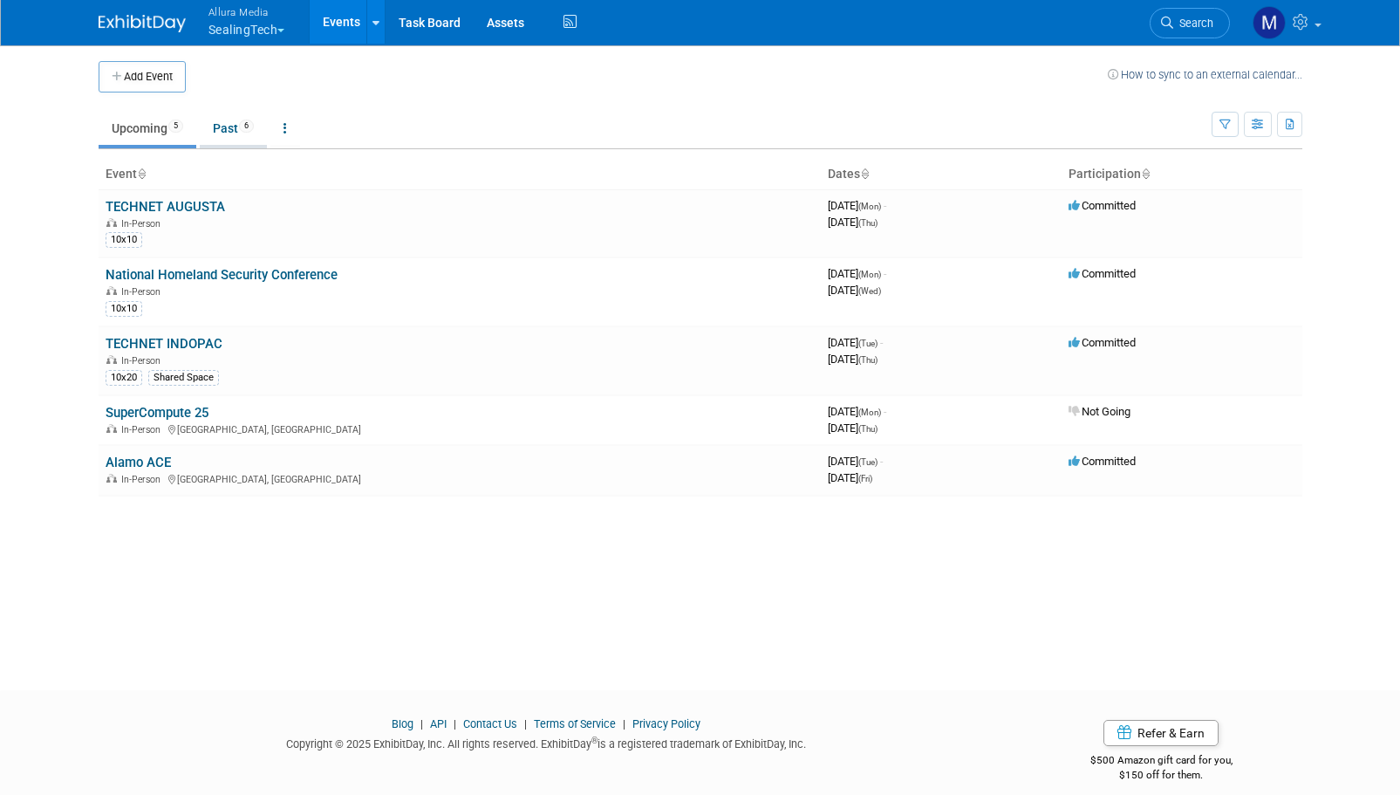
click at [242, 134] on link "Past 6" at bounding box center [233, 128] width 67 height 33
